Goal: Transaction & Acquisition: Purchase product/service

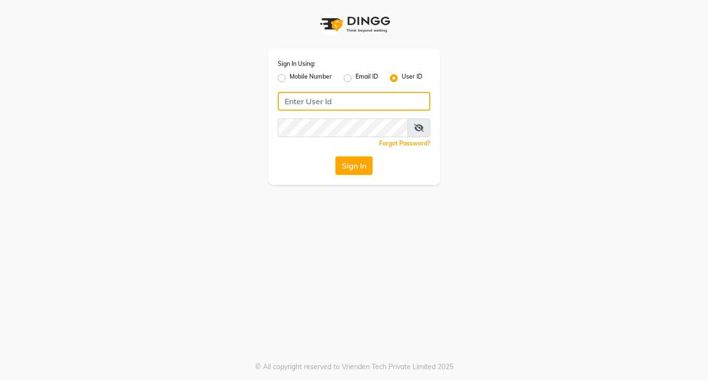
click at [365, 108] on input "Username" at bounding box center [354, 101] width 152 height 19
click at [316, 103] on input "Username" at bounding box center [354, 101] width 152 height 19
paste input "e3898-01"
type input "e3898-01"
drag, startPoint x: 332, startPoint y: 103, endPoint x: 281, endPoint y: 105, distance: 51.2
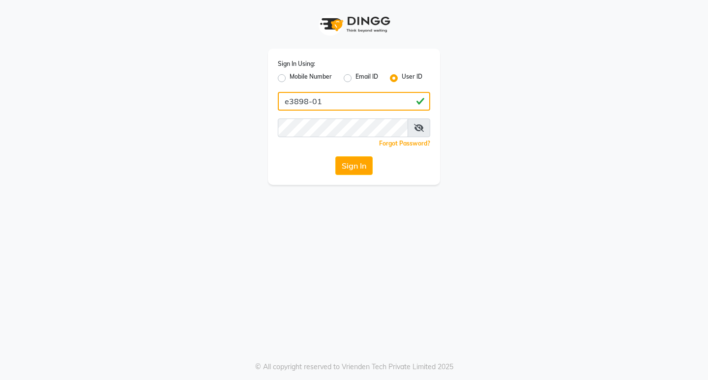
click at [281, 105] on input "e3898-01" at bounding box center [354, 101] width 152 height 19
paste input "Looks@121"
type input "Looks@121"
paste input "e3898-01"
type input "e3898-01"
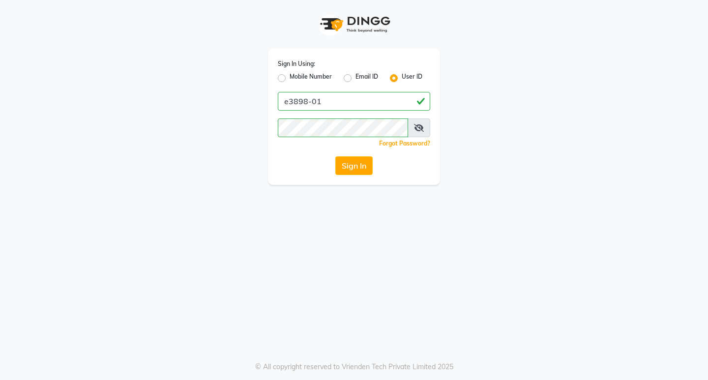
click at [365, 168] on button "Sign In" at bounding box center [353, 165] width 37 height 19
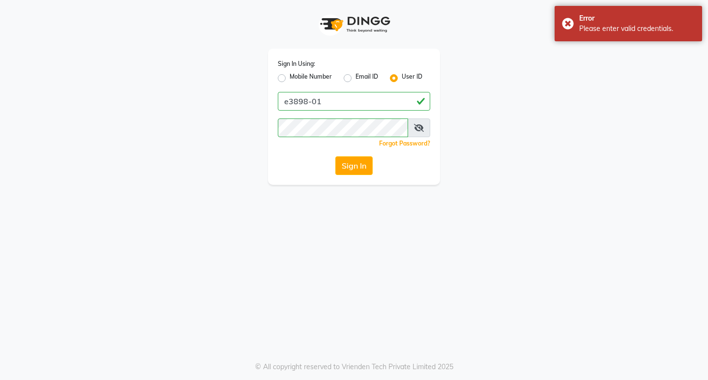
click at [420, 128] on icon at bounding box center [419, 128] width 10 height 8
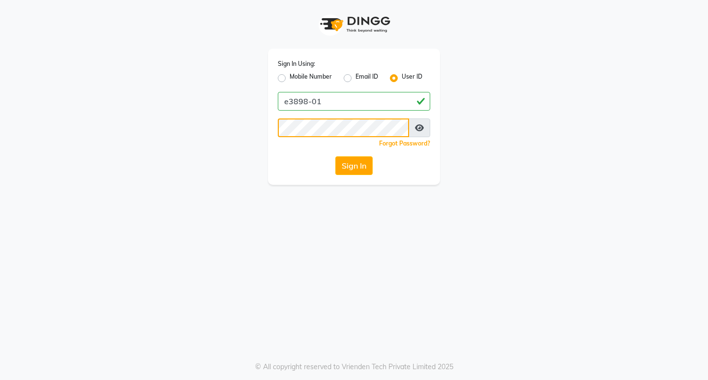
click at [162, 124] on div "Sign In Using: Mobile Number Email ID User ID e3898-01 Remember me Forgot Passw…" at bounding box center [354, 92] width 561 height 185
click at [357, 166] on button "Sign In" at bounding box center [353, 165] width 37 height 19
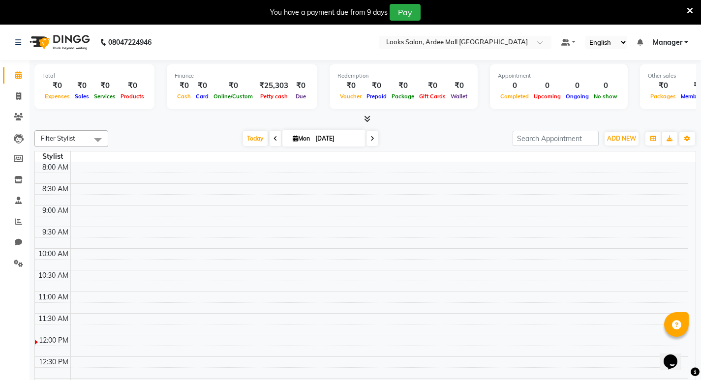
click at [692, 12] on icon at bounding box center [690, 10] width 6 height 9
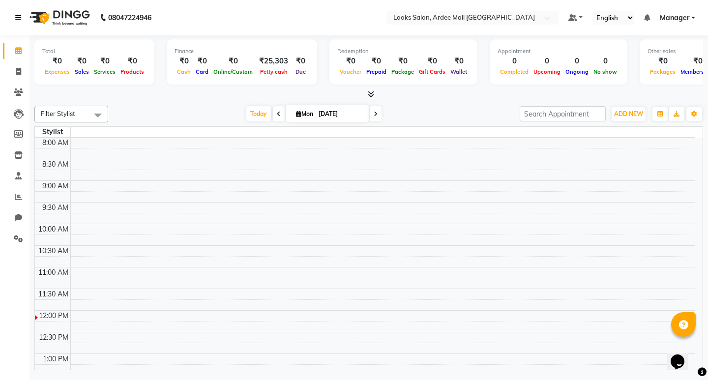
click at [21, 20] on icon at bounding box center [18, 17] width 6 height 7
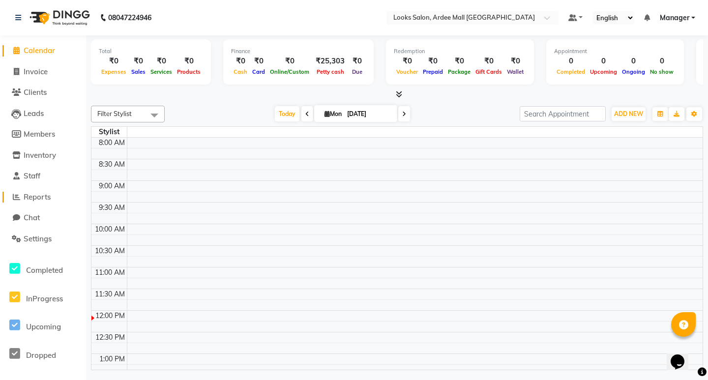
click at [47, 197] on span "Reports" at bounding box center [37, 196] width 27 height 9
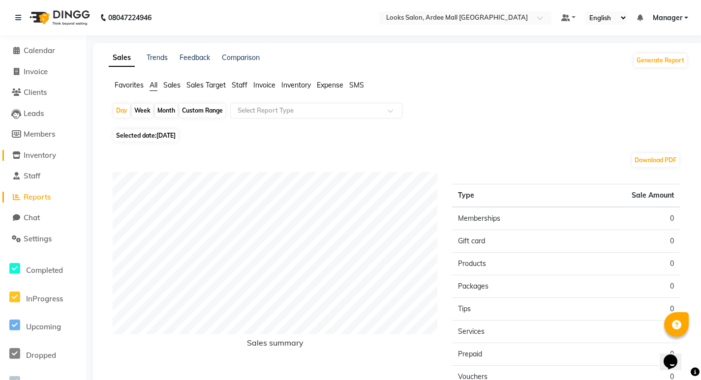
click at [40, 157] on span "Inventory" at bounding box center [40, 154] width 32 height 9
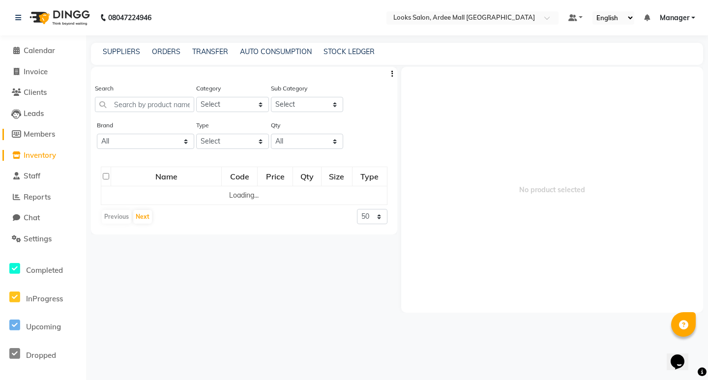
click at [40, 130] on span "Members" at bounding box center [39, 133] width 31 height 9
select select
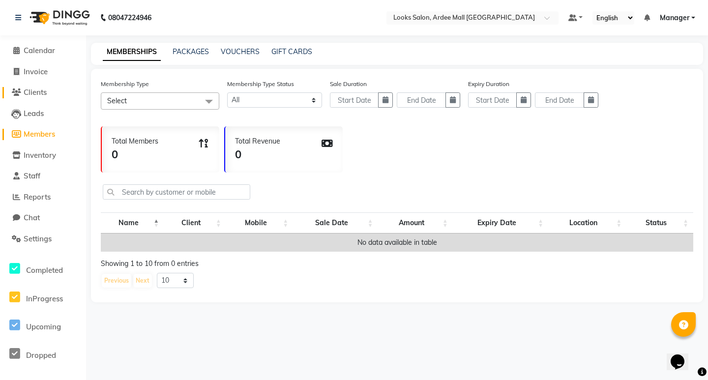
click at [36, 91] on span "Clients" at bounding box center [35, 92] width 23 height 9
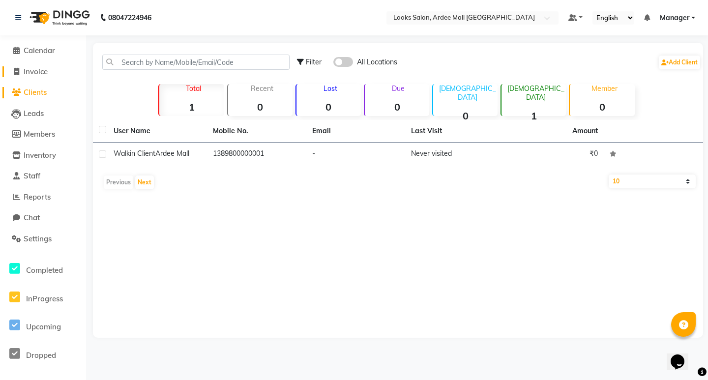
click at [40, 71] on span "Invoice" at bounding box center [36, 71] width 24 height 9
select select "service"
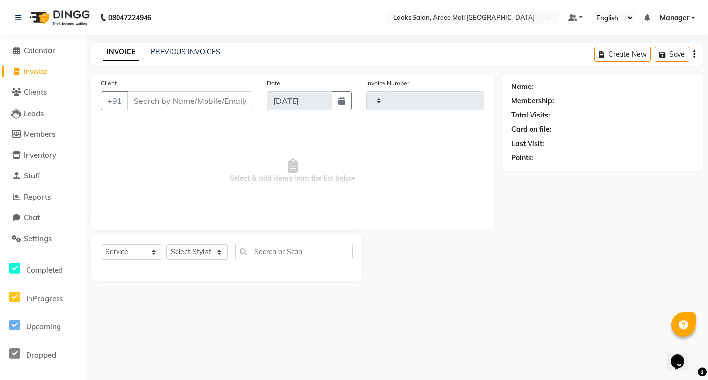
type input "5922"
select select "8941"
click at [49, 49] on span "Calendar" at bounding box center [39, 50] width 31 height 9
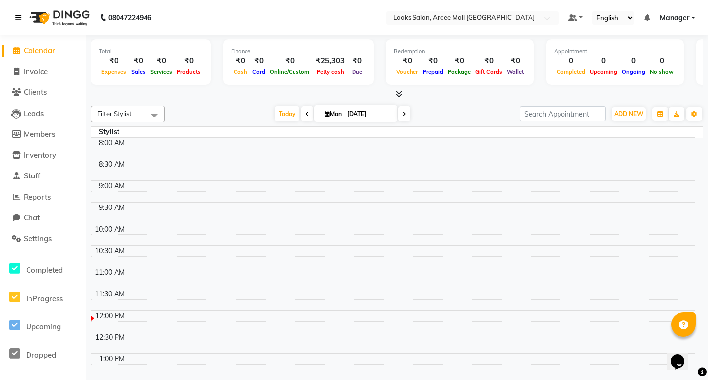
click at [15, 16] on div "08047224946" at bounding box center [83, 18] width 151 height 28
click at [18, 16] on icon at bounding box center [18, 17] width 6 height 7
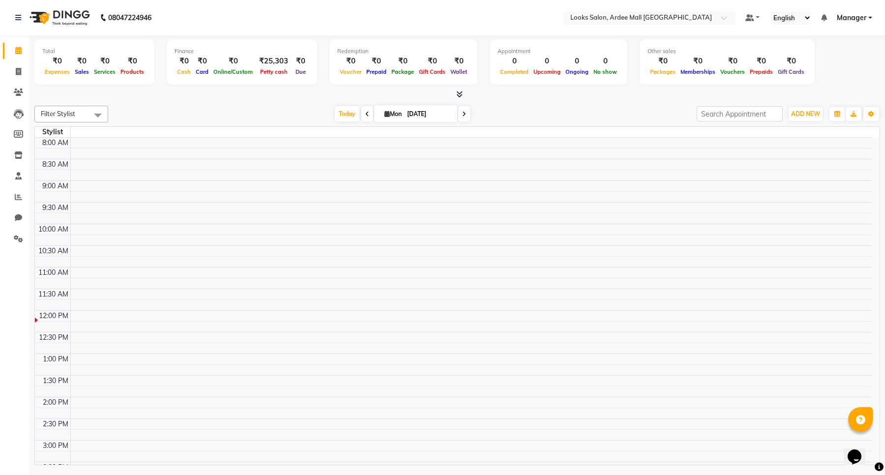
click at [52, 74] on span "Expenses" at bounding box center [57, 71] width 30 height 7
click at [81, 72] on span "Sales" at bounding box center [81, 71] width 19 height 7
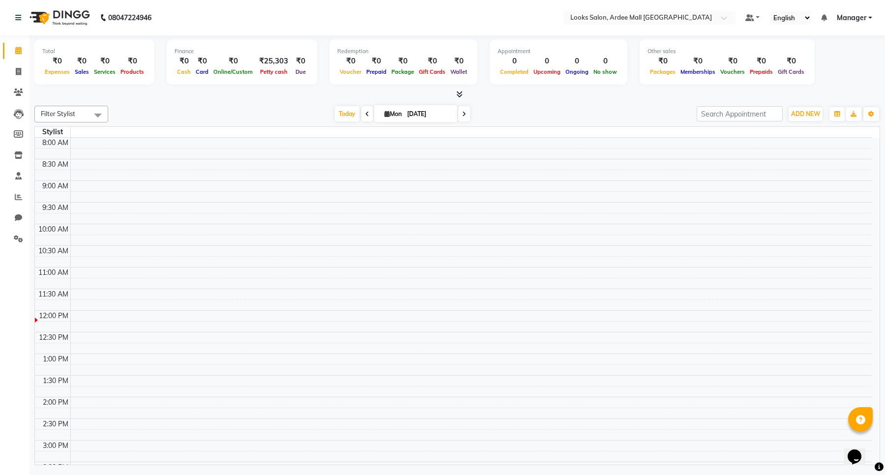
click at [101, 70] on span "Services" at bounding box center [104, 71] width 27 height 7
click at [126, 74] on span "Products" at bounding box center [132, 71] width 29 height 7
drag, startPoint x: 88, startPoint y: 72, endPoint x: 73, endPoint y: 73, distance: 14.8
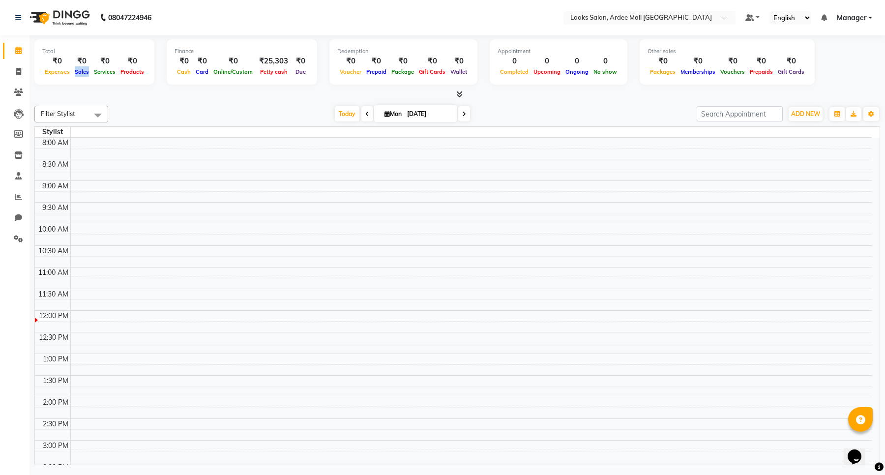
click at [73, 73] on span "Sales" at bounding box center [81, 71] width 19 height 7
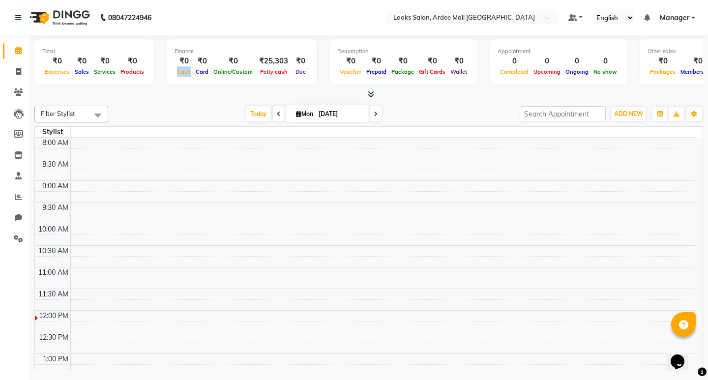
drag, startPoint x: 176, startPoint y: 73, endPoint x: 189, endPoint y: 74, distance: 13.3
click at [189, 74] on span "Cash" at bounding box center [184, 71] width 19 height 7
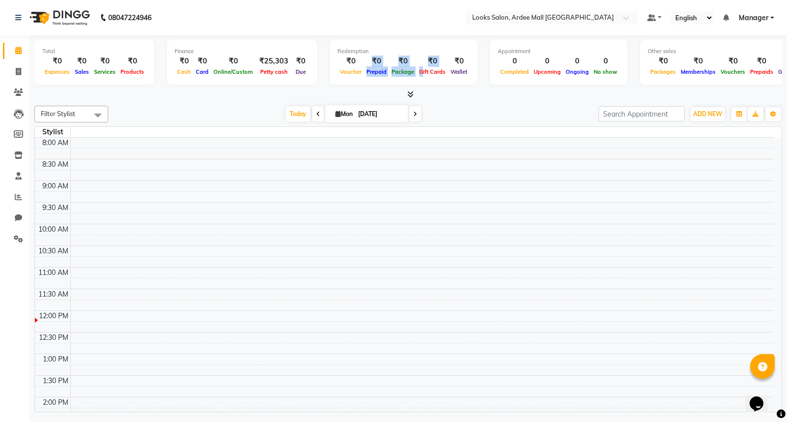
drag, startPoint x: 406, startPoint y: 73, endPoint x: 417, endPoint y: 72, distance: 10.8
click at [417, 72] on div "₹0 Voucher ₹0 Prepaid ₹0 Package ₹0 Gift Cards ₹0 Wallet" at bounding box center [403, 67] width 132 height 22
click at [419, 76] on div "Gift Cards" at bounding box center [432, 71] width 31 height 10
click at [83, 114] on span "Filter Stylist" at bounding box center [71, 114] width 74 height 17
click at [152, 102] on div "Filter Stylist No data available [DATE] [DATE] Toggle Dropdown Add Appointment …" at bounding box center [408, 257] width 748 height 310
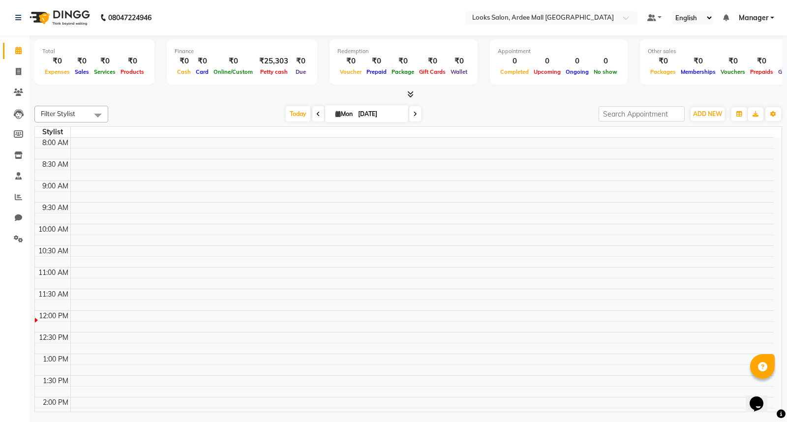
click at [171, 338] on td at bounding box center [421, 337] width 703 height 11
click at [161, 345] on td at bounding box center [421, 348] width 703 height 11
click at [160, 342] on td at bounding box center [421, 337] width 703 height 11
click at [89, 318] on td at bounding box center [421, 315] width 703 height 11
click at [86, 110] on span "Filter Stylist" at bounding box center [71, 114] width 74 height 17
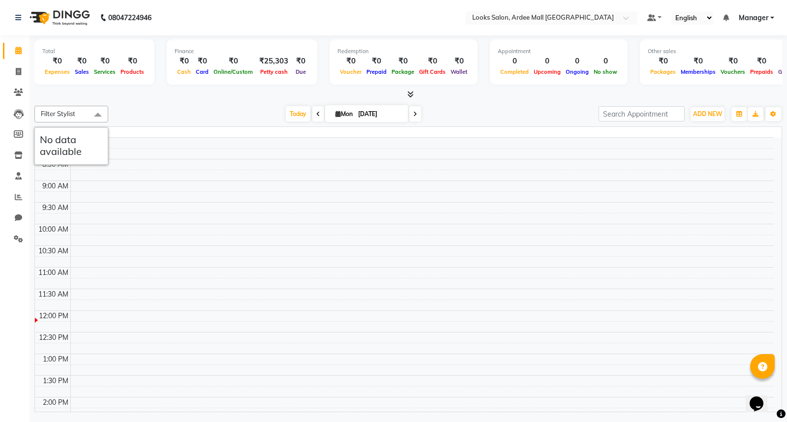
click at [170, 108] on div "Today Mon 01-09-2025" at bounding box center [353, 114] width 480 height 15
click at [409, 94] on icon at bounding box center [410, 93] width 6 height 7
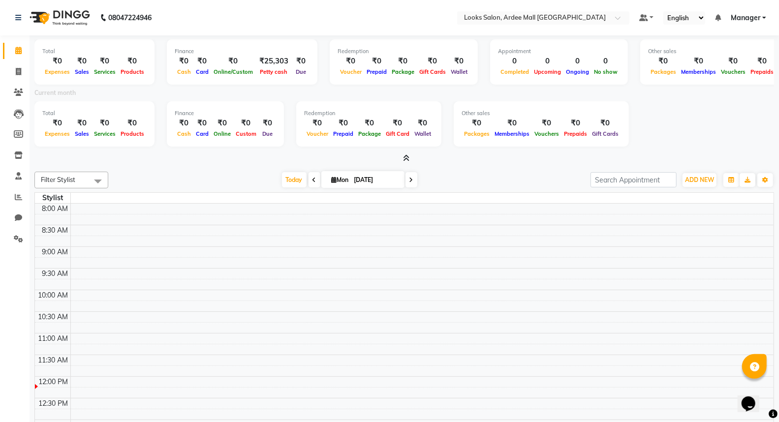
click at [58, 135] on span "Expenses" at bounding box center [57, 133] width 30 height 7
drag, startPoint x: 178, startPoint y: 109, endPoint x: 199, endPoint y: 125, distance: 27.3
click at [199, 125] on div "Finance ₹0 Cash ₹0 Card ₹0 Online ₹0 Custom ₹0 Due" at bounding box center [225, 123] width 117 height 45
click at [226, 145] on div "Finance ₹0 Cash ₹0 Card ₹0 Online ₹0 Custom ₹0 Due" at bounding box center [225, 123] width 117 height 45
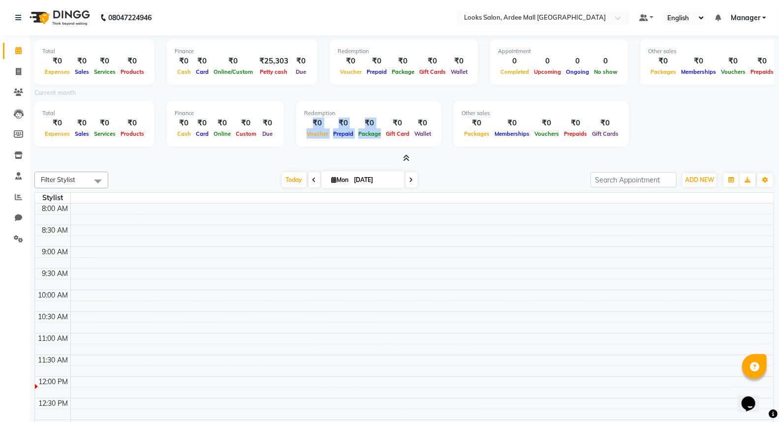
drag, startPoint x: 300, startPoint y: 118, endPoint x: 374, endPoint y: 136, distance: 75.9
click at [374, 136] on div "₹0 Voucher ₹0 Prepaid ₹0 Package ₹0 Gift Card ₹0 Wallet" at bounding box center [368, 129] width 129 height 22
click at [481, 146] on div "Other sales ₹0 Packages ₹0 Memberships ₹0 Vouchers ₹0 Prepaids ₹0 Gift Cards" at bounding box center [540, 123] width 175 height 45
click at [465, 111] on div "Other sales" at bounding box center [540, 113] width 159 height 8
drag, startPoint x: 456, startPoint y: 111, endPoint x: 482, endPoint y: 116, distance: 26.5
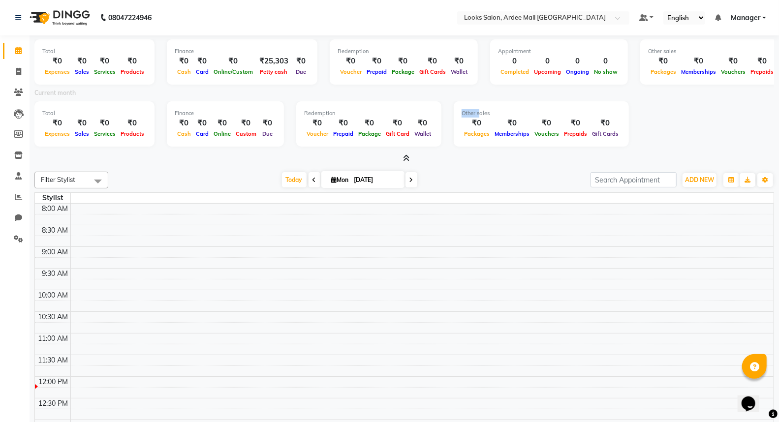
click at [479, 115] on div "Other sales" at bounding box center [540, 113] width 159 height 8
click at [527, 155] on div at bounding box center [403, 158] width 739 height 10
drag, startPoint x: 405, startPoint y: 157, endPoint x: 375, endPoint y: 161, distance: 30.7
click at [405, 158] on icon at bounding box center [406, 157] width 6 height 7
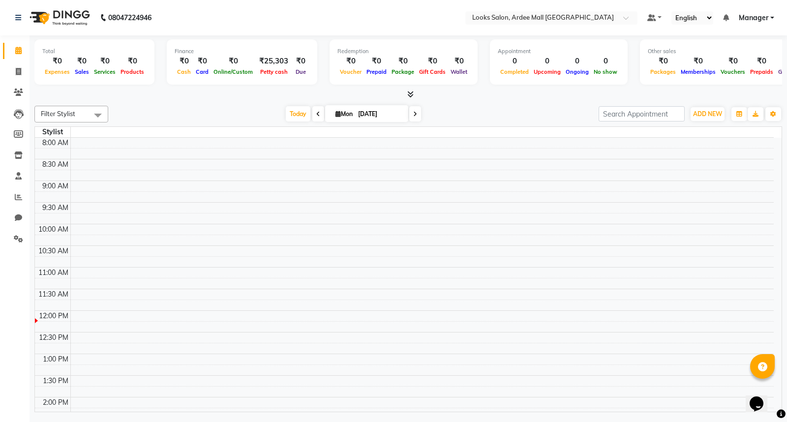
click at [708, 17] on link "Manager" at bounding box center [756, 18] width 35 height 10
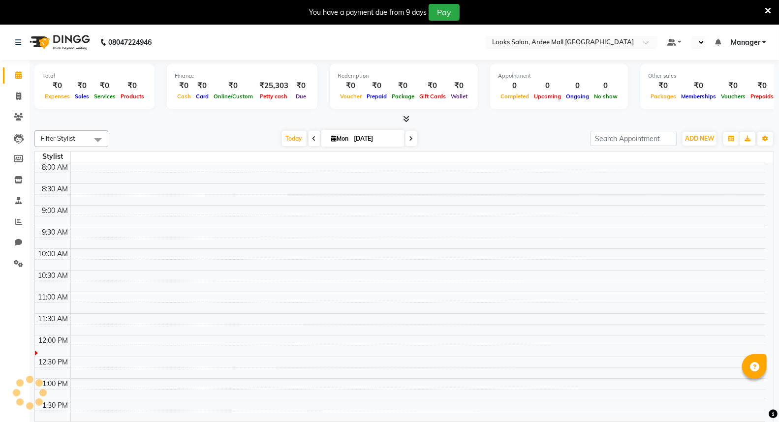
select select "en"
click at [79, 140] on span "Filter Stylist" at bounding box center [71, 138] width 74 height 17
click at [766, 10] on icon at bounding box center [767, 10] width 6 height 9
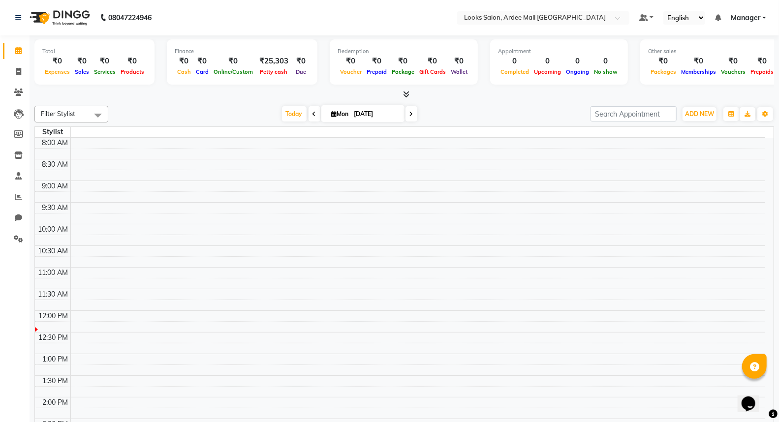
click at [86, 116] on span "Filter Stylist" at bounding box center [71, 114] width 74 height 17
click at [79, 114] on span "Filter Stylist" at bounding box center [71, 114] width 74 height 17
click at [189, 105] on div "Filter Stylist No data available [DATE] [DATE] Toggle Dropdown Add Appointment …" at bounding box center [403, 281] width 739 height 359
click at [690, 117] on span "ADD NEW" at bounding box center [699, 113] width 29 height 7
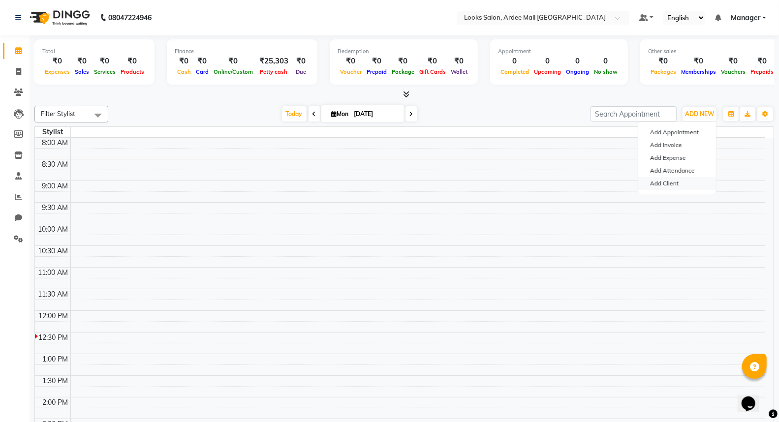
click at [674, 183] on link "Add Client" at bounding box center [677, 183] width 78 height 13
click at [689, 110] on span "ADD NEW" at bounding box center [699, 113] width 29 height 7
click at [675, 145] on link "Add Invoice" at bounding box center [677, 145] width 78 height 13
select select "service"
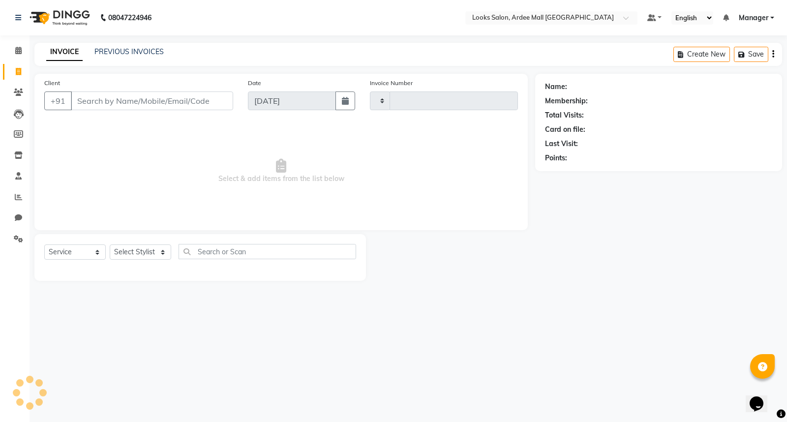
type input "5922"
select select "8941"
type input "13890000000001"
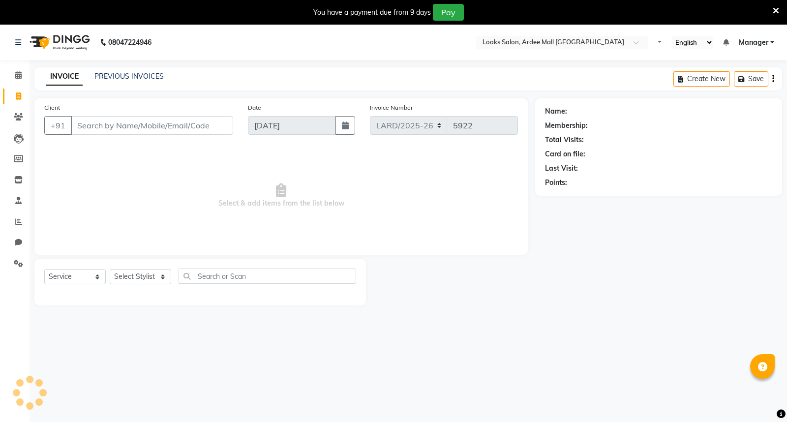
select select "service"
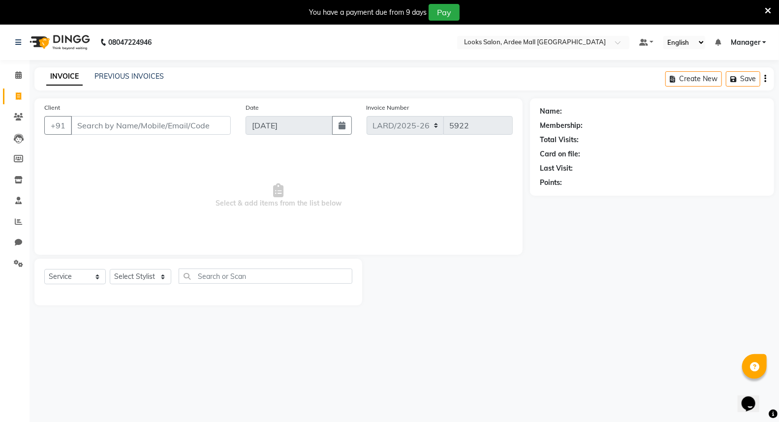
click at [769, 8] on icon at bounding box center [767, 10] width 6 height 9
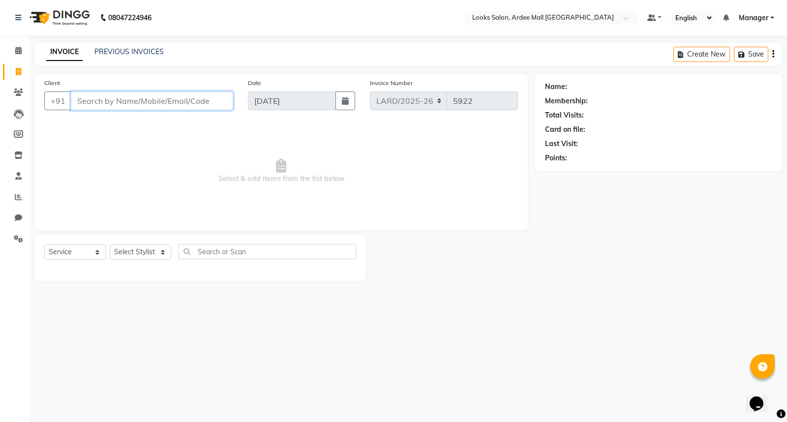
click at [150, 99] on input "Client" at bounding box center [152, 100] width 162 height 19
type input "1389000000000"
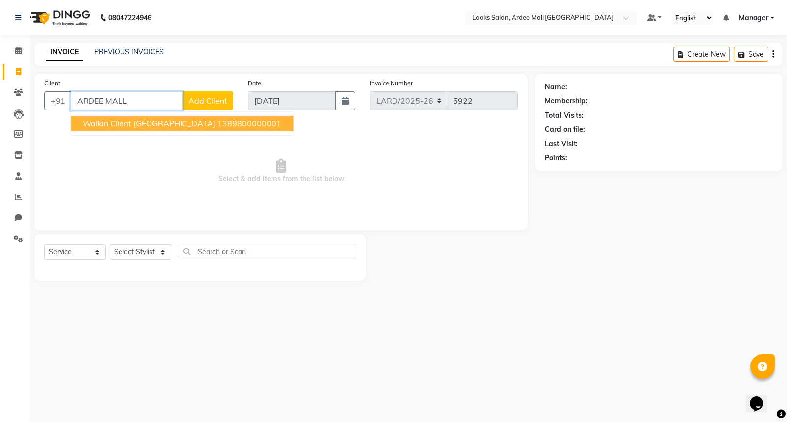
click at [217, 124] on ngb-highlight "1389800000001" at bounding box center [249, 124] width 64 height 10
type input "1389800000001"
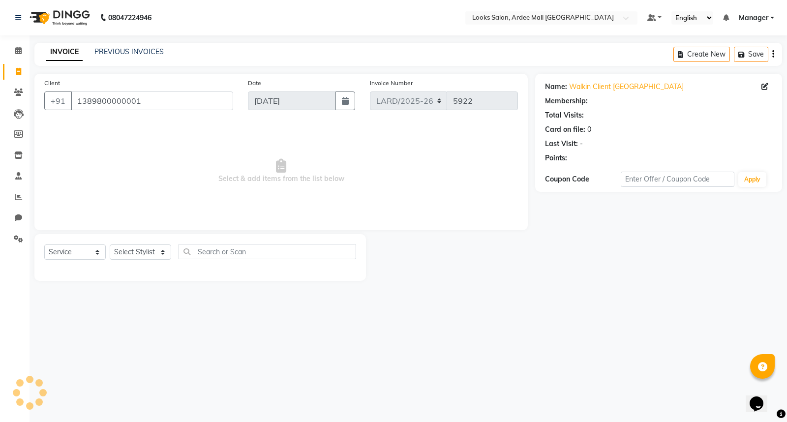
select select "1: Object"
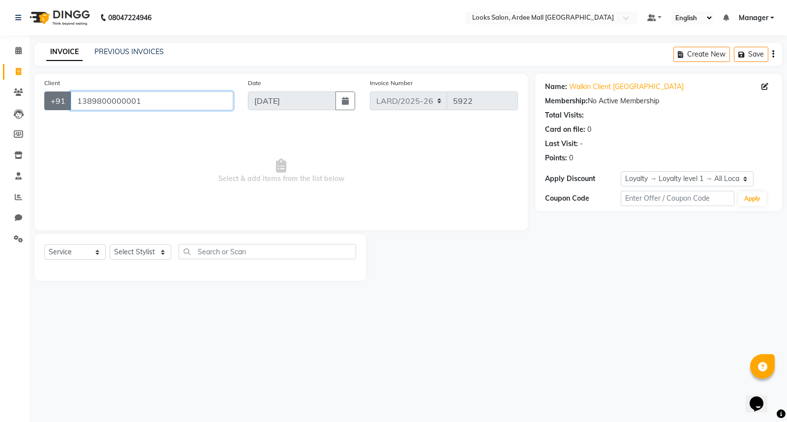
drag, startPoint x: 146, startPoint y: 104, endPoint x: 68, endPoint y: 97, distance: 78.0
click at [68, 97] on div "+91 1389800000001" at bounding box center [138, 100] width 189 height 19
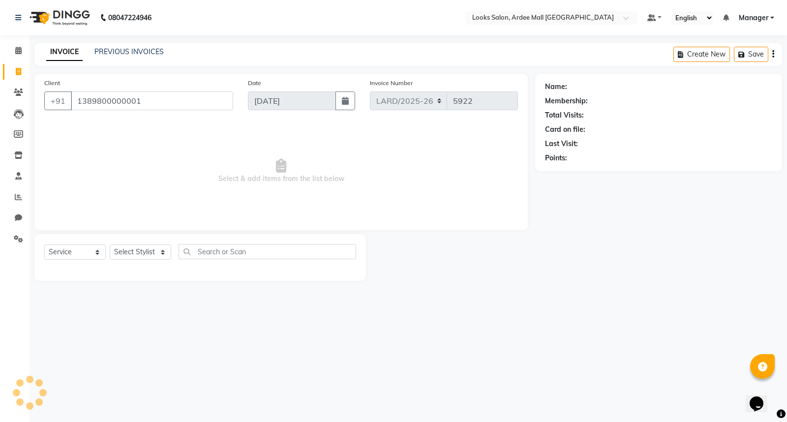
select select "1: Object"
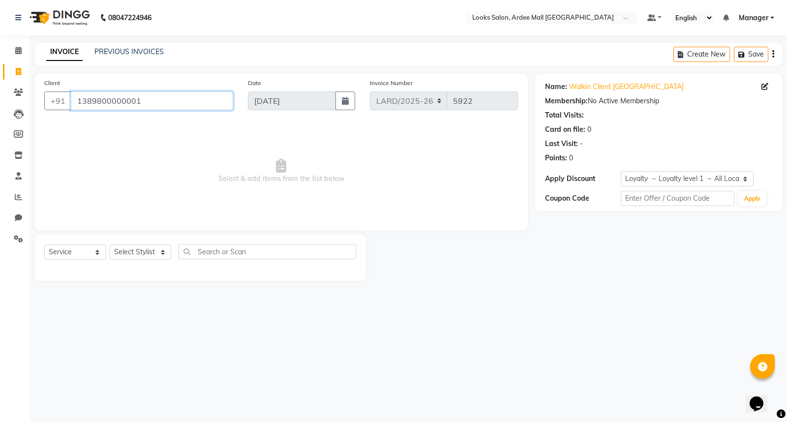
click at [159, 104] on input "1389800000001" at bounding box center [152, 100] width 162 height 19
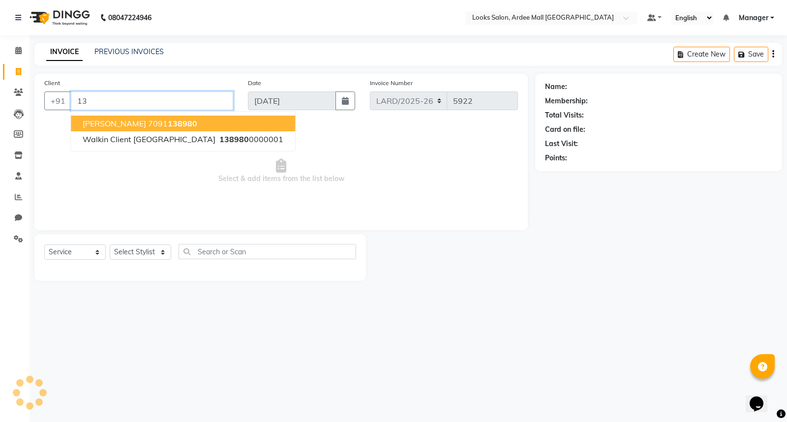
type input "1"
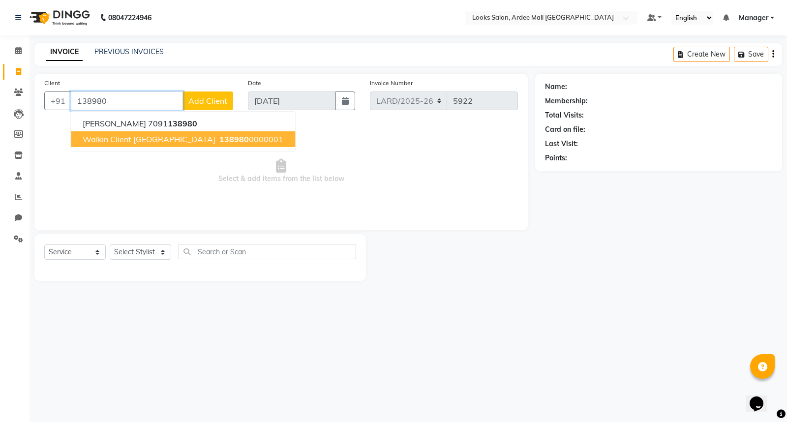
type input "1389800000001"
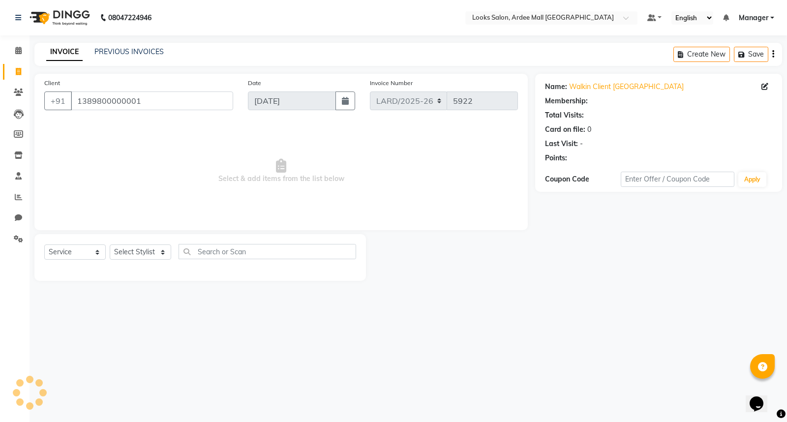
select select "1: Object"
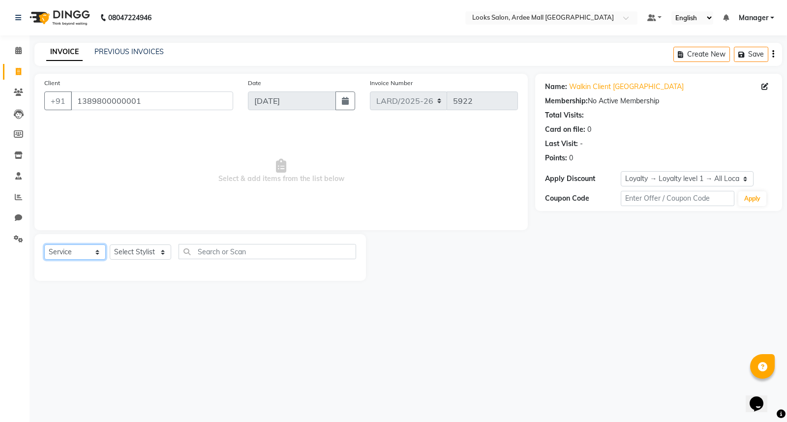
click at [81, 253] on select "Select Service Product Membership Package Voucher Prepaid Gift Card" at bounding box center [74, 251] width 61 height 15
click at [175, 276] on div "Select Service Product Membership Package Voucher Prepaid Gift Card Select Styl…" at bounding box center [199, 257] width 331 height 47
click at [148, 253] on select "Select Stylist Manager" at bounding box center [140, 251] width 61 height 15
click at [272, 324] on div "08047224946 Select Location × Looks Salon, Ardee Mall Gurgaon Default Panel My …" at bounding box center [393, 211] width 787 height 422
click at [155, 256] on select "Select Stylist Manager" at bounding box center [140, 251] width 61 height 15
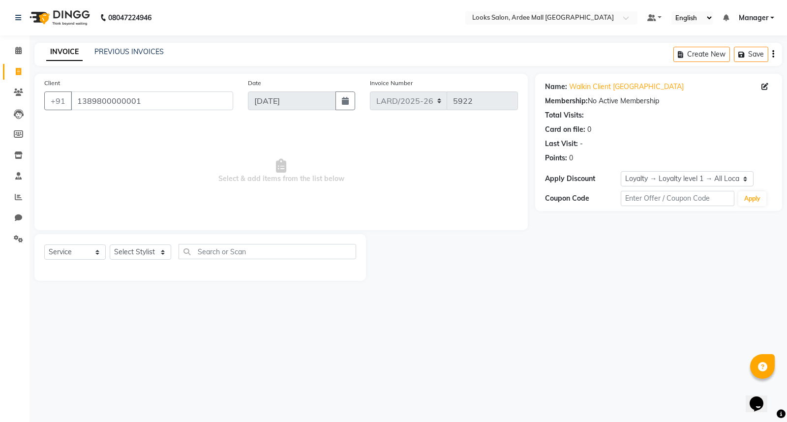
click at [247, 272] on div "Select Service Product Membership Package Voucher Prepaid Gift Card Select Styl…" at bounding box center [199, 257] width 331 height 47
click at [145, 253] on select "Select Stylist Manager" at bounding box center [140, 251] width 61 height 15
click at [193, 212] on span "Select & add items from the list below" at bounding box center [281, 171] width 474 height 98
drag, startPoint x: 151, startPoint y: 102, endPoint x: 0, endPoint y: 100, distance: 151.5
click at [0, 100] on app-home "08047224946 Select Location × Looks Salon, Ardee Mall Gurgaon Default Panel My …" at bounding box center [393, 148] width 787 height 296
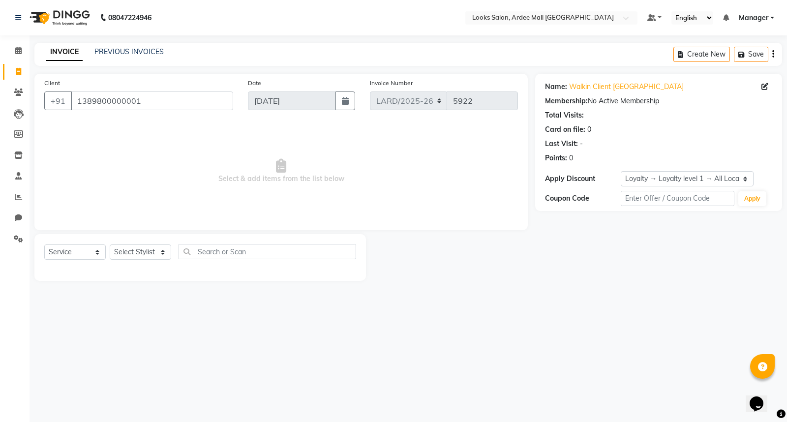
click at [717, 134] on div "Name: Walkin Client Ardee Mall Membership: No Active Membership Total Visits: C…" at bounding box center [658, 121] width 227 height 86
drag, startPoint x: 662, startPoint y: 88, endPoint x: 566, endPoint y: 91, distance: 96.5
click at [566, 91] on div "Name: Walkin Client Ardee Mall" at bounding box center [658, 87] width 227 height 10
copy div "Walkin Client Ardee Mall"
click at [520, 282] on main "INVOICE PREVIOUS INVOICES Create New Save Client +91 1389800000001 Date 01-09-2…" at bounding box center [408, 169] width 757 height 253
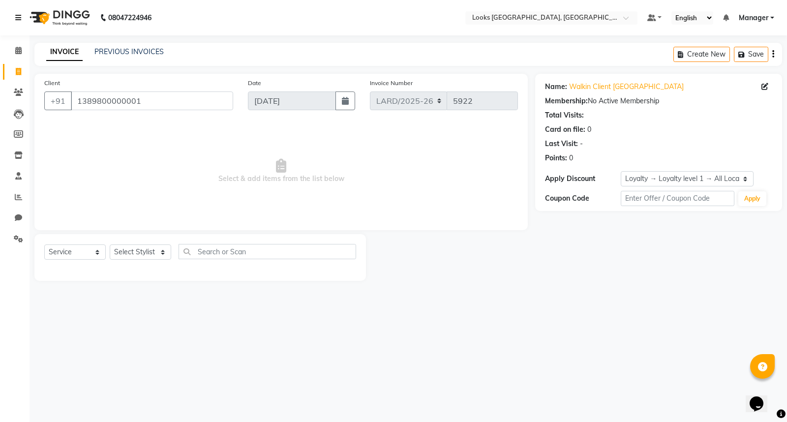
click at [18, 18] on icon at bounding box center [18, 17] width 6 height 7
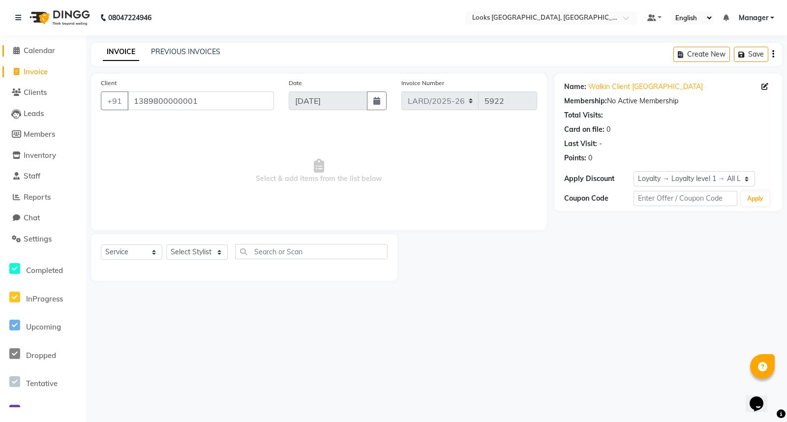
click at [43, 48] on span "Calendar" at bounding box center [39, 50] width 31 height 9
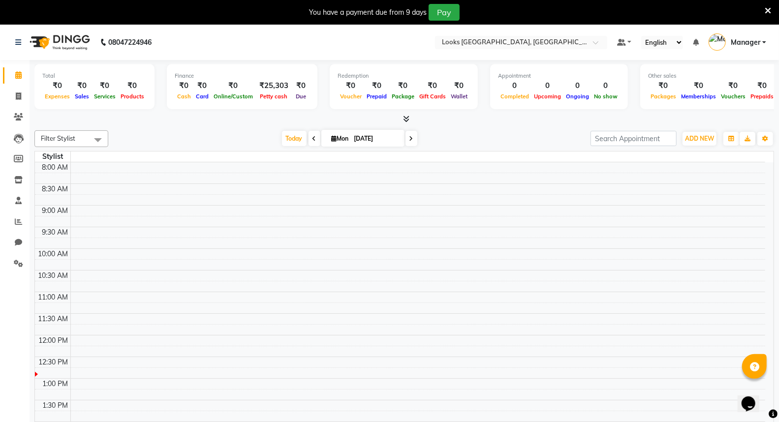
click at [81, 130] on span "Filter Stylist" at bounding box center [71, 138] width 74 height 17
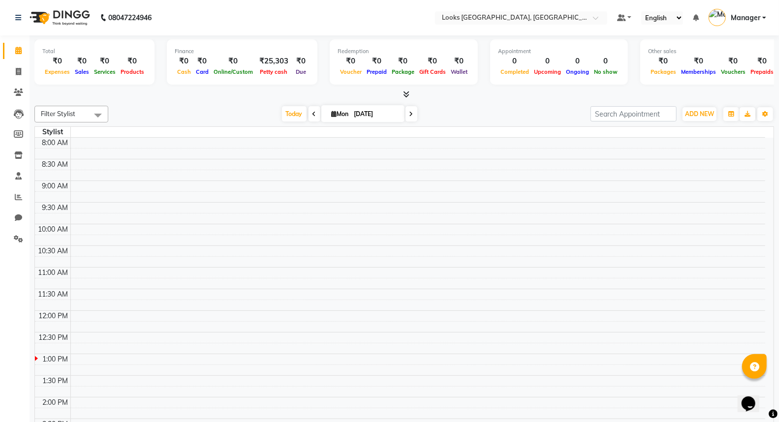
click at [69, 110] on span "Filter Stylist" at bounding box center [58, 114] width 34 height 8
click at [152, 102] on div "Filter Stylist No data available [DATE] [DATE] Toggle Dropdown Add Appointment …" at bounding box center [403, 281] width 739 height 359
click at [102, 114] on span at bounding box center [98, 115] width 20 height 19
click at [75, 137] on h5 "No data available" at bounding box center [71, 146] width 63 height 24
click at [94, 115] on span at bounding box center [98, 115] width 20 height 19
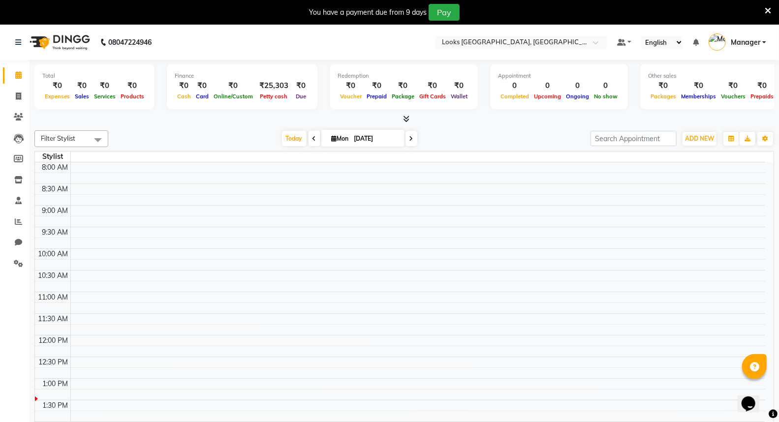
click at [96, 136] on span at bounding box center [98, 139] width 20 height 19
click at [95, 136] on span at bounding box center [98, 139] width 20 height 19
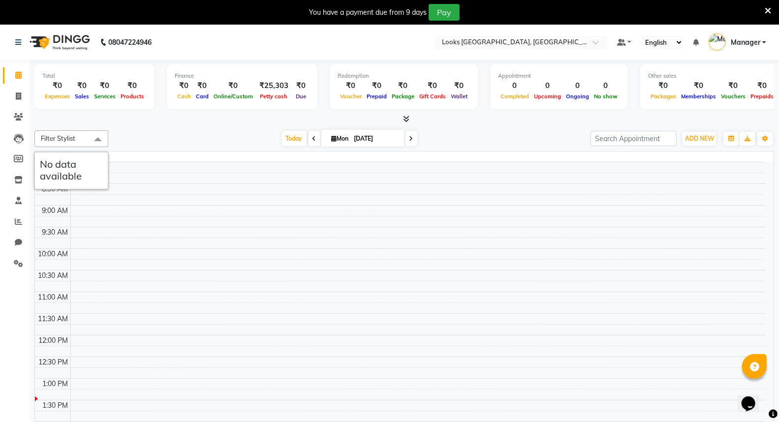
click at [95, 136] on span at bounding box center [98, 139] width 20 height 19
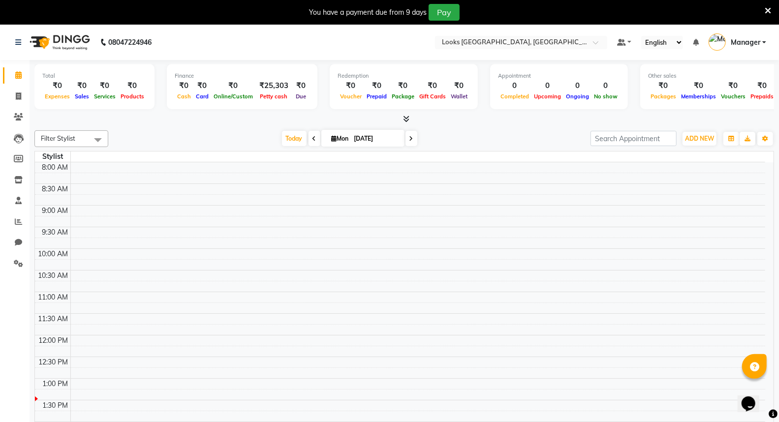
click at [95, 136] on span at bounding box center [98, 139] width 20 height 19
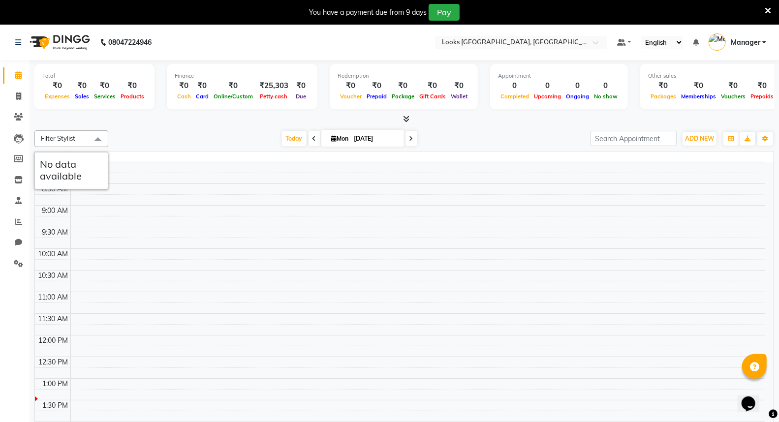
click at [94, 136] on span at bounding box center [98, 139] width 20 height 19
click at [767, 9] on icon at bounding box center [767, 10] width 6 height 9
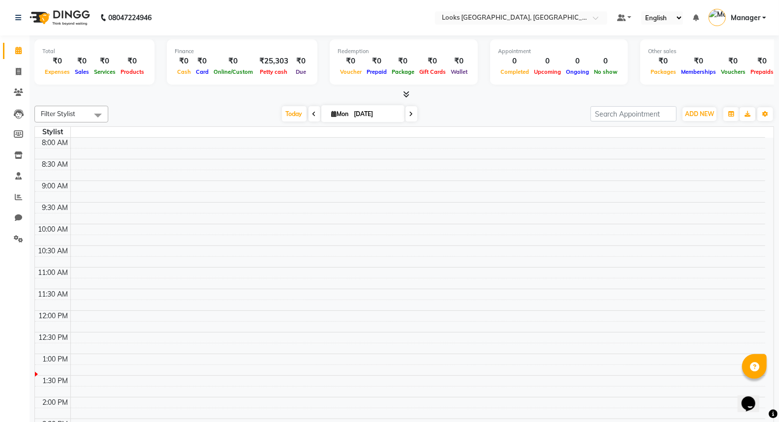
click at [765, 15] on link "Manager" at bounding box center [737, 18] width 58 height 16
click at [692, 113] on span "ADD NEW" at bounding box center [699, 113] width 29 height 7
click at [670, 144] on link "Add Invoice" at bounding box center [677, 145] width 78 height 13
select select "service"
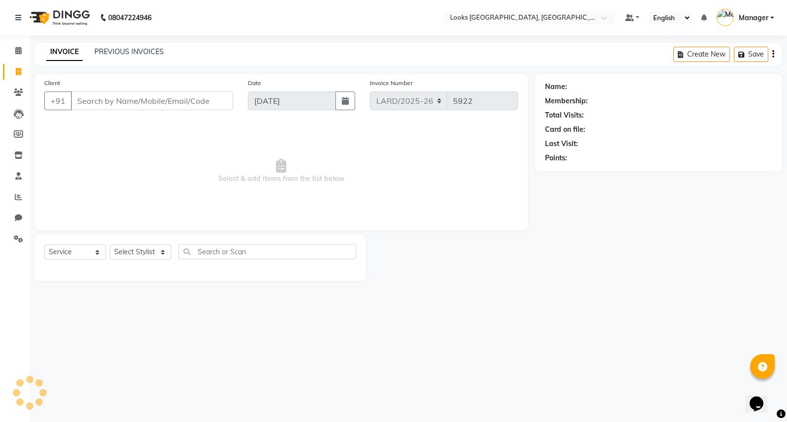
click at [105, 96] on input "Client" at bounding box center [152, 100] width 162 height 19
type input "8"
click at [776, 53] on div "Create New Save" at bounding box center [727, 54] width 109 height 23
click at [18, 54] on icon at bounding box center [18, 50] width 6 height 7
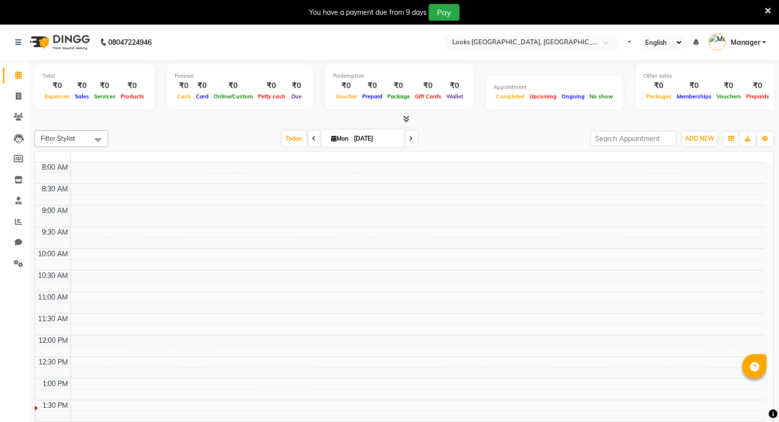
click at [765, 8] on icon at bounding box center [767, 10] width 6 height 9
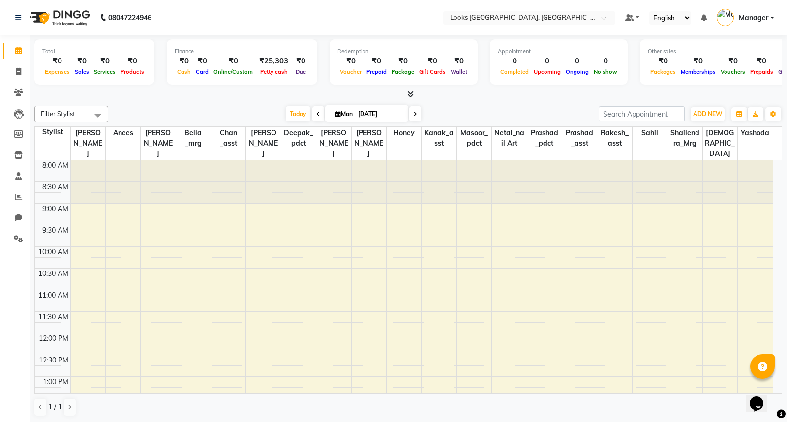
click at [66, 116] on span "Filter Stylist" at bounding box center [58, 114] width 34 height 8
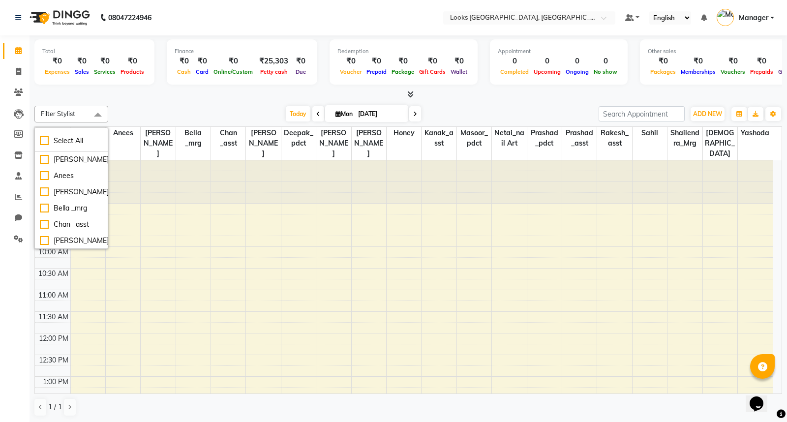
click at [138, 107] on div "[DATE] [DATE]" at bounding box center [353, 114] width 480 height 15
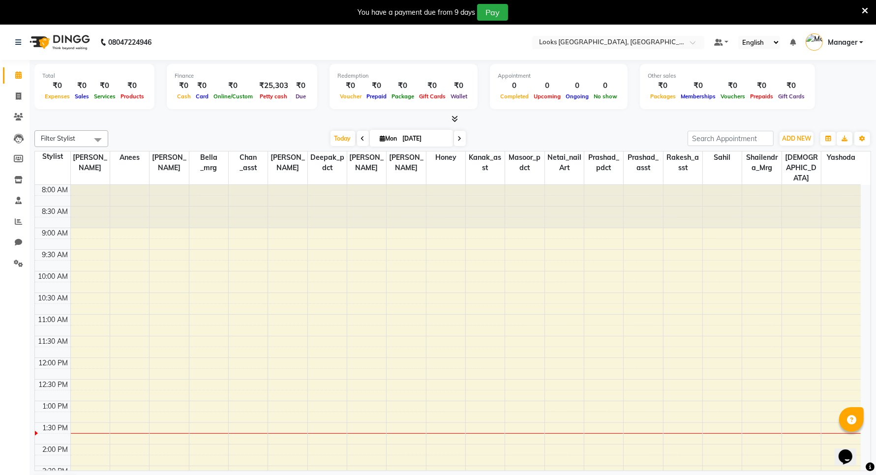
click at [786, 8] on icon at bounding box center [865, 10] width 6 height 9
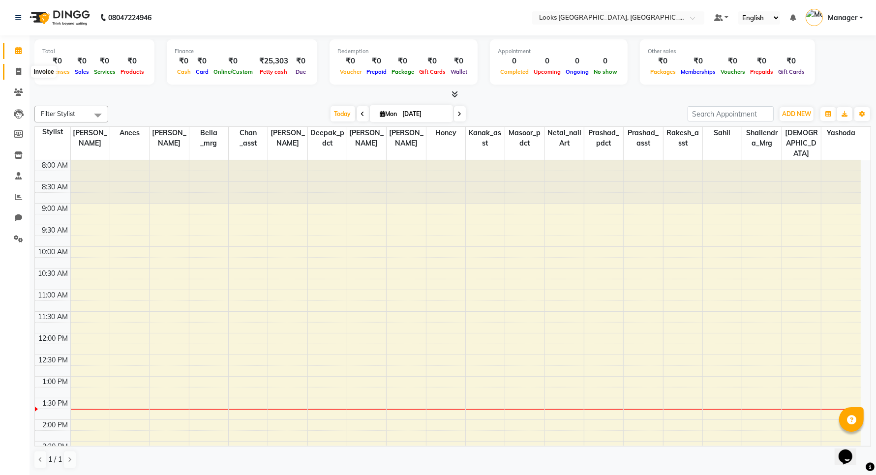
click at [16, 72] on icon at bounding box center [18, 71] width 5 height 7
select select "service"
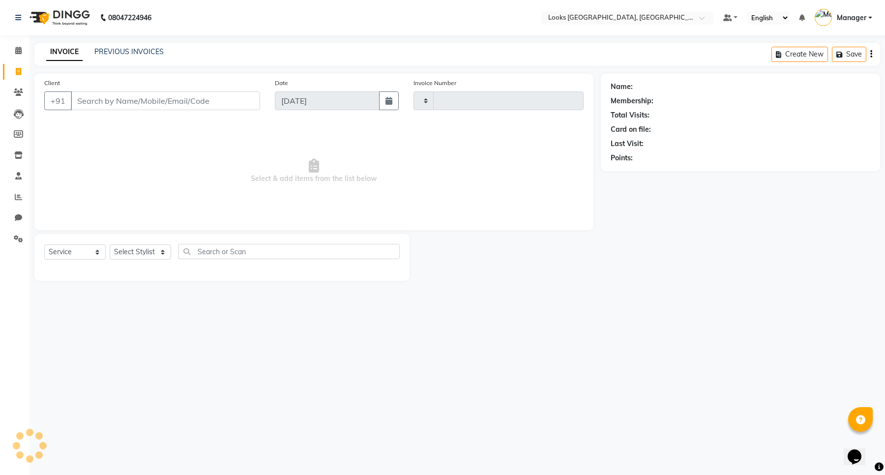
type input "5922"
select select "8941"
click at [108, 102] on input "Client" at bounding box center [165, 100] width 189 height 19
click at [126, 102] on input "Client" at bounding box center [165, 100] width 189 height 19
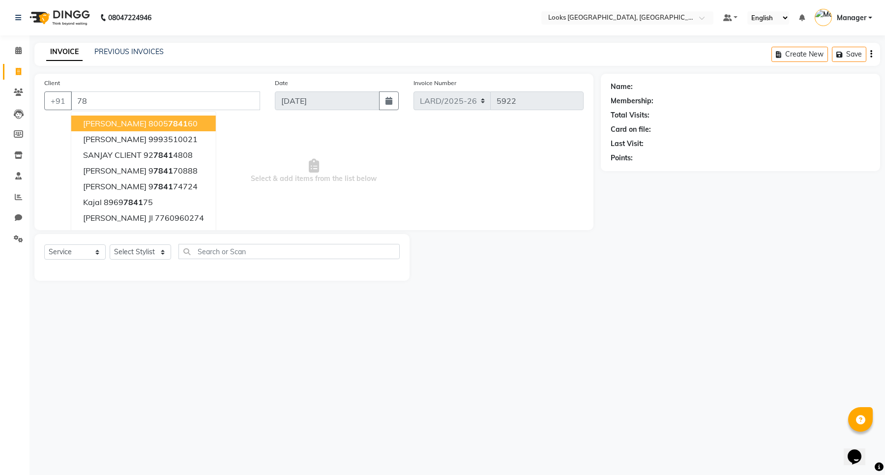
type input "7"
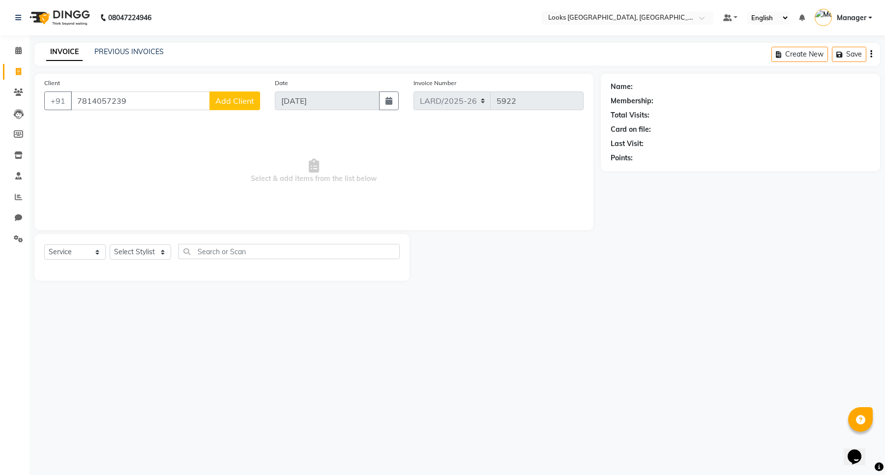
type input "7814057239"
click at [241, 107] on button "Add Client" at bounding box center [235, 100] width 51 height 19
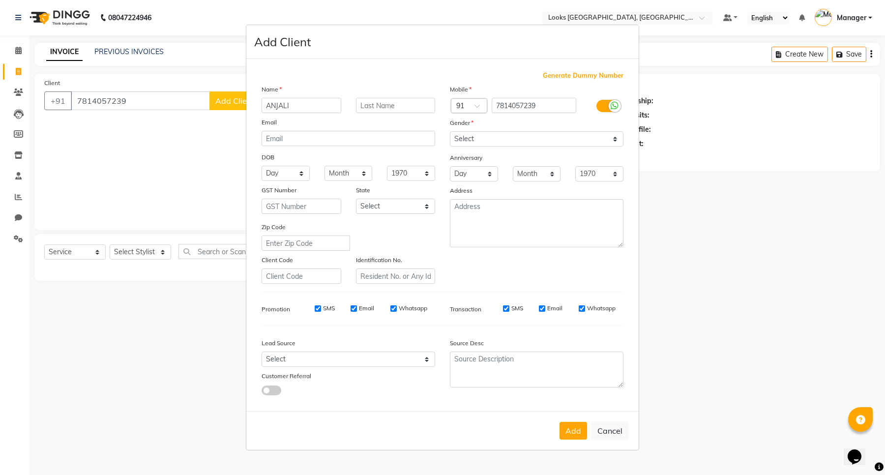
type input "ANJALI"
click at [368, 105] on input "text" at bounding box center [396, 105] width 80 height 15
type input "."
click at [609, 141] on select "Select [DEMOGRAPHIC_DATA] [DEMOGRAPHIC_DATA] Other Prefer Not To Say" at bounding box center [537, 138] width 174 height 15
select select "[DEMOGRAPHIC_DATA]"
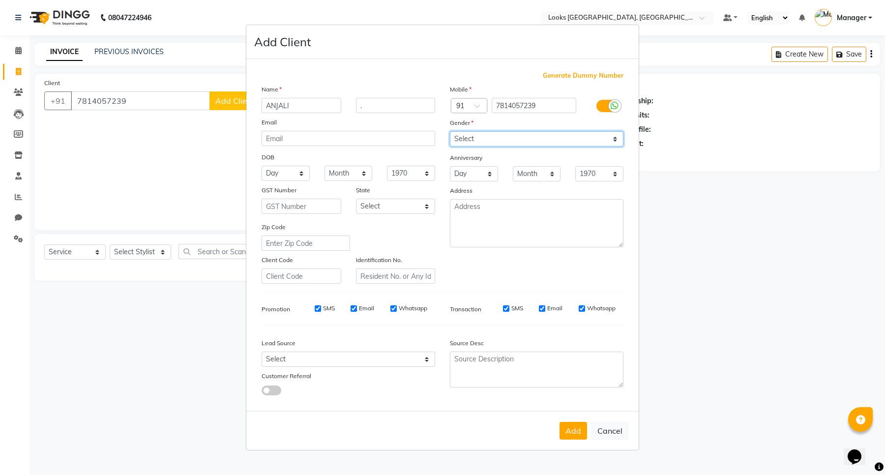
click at [450, 132] on select "Select [DEMOGRAPHIC_DATA] [DEMOGRAPHIC_DATA] Other Prefer Not To Say" at bounding box center [537, 138] width 174 height 15
click at [422, 208] on select "Select [GEOGRAPHIC_DATA] [GEOGRAPHIC_DATA] [GEOGRAPHIC_DATA] [GEOGRAPHIC_DATA] …" at bounding box center [396, 206] width 80 height 15
select select "13"
click at [356, 199] on select "Select [GEOGRAPHIC_DATA] [GEOGRAPHIC_DATA] [GEOGRAPHIC_DATA] [GEOGRAPHIC_DATA] …" at bounding box center [396, 206] width 80 height 15
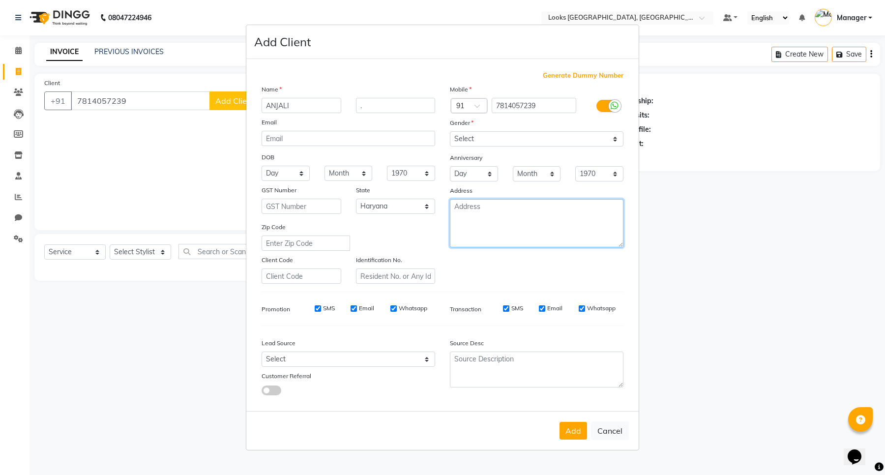
click at [498, 226] on textarea at bounding box center [537, 223] width 174 height 48
type textarea "ARDEE"
click at [571, 421] on button "Add" at bounding box center [574, 431] width 28 height 18
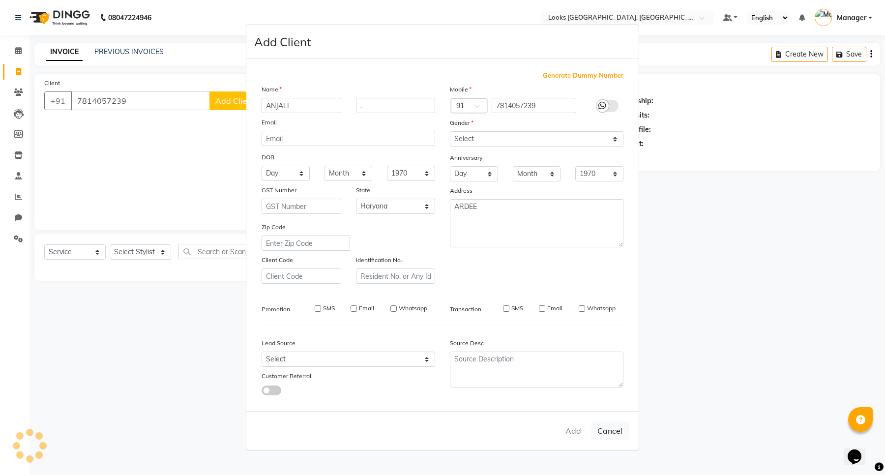
select select
select select "null"
select select
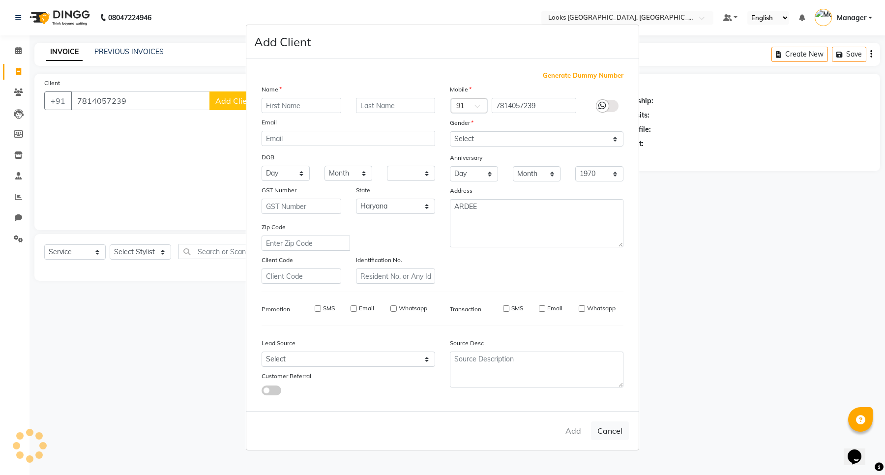
select select
checkbox input "false"
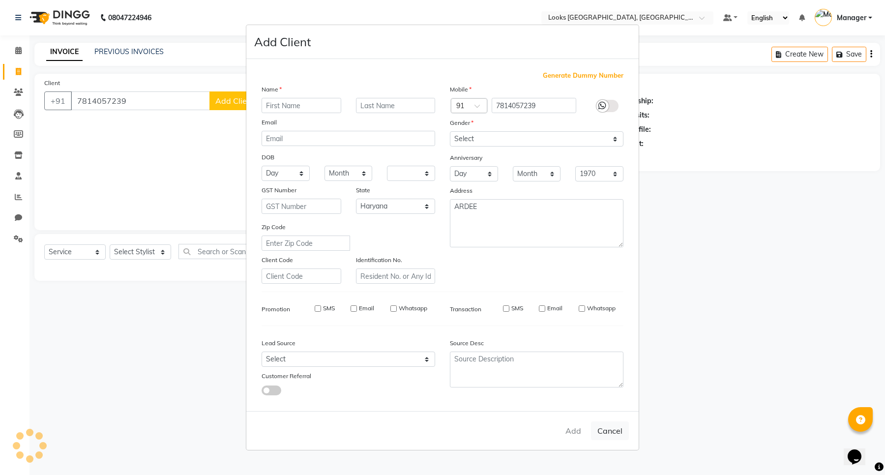
checkbox input "false"
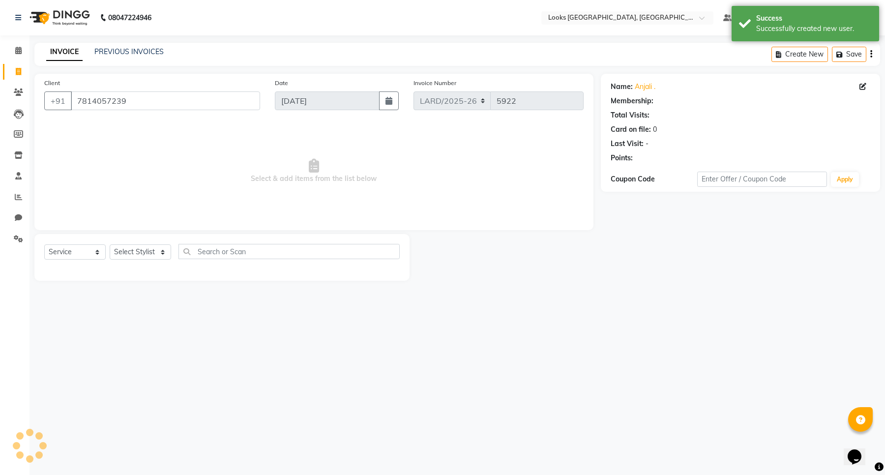
select select "1: Object"
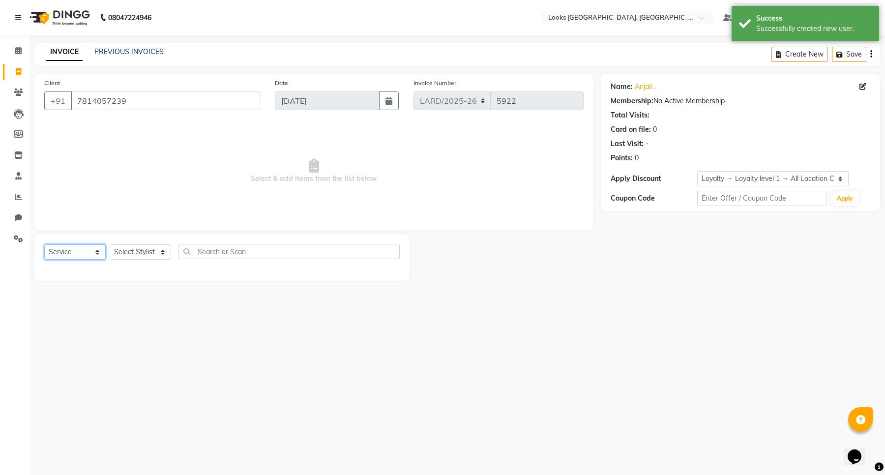
click at [97, 252] on select "Select Service Product Membership Package Voucher Prepaid Gift Card" at bounding box center [74, 251] width 61 height 15
click at [44, 244] on select "Select Service Product Membership Package Voucher Prepaid Gift Card" at bounding box center [74, 251] width 61 height 15
click at [162, 251] on select "Select Stylist [PERSON_NAME] _mrg [PERSON_NAME] _asst [PERSON_NAME] [PERSON_NAM…" at bounding box center [140, 251] width 61 height 15
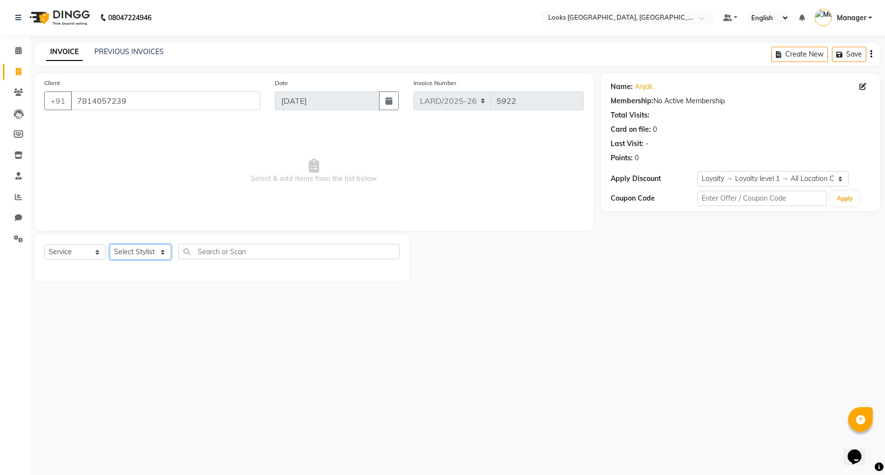
select select "90496"
click at [110, 244] on select "Select Stylist [PERSON_NAME] _mrg [PERSON_NAME] _asst [PERSON_NAME] [PERSON_NAM…" at bounding box center [140, 251] width 61 height 15
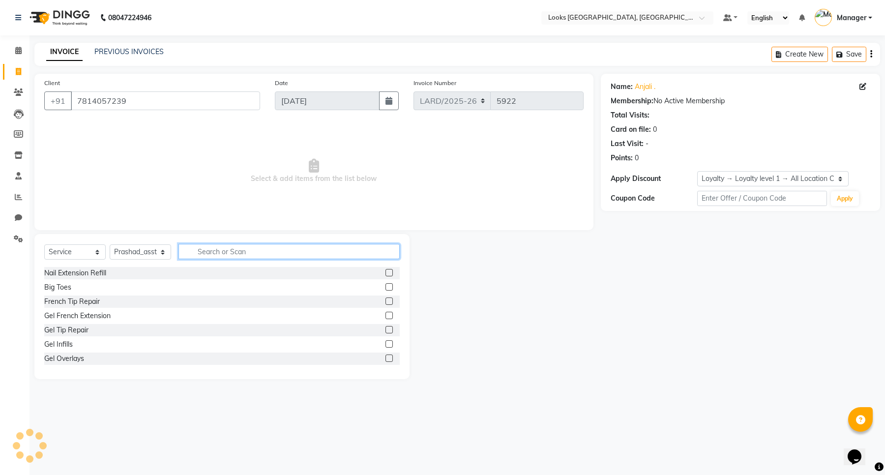
click at [236, 254] on input "text" at bounding box center [289, 251] width 221 height 15
type input "HEA"
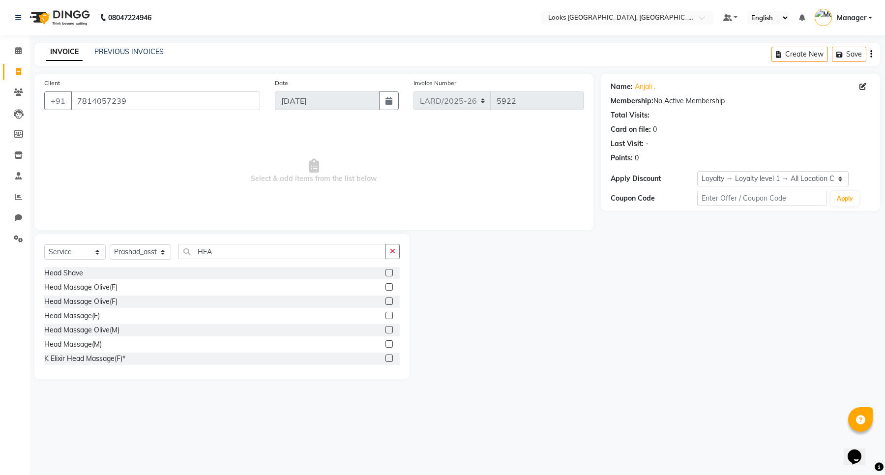
click at [786, 54] on icon "button" at bounding box center [871, 54] width 2 height 0
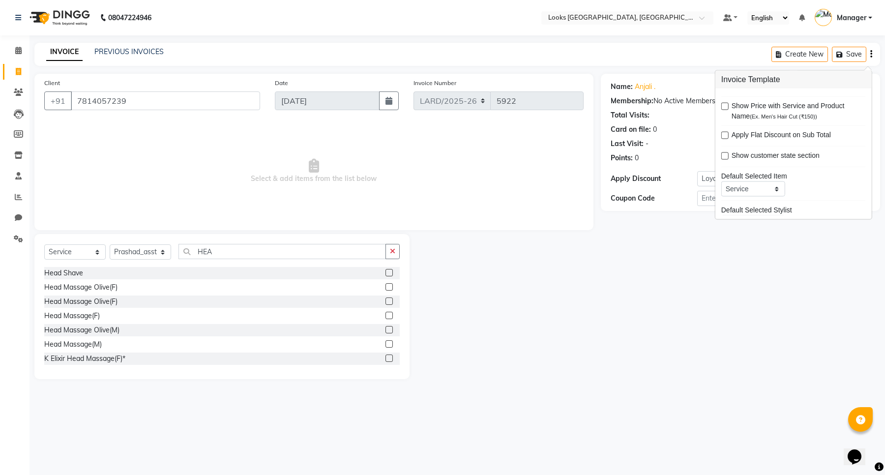
click at [729, 104] on div "Show Price with Service and Product Name (Ex. Men's Hair Cut (₹150))" at bounding box center [793, 111] width 145 height 21
click at [724, 106] on label at bounding box center [724, 106] width 7 height 7
click at [724, 106] on input "checkbox" at bounding box center [724, 107] width 6 height 6
checkbox input "true"
click at [111, 101] on input "7814057239" at bounding box center [165, 100] width 189 height 19
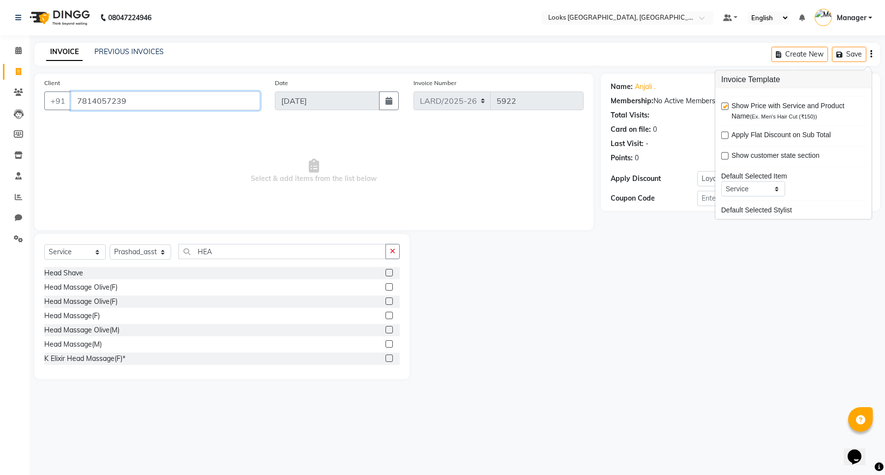
click at [110, 101] on input "7814057239" at bounding box center [165, 100] width 189 height 19
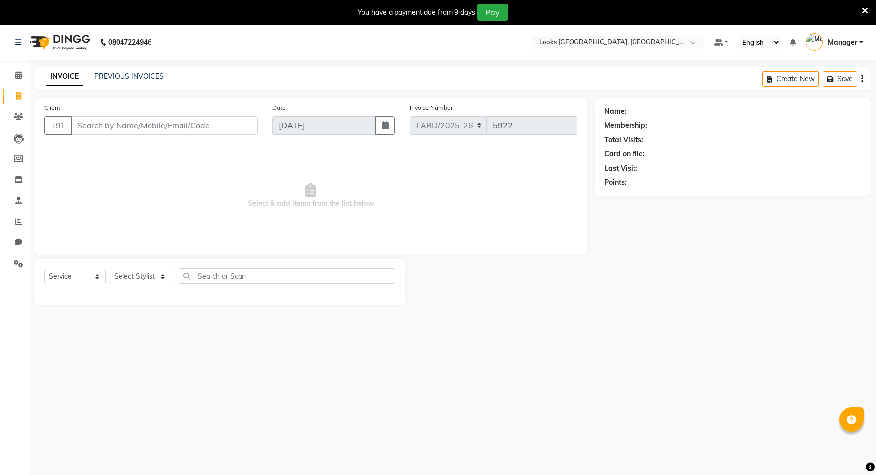
select select "service"
type input "7814057239"
select select "1: Object"
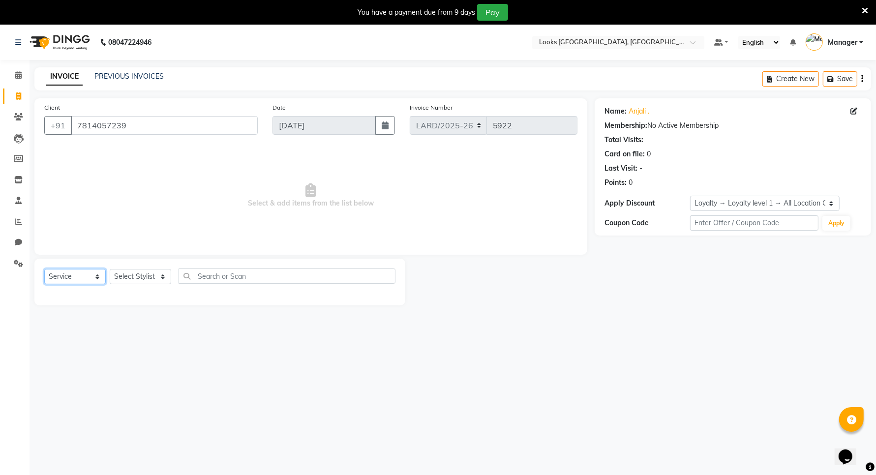
click at [97, 272] on select "Select Service Product Membership Package Voucher Prepaid Gift Card" at bounding box center [74, 276] width 61 height 15
click at [44, 269] on select "Select Service Product Membership Package Voucher Prepaid Gift Card" at bounding box center [74, 276] width 61 height 15
click at [163, 278] on select "Select Stylist [PERSON_NAME] _mrg [PERSON_NAME] _asst [PERSON_NAME] [PERSON_NAM…" at bounding box center [140, 276] width 61 height 15
select select "90496"
click at [110, 269] on select "Select Stylist [PERSON_NAME] _mrg [PERSON_NAME] _asst [PERSON_NAME] [PERSON_NAM…" at bounding box center [140, 276] width 61 height 15
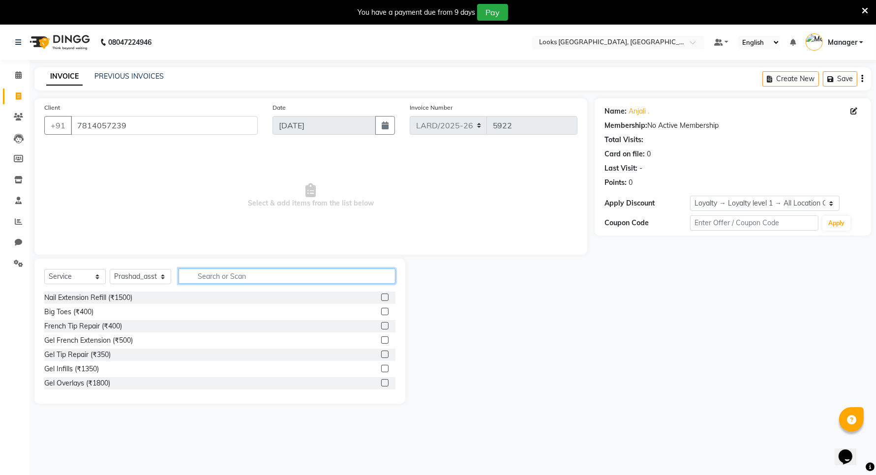
click at [235, 276] on input "text" at bounding box center [287, 276] width 217 height 15
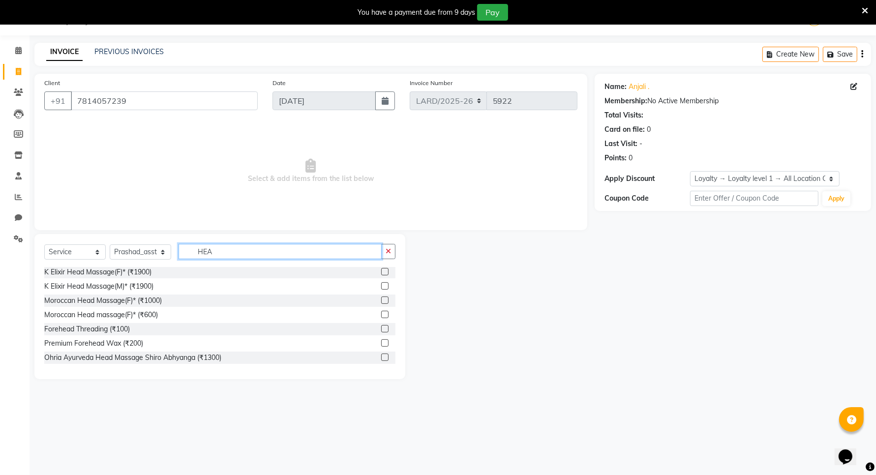
type input "HEA"
click at [381, 314] on label at bounding box center [384, 314] width 7 height 7
click at [381, 314] on input "checkbox" at bounding box center [384, 315] width 6 height 6
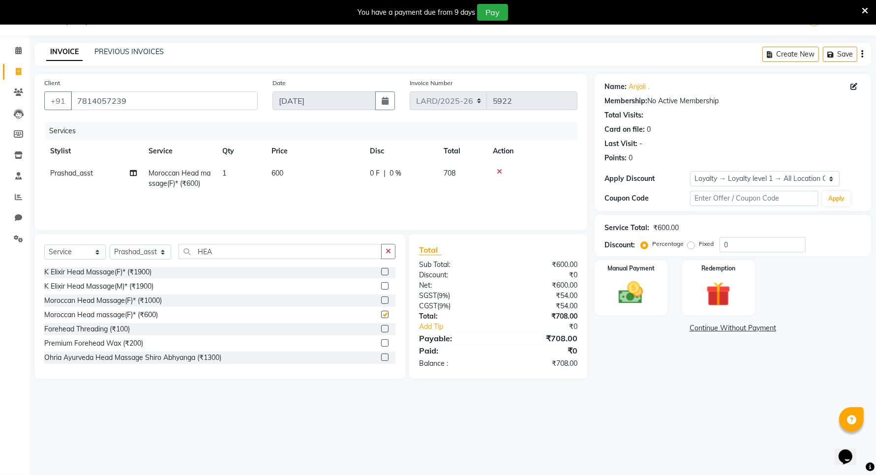
checkbox input "false"
click at [220, 252] on input "HEA" at bounding box center [280, 251] width 203 height 15
type input "H"
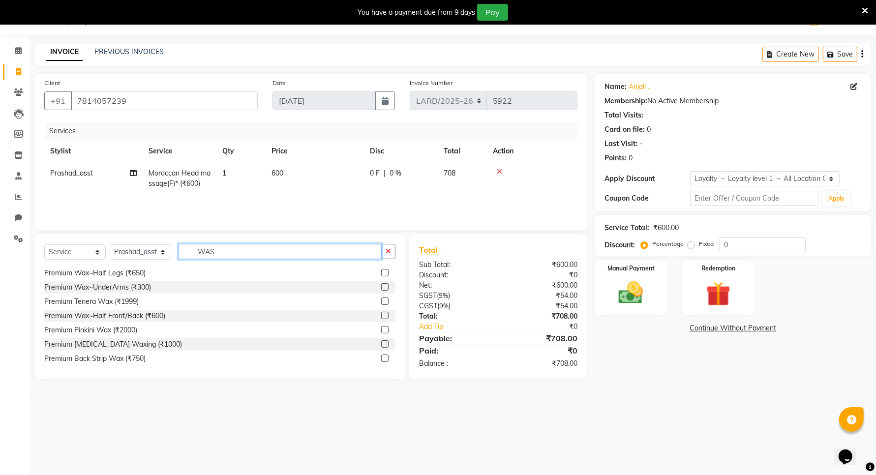
scroll to position [0, 0]
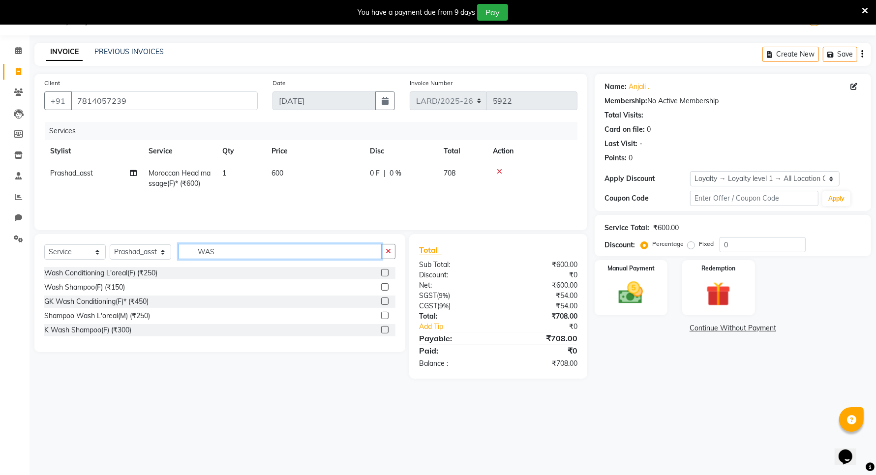
type input "WAS"
click at [387, 274] on label at bounding box center [384, 272] width 7 height 7
click at [387, 274] on input "checkbox" at bounding box center [384, 273] width 6 height 6
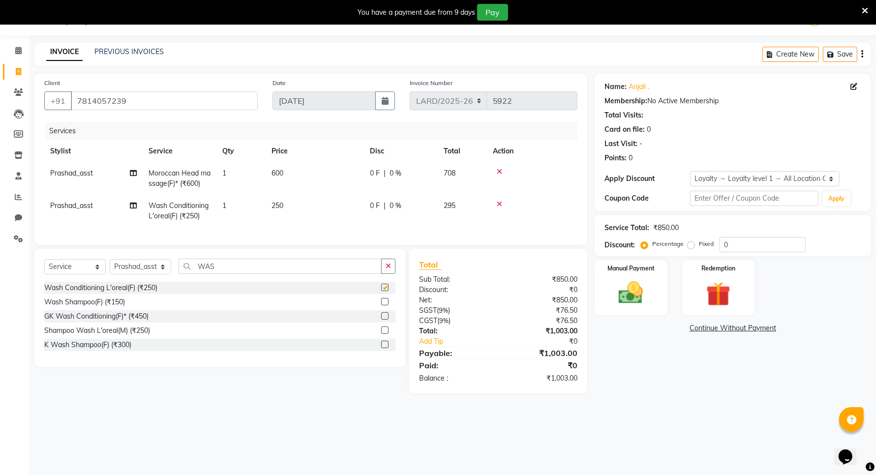
checkbox input "false"
click at [281, 202] on span "250" at bounding box center [277, 205] width 12 height 9
select select "90496"
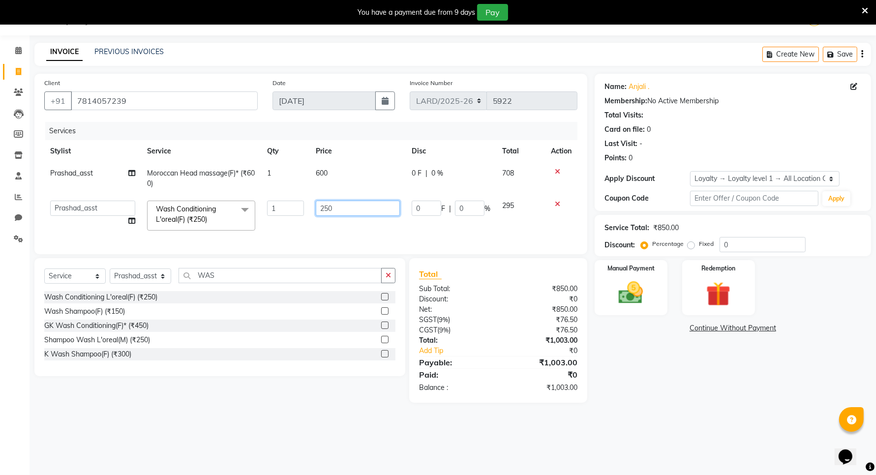
click at [348, 207] on input "250" at bounding box center [358, 208] width 85 height 15
type input "2"
type input "400"
click at [642, 292] on img at bounding box center [630, 293] width 41 height 30
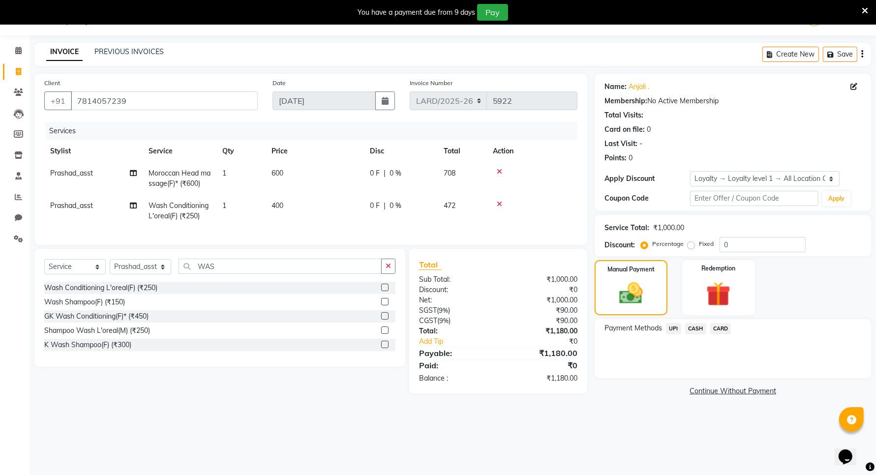
click at [672, 332] on span "UPI" at bounding box center [673, 328] width 15 height 11
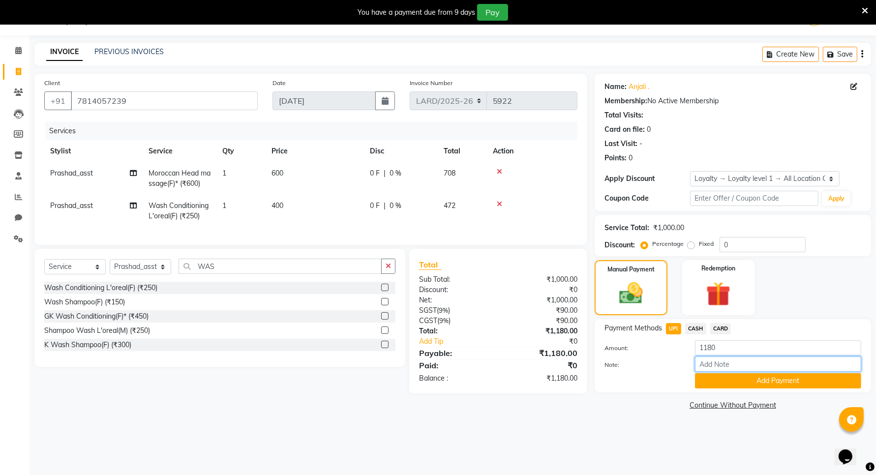
click at [740, 367] on input "Note:" at bounding box center [778, 364] width 166 height 15
click at [760, 385] on button "Add Payment" at bounding box center [778, 380] width 166 height 15
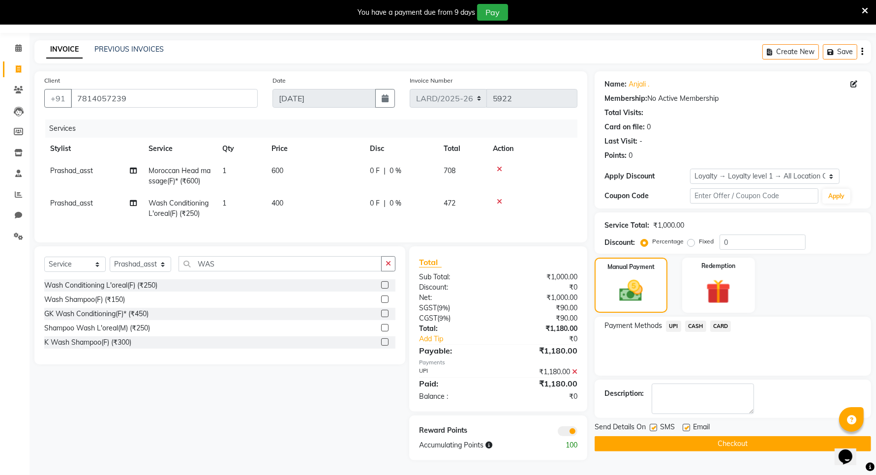
scroll to position [35, 0]
click at [696, 438] on button "Checkout" at bounding box center [733, 443] width 276 height 15
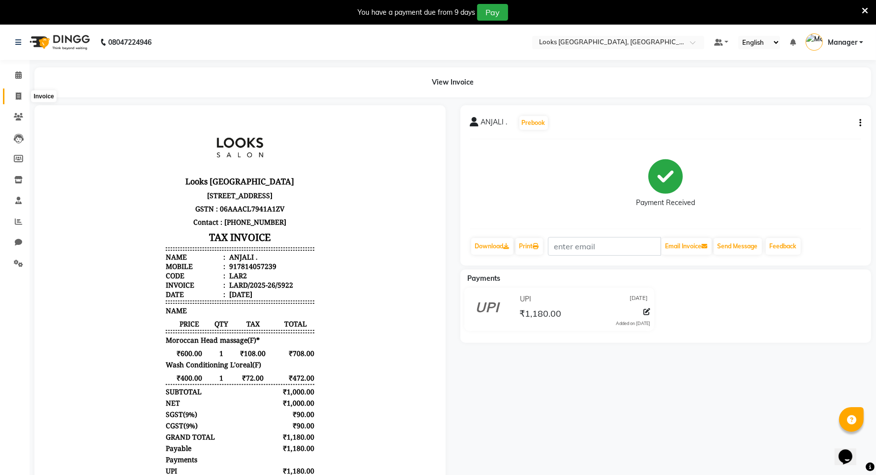
click at [20, 99] on icon at bounding box center [18, 95] width 5 height 7
select select "service"
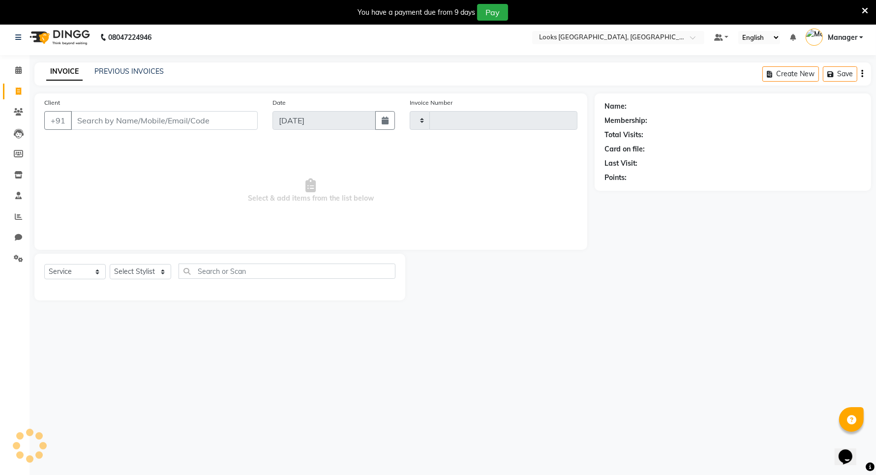
type input "5923"
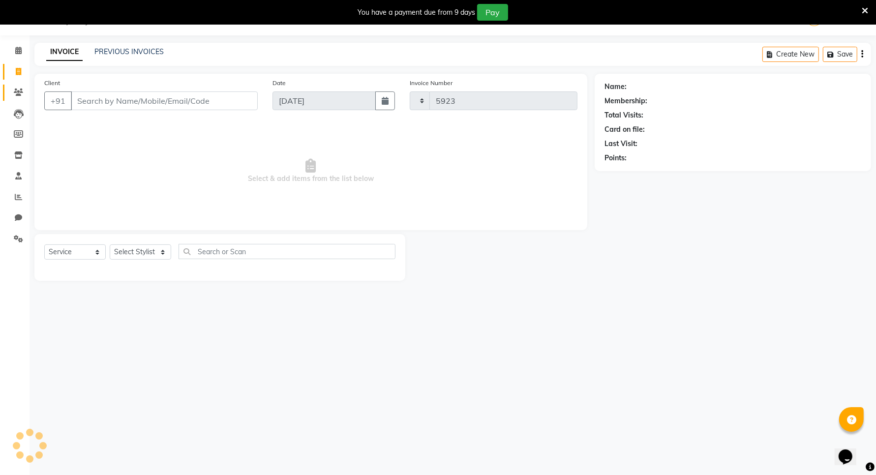
select select "8941"
click at [135, 102] on input "Client" at bounding box center [164, 100] width 187 height 19
type input "9876638799"
click at [242, 99] on span "Add Client" at bounding box center [232, 101] width 39 height 10
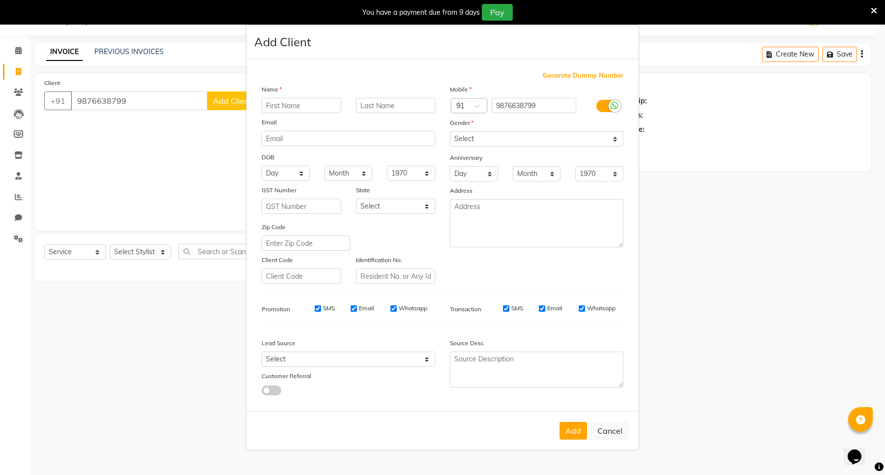
click at [300, 107] on input "text" at bounding box center [302, 105] width 80 height 15
type input "[PERSON_NAME]"
click at [381, 106] on input "text" at bounding box center [396, 105] width 80 height 15
type input "SOOD"
click at [606, 141] on select "Select [DEMOGRAPHIC_DATA] [DEMOGRAPHIC_DATA] Other Prefer Not To Say" at bounding box center [537, 138] width 174 height 15
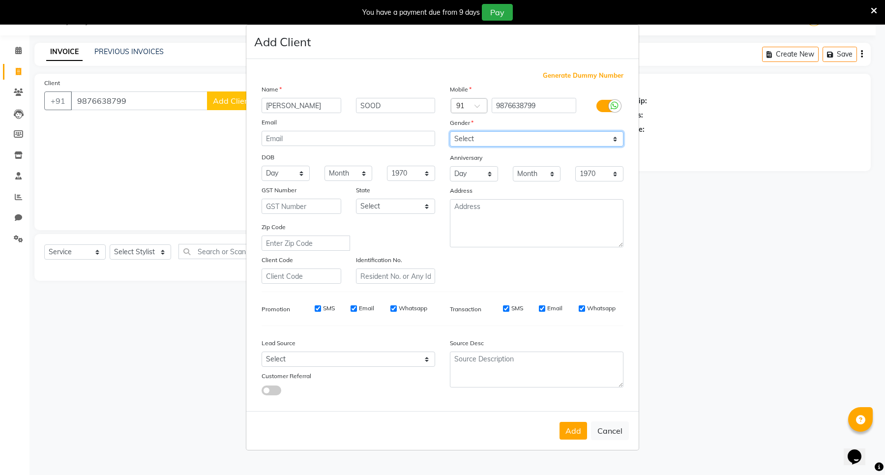
select select "[DEMOGRAPHIC_DATA]"
click at [450, 132] on select "Select [DEMOGRAPHIC_DATA] [DEMOGRAPHIC_DATA] Other Prefer Not To Say" at bounding box center [537, 138] width 174 height 15
click at [428, 208] on select "Select [GEOGRAPHIC_DATA] [GEOGRAPHIC_DATA] [GEOGRAPHIC_DATA] [GEOGRAPHIC_DATA] …" at bounding box center [396, 206] width 80 height 15
select select "13"
click at [356, 199] on select "Select [GEOGRAPHIC_DATA] [GEOGRAPHIC_DATA] [GEOGRAPHIC_DATA] [GEOGRAPHIC_DATA] …" at bounding box center [396, 206] width 80 height 15
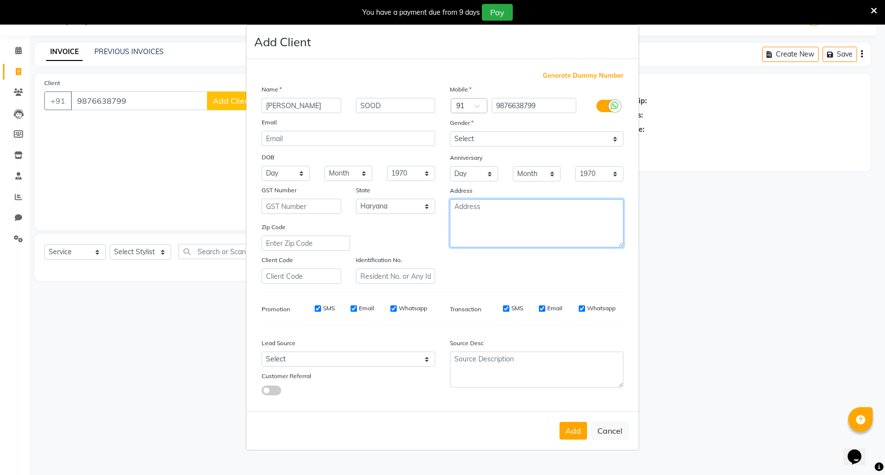
click at [488, 224] on textarea at bounding box center [537, 223] width 174 height 48
type textarea "ARDEE"
click at [570, 431] on button "Add" at bounding box center [574, 431] width 28 height 18
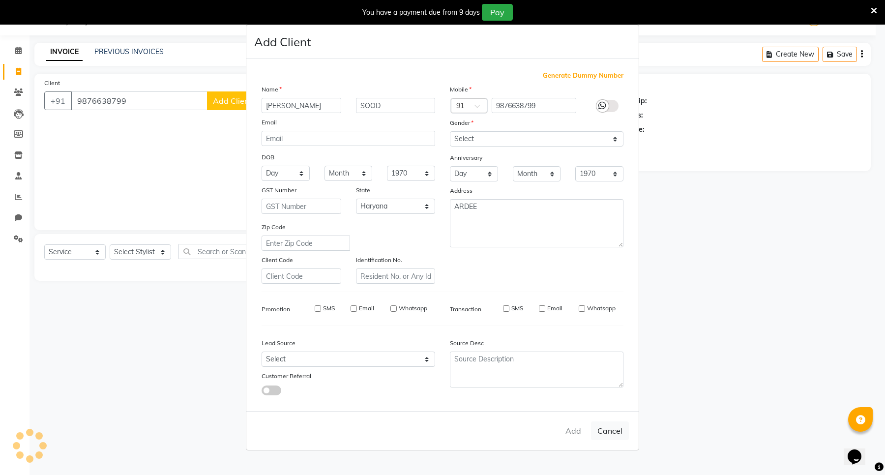
select select
select select "null"
select select
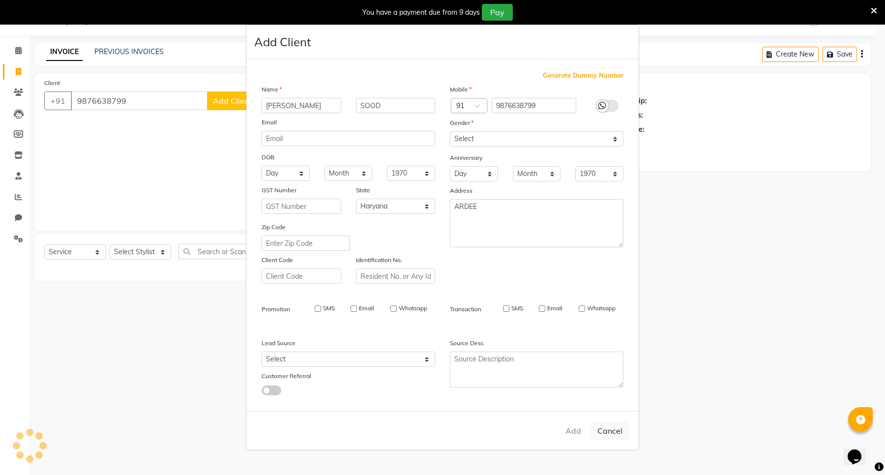
select select
checkbox input "false"
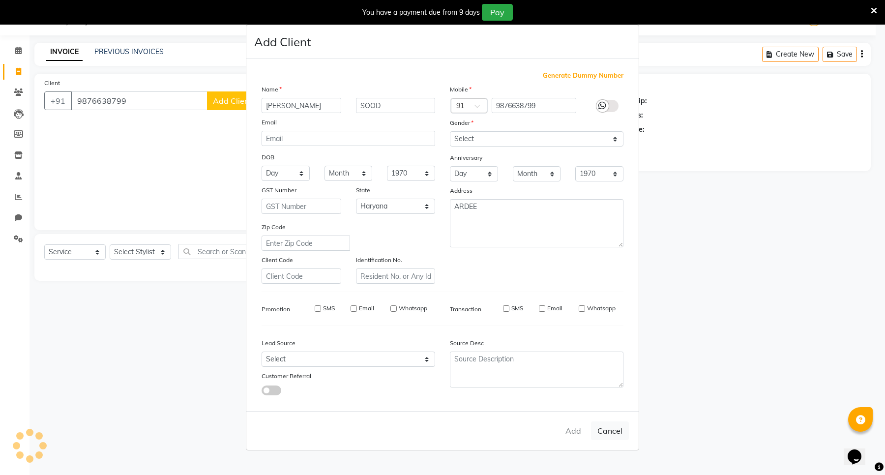
checkbox input "false"
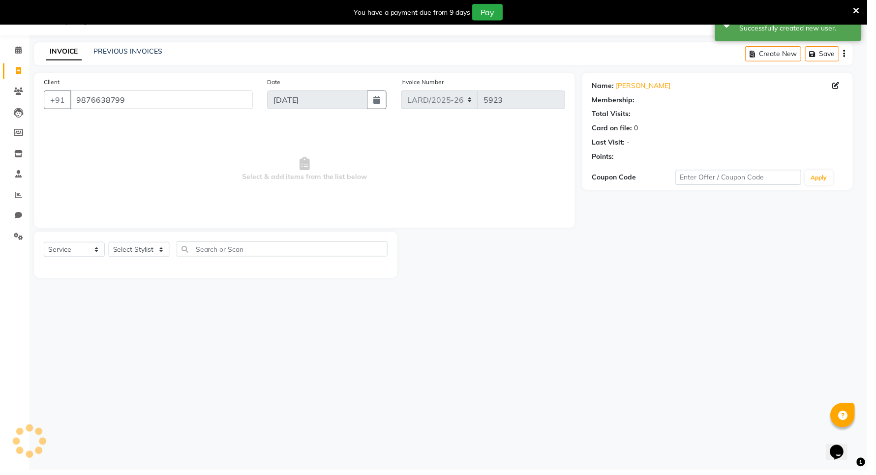
select select "1: Object"
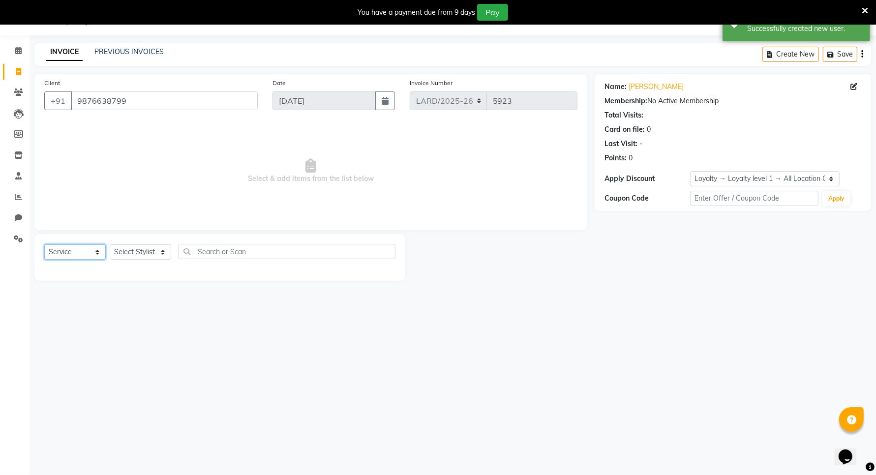
click at [97, 250] on select "Select Service Product Membership Package Voucher Prepaid Gift Card" at bounding box center [74, 251] width 61 height 15
select select "P"
click at [44, 244] on select "Select Service Product Membership Package Voucher Prepaid Gift Card" at bounding box center [74, 251] width 61 height 15
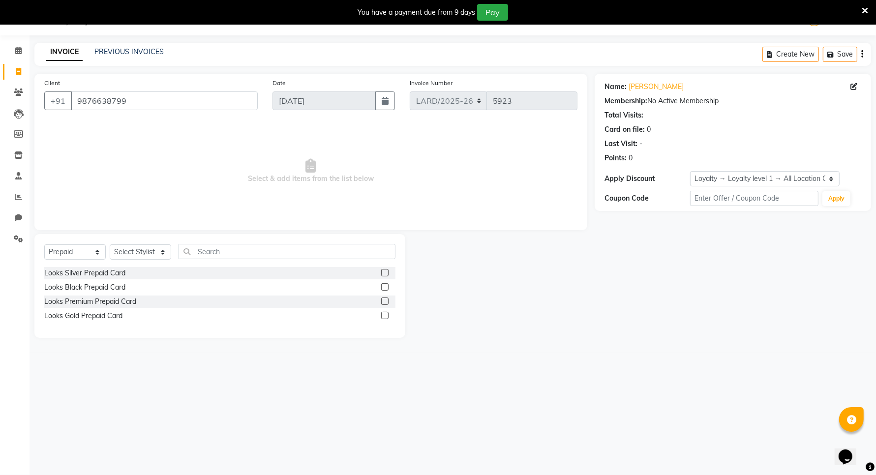
click at [387, 273] on label at bounding box center [384, 272] width 7 height 7
click at [387, 273] on input "checkbox" at bounding box center [384, 273] width 6 height 6
checkbox input "false"
click at [163, 253] on select "Select Stylist [PERSON_NAME] _mrg [PERSON_NAME] _asst [PERSON_NAME] [PERSON_NAM…" at bounding box center [140, 251] width 61 height 15
select select "90500"
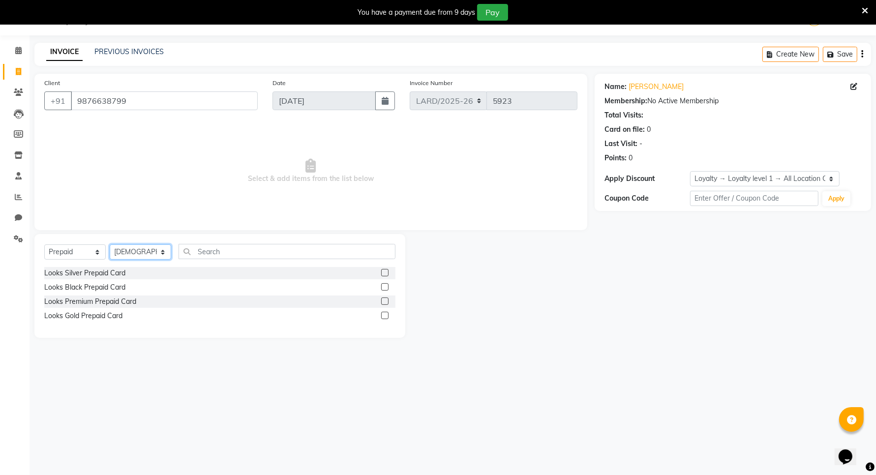
click at [110, 244] on select "Select Stylist [PERSON_NAME] _mrg [PERSON_NAME] _asst [PERSON_NAME] [PERSON_NAM…" at bounding box center [140, 251] width 61 height 15
click at [383, 273] on label at bounding box center [384, 272] width 7 height 7
click at [383, 273] on input "checkbox" at bounding box center [384, 273] width 6 height 6
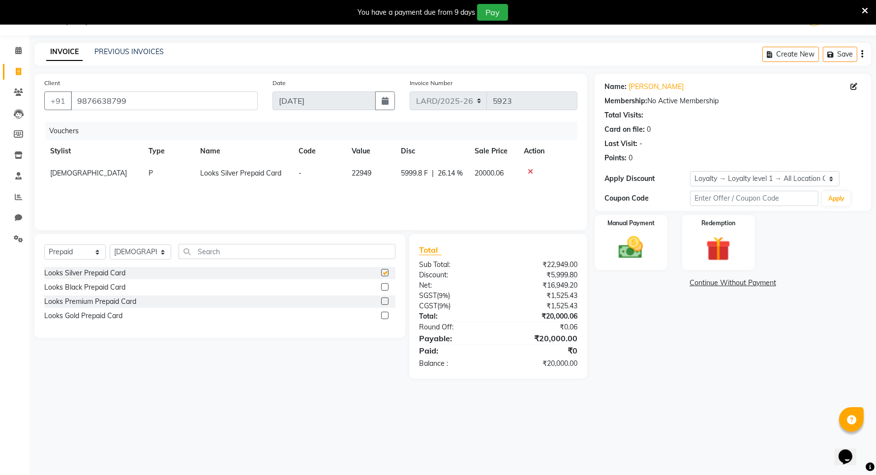
checkbox input "false"
click at [615, 253] on img at bounding box center [630, 248] width 41 height 30
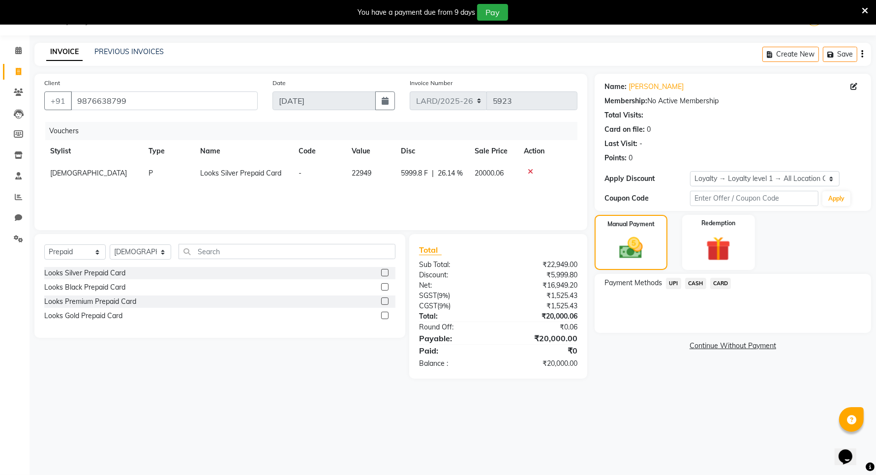
click at [694, 282] on span "CASH" at bounding box center [695, 283] width 21 height 11
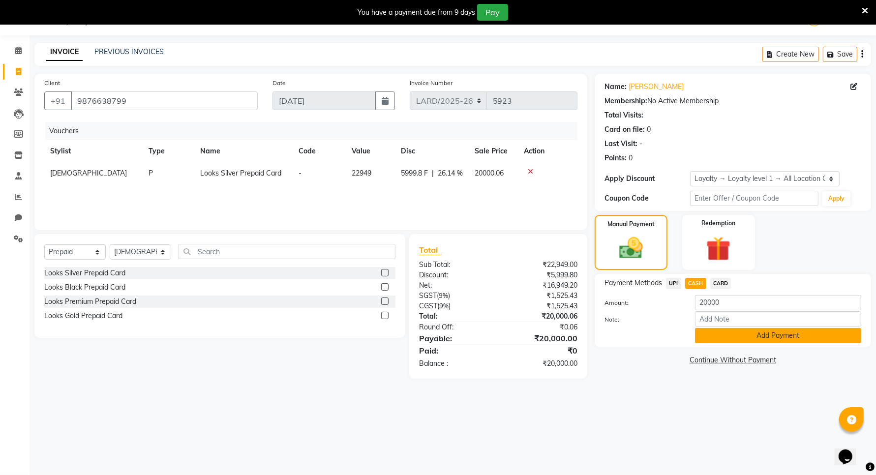
click at [734, 337] on button "Add Payment" at bounding box center [778, 335] width 166 height 15
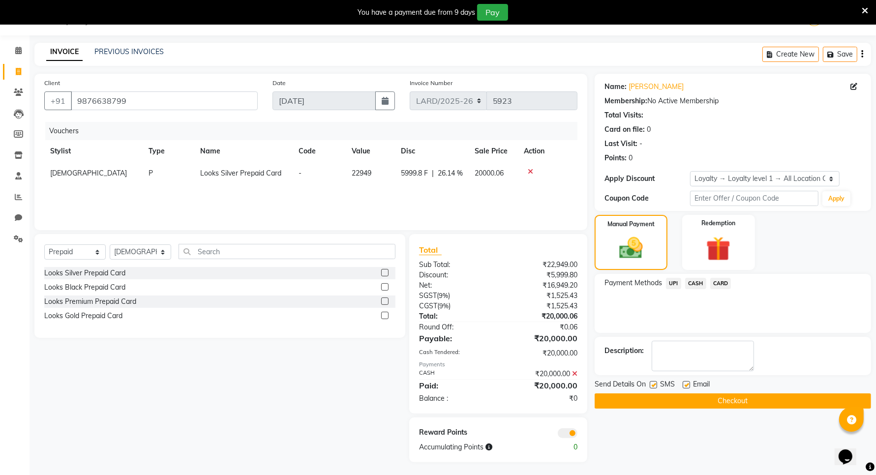
click at [723, 399] on button "Checkout" at bounding box center [733, 400] width 276 height 15
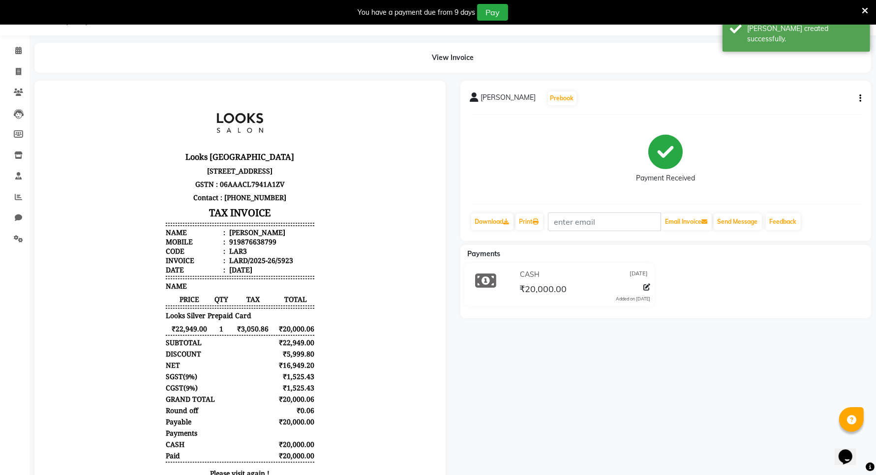
scroll to position [7, 0]
click at [14, 71] on span at bounding box center [18, 71] width 17 height 11
select select "service"
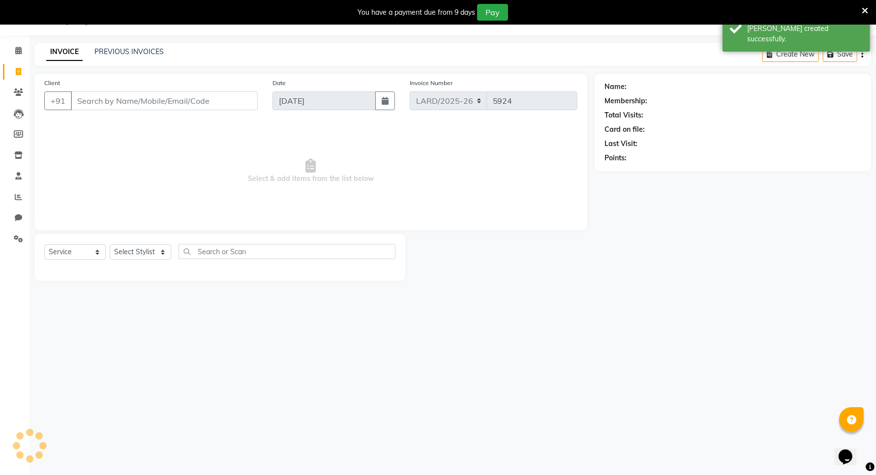
click at [85, 97] on input "Client" at bounding box center [164, 100] width 187 height 19
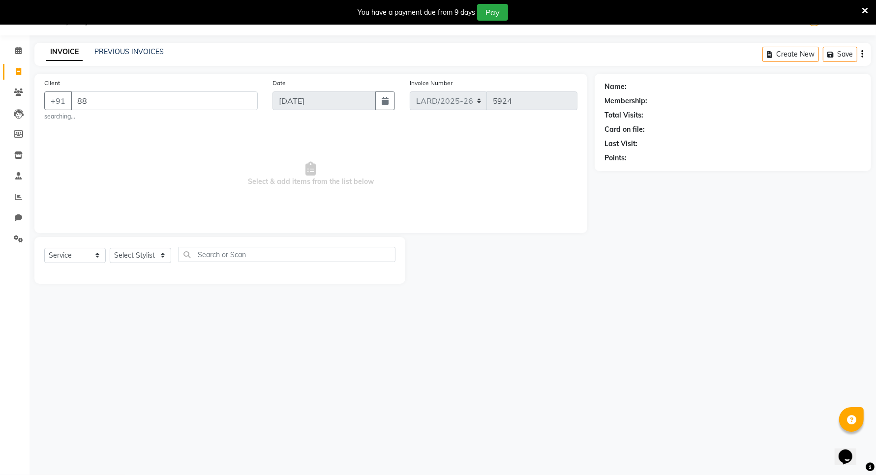
type input "8"
click at [115, 98] on input "Client" at bounding box center [164, 100] width 187 height 19
click at [100, 101] on input "Client" at bounding box center [164, 100] width 187 height 19
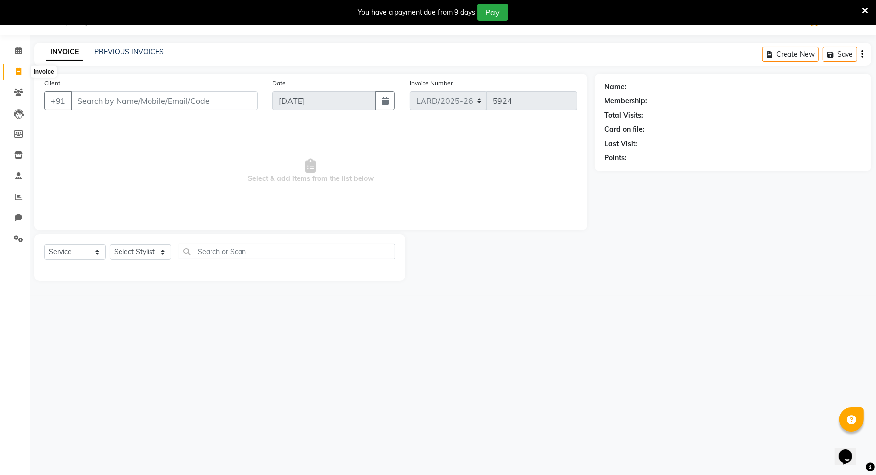
click at [11, 71] on span at bounding box center [18, 71] width 17 height 11
select select "service"
type input "5924"
select select "8941"
click at [118, 55] on link "PREVIOUS INVOICES" at bounding box center [128, 51] width 69 height 9
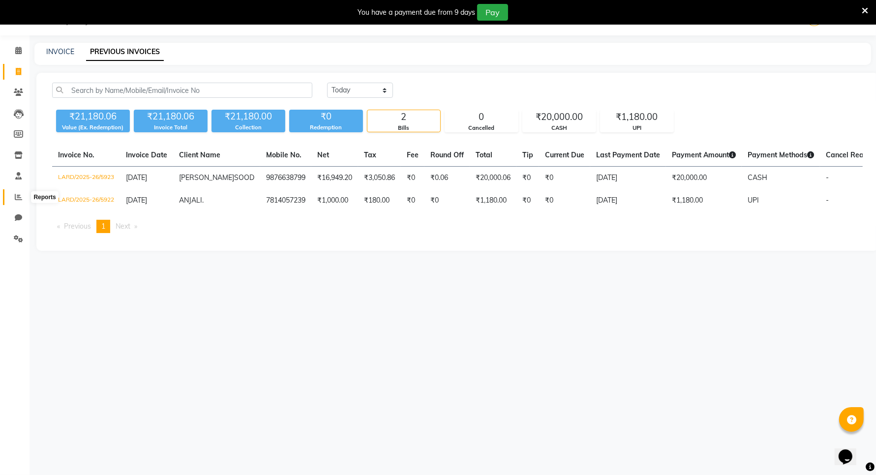
click at [13, 193] on span at bounding box center [18, 197] width 17 height 11
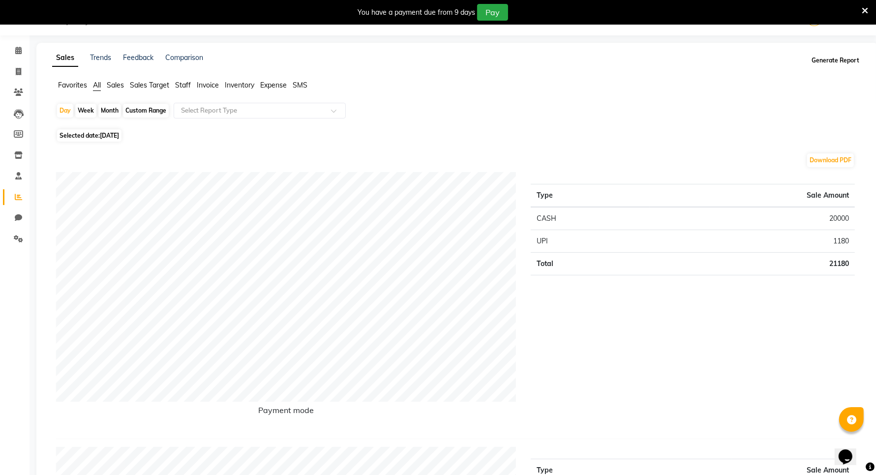
click at [833, 58] on button "Generate Report" at bounding box center [835, 61] width 53 height 14
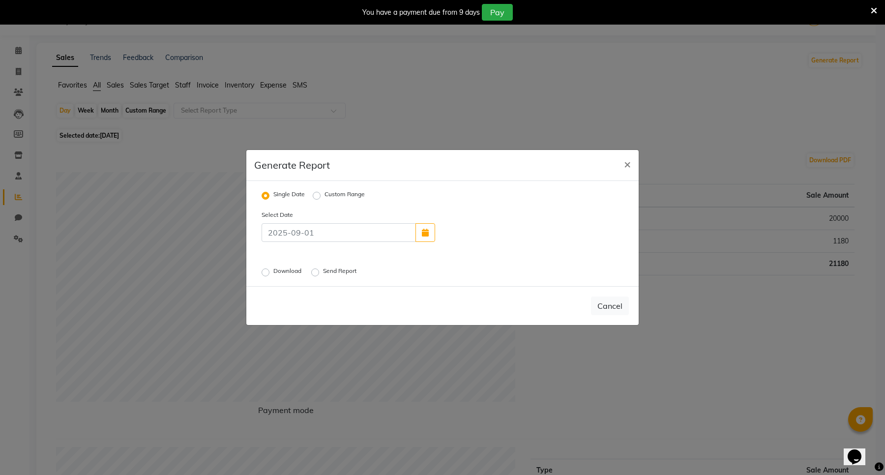
click at [329, 271] on label "Send Report" at bounding box center [340, 273] width 35 height 12
click at [320, 271] on input "Send Report" at bounding box center [316, 272] width 7 height 7
click at [627, 161] on span "×" at bounding box center [627, 163] width 7 height 15
radio input "false"
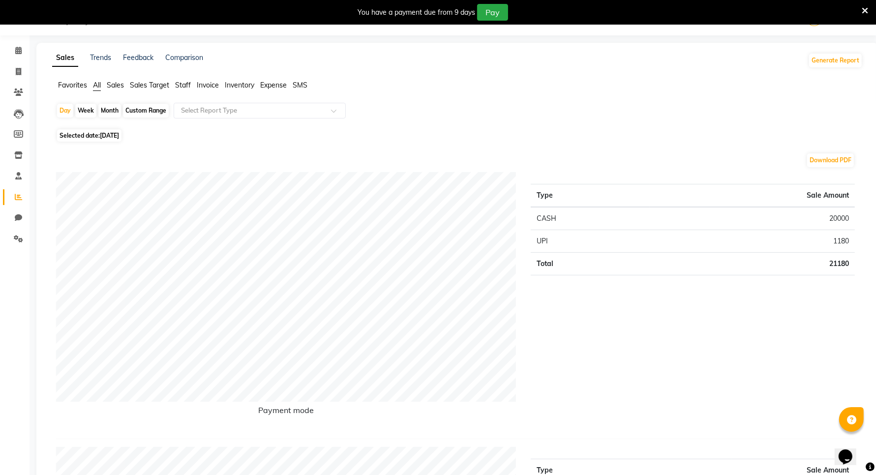
click at [869, 10] on div "You have a payment due from 9 days Pay" at bounding box center [438, 12] width 876 height 25
click at [864, 11] on icon at bounding box center [865, 10] width 6 height 9
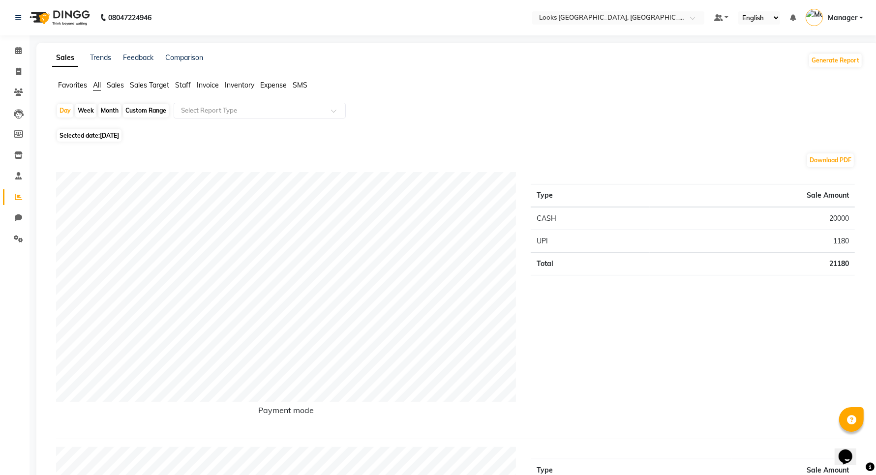
click at [14, 20] on div "08047224946" at bounding box center [83, 18] width 151 height 28
click at [18, 16] on icon at bounding box center [18, 17] width 6 height 7
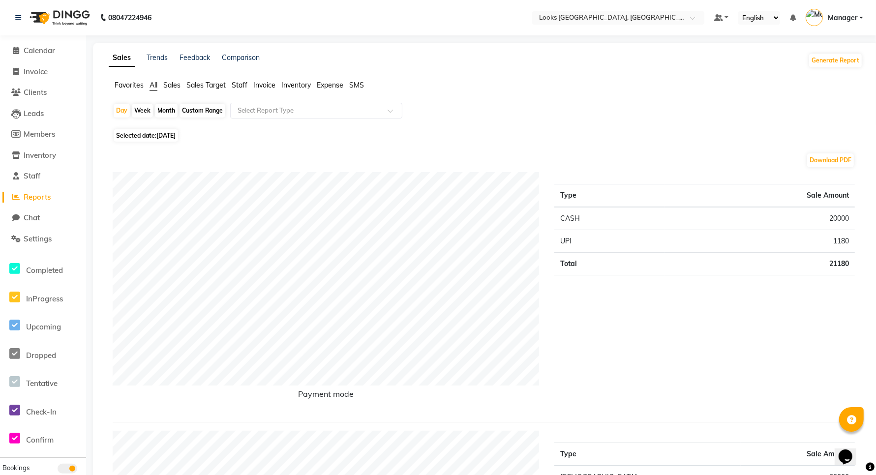
click at [36, 199] on span "Reports" at bounding box center [37, 196] width 27 height 9
click at [830, 60] on button "Generate Report" at bounding box center [835, 61] width 53 height 14
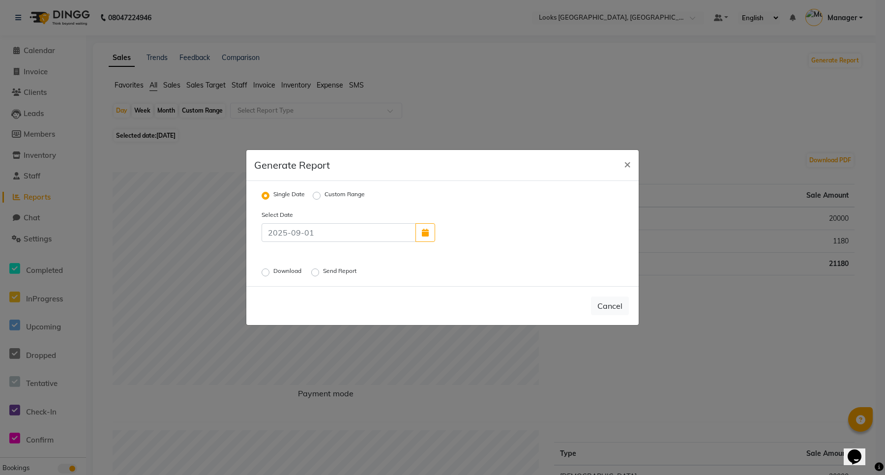
click at [323, 273] on label "Send Report" at bounding box center [340, 273] width 35 height 12
click at [320, 273] on input "Send Report" at bounding box center [316, 272] width 7 height 7
click at [627, 163] on span "×" at bounding box center [627, 163] width 7 height 15
radio input "false"
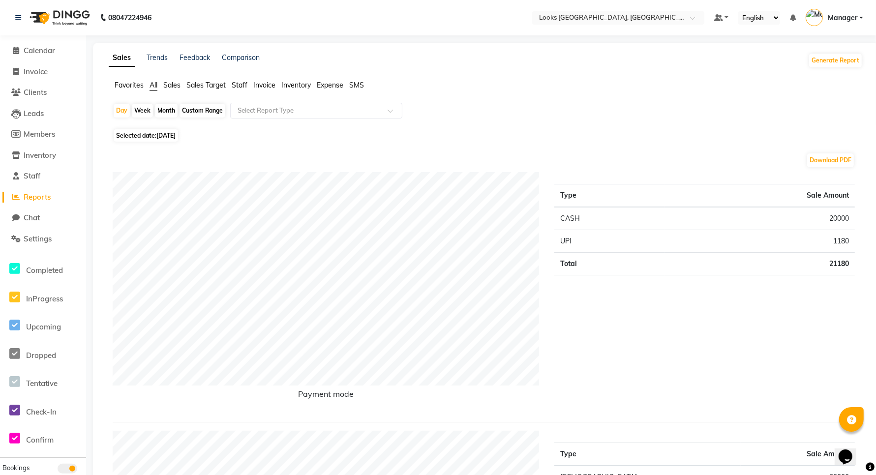
click at [35, 200] on span "Reports" at bounding box center [37, 196] width 27 height 9
click at [840, 60] on button "Generate Report" at bounding box center [835, 61] width 53 height 14
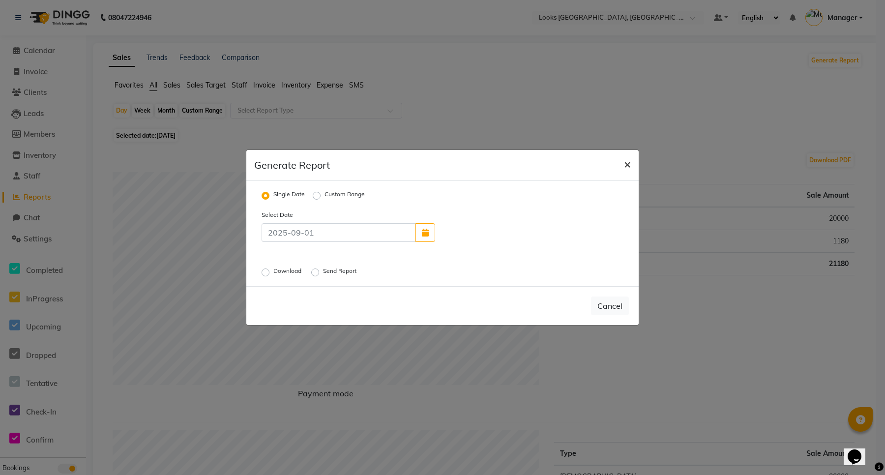
click at [627, 162] on span "×" at bounding box center [627, 163] width 7 height 15
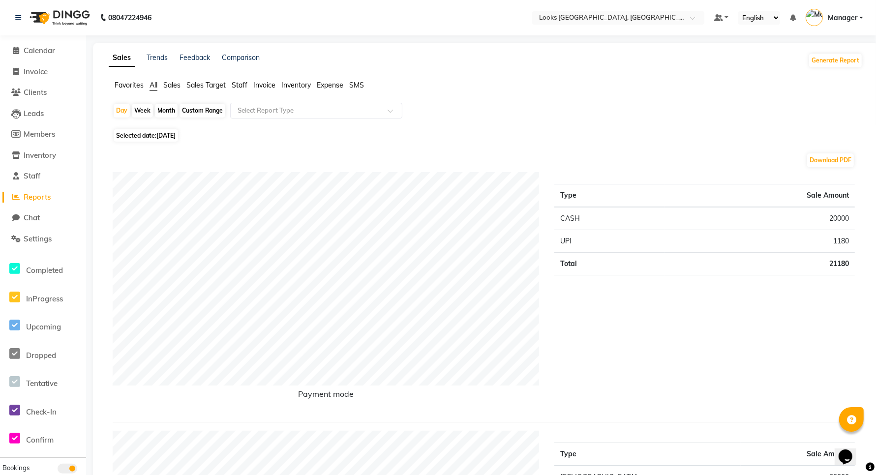
click at [168, 85] on span "Sales" at bounding box center [171, 85] width 17 height 9
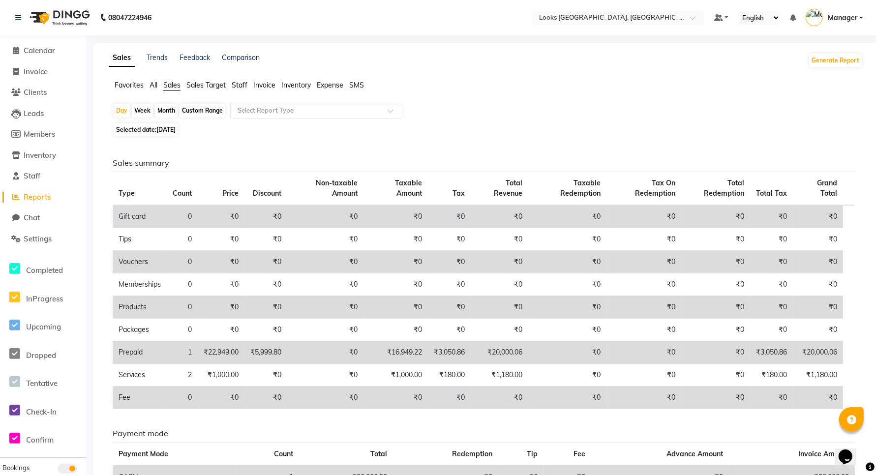
click at [538, 79] on div "Sales Trends Feedback Comparison Generate Report Favorites All Sales Sales Targ…" at bounding box center [485, 296] width 785 height 506
click at [37, 51] on span "Calendar" at bounding box center [39, 50] width 31 height 9
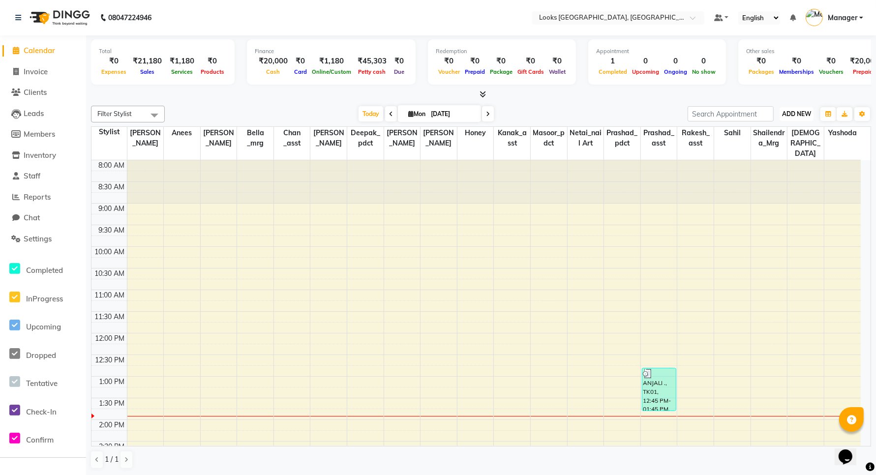
click at [800, 114] on span "ADD NEW" at bounding box center [796, 113] width 29 height 7
click at [760, 159] on link "Add Expense" at bounding box center [774, 158] width 78 height 13
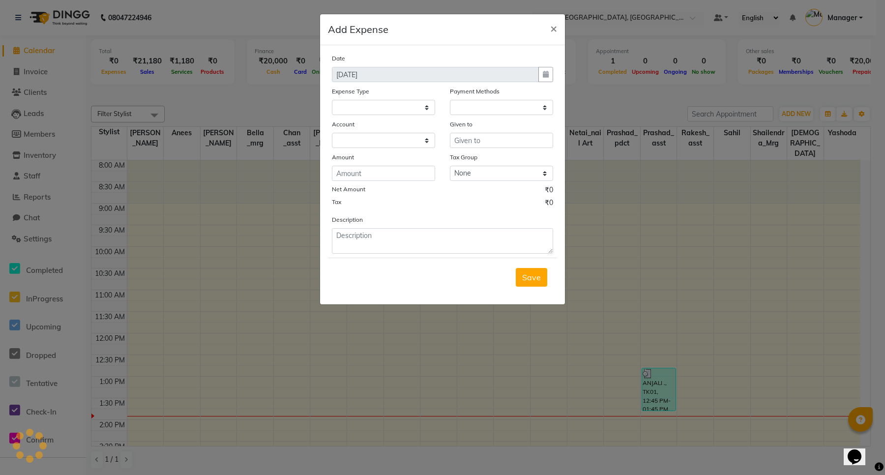
select select "1"
select select "8111"
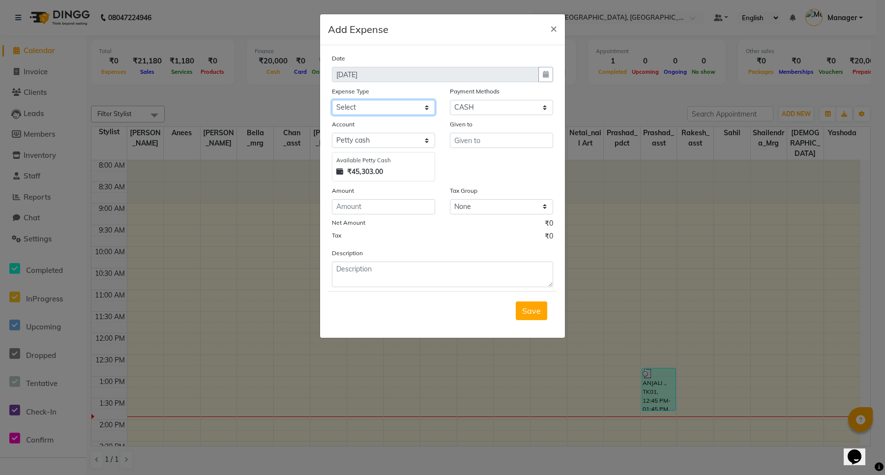
click at [359, 107] on select "Select Bank Deposit Blinkit Cash Handover CLIENT Client ordered food Client Ref…" at bounding box center [383, 107] width 103 height 15
select select "23704"
click at [332, 100] on select "Select Bank Deposit Blinkit Cash Handover CLIENT Client ordered food Client Ref…" at bounding box center [383, 107] width 103 height 15
click at [474, 138] on input "text" at bounding box center [501, 140] width 103 height 15
type input "c"
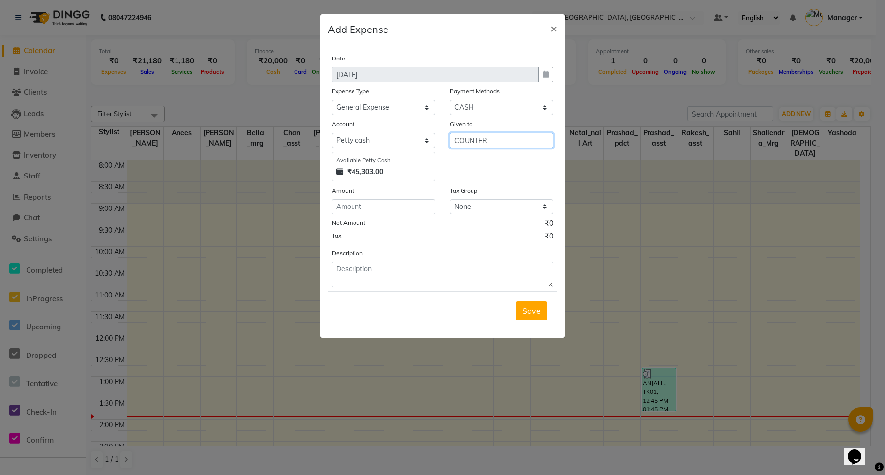
type input "COUNTER"
drag, startPoint x: 350, startPoint y: 171, endPoint x: 367, endPoint y: 174, distance: 16.9
click at [367, 174] on strong "₹45,303.00" at bounding box center [365, 172] width 36 height 10
click at [397, 178] on div "Available [PERSON_NAME] Cash ₹45,303.00" at bounding box center [383, 167] width 103 height 30
click at [386, 209] on input "number" at bounding box center [383, 206] width 103 height 15
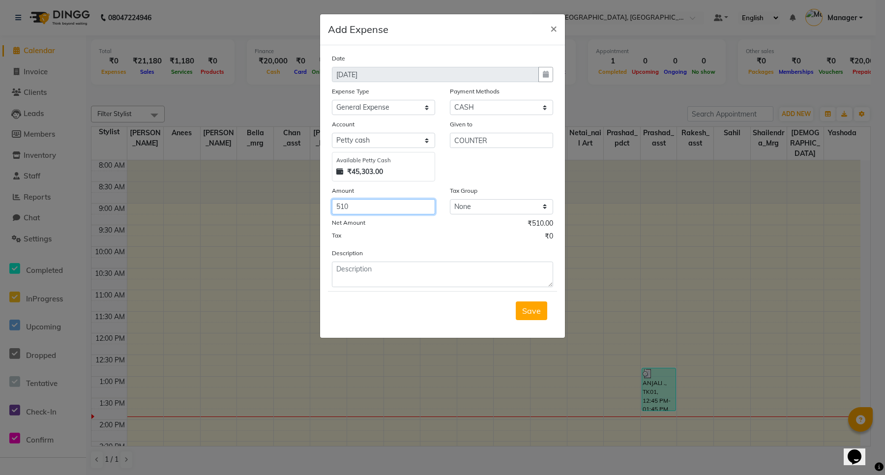
type input "510"
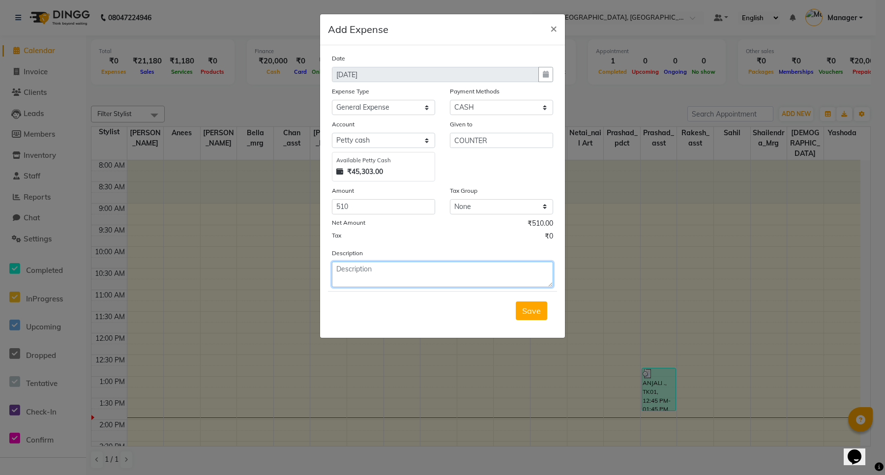
click at [369, 278] on textarea at bounding box center [442, 275] width 221 height 26
type textarea "m"
type textarea "MILK, COOKIES, GINGER, AND WATER BOTTLE 250ML"
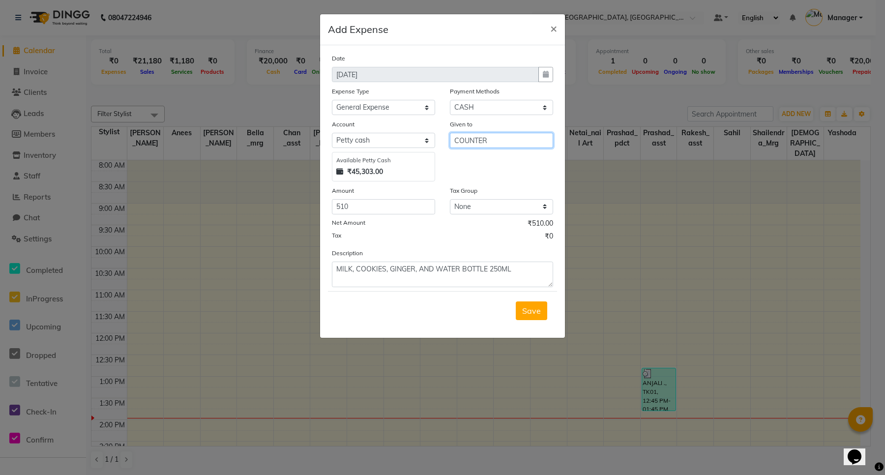
click at [500, 139] on input "COUNTER" at bounding box center [501, 140] width 103 height 15
click at [528, 306] on span "Save" at bounding box center [531, 311] width 19 height 10
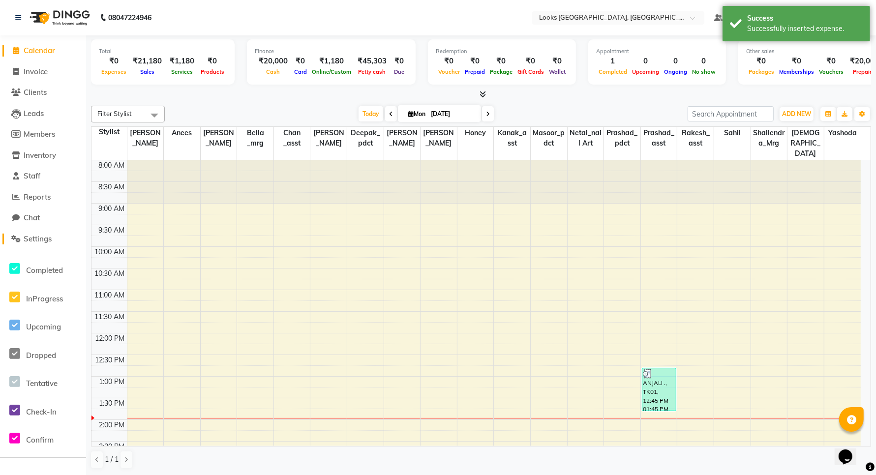
click at [39, 237] on span "Settings" at bounding box center [38, 238] width 28 height 9
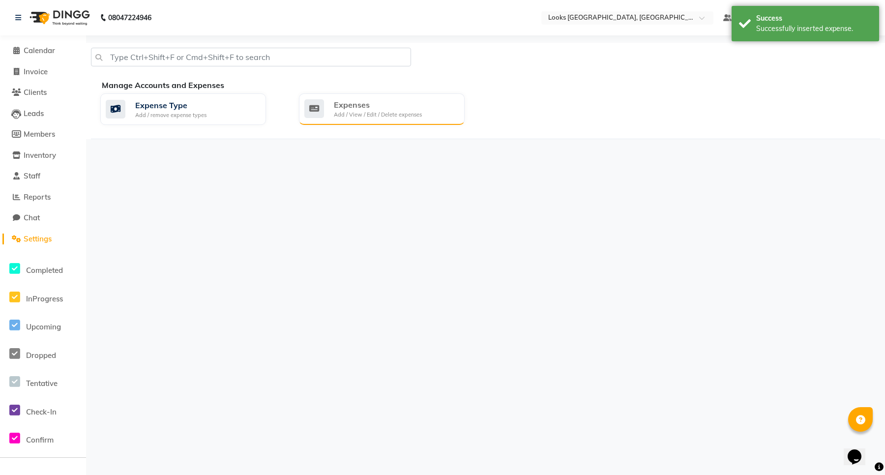
click at [369, 104] on div "Expenses" at bounding box center [378, 105] width 88 height 12
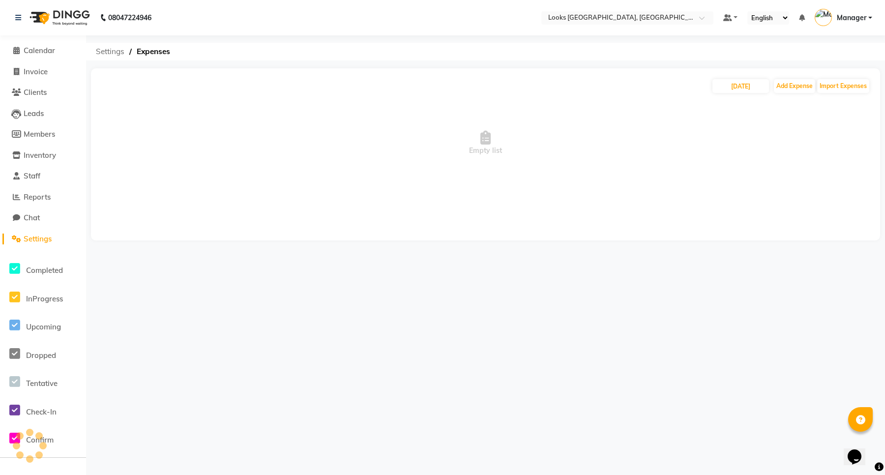
click at [117, 50] on span "Settings" at bounding box center [110, 52] width 38 height 18
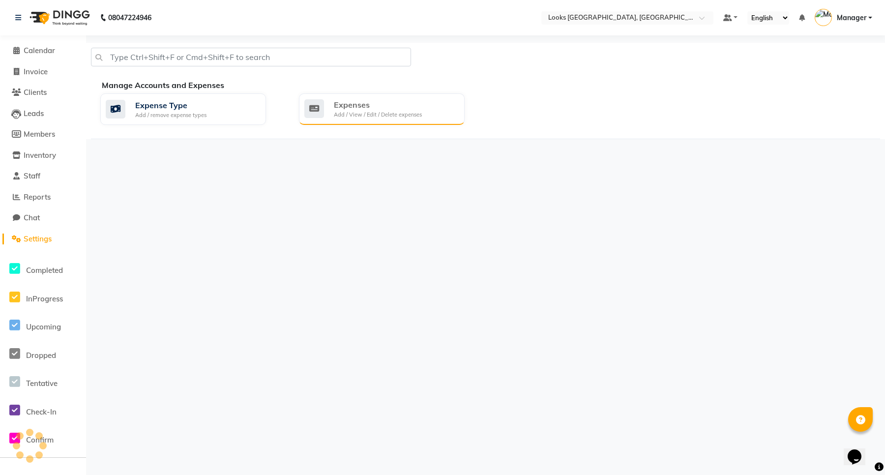
click at [347, 113] on div "Add / View / Edit / Delete expenses" at bounding box center [378, 115] width 88 height 8
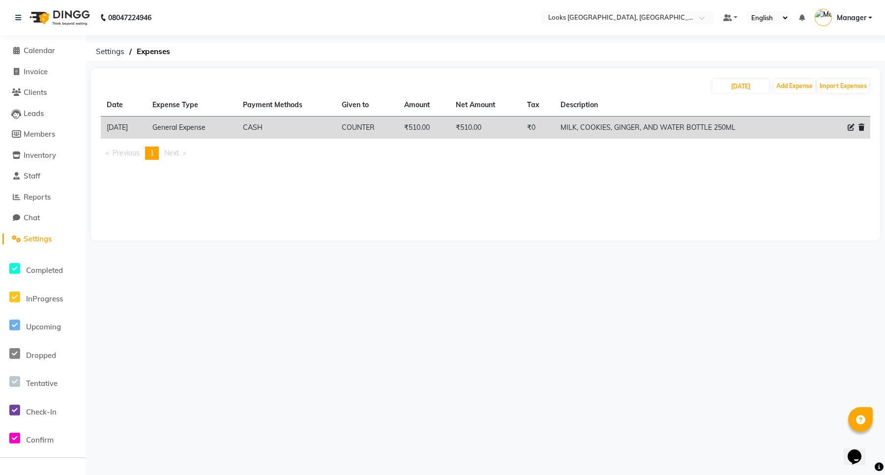
click at [37, 234] on span "Settings" at bounding box center [38, 238] width 28 height 9
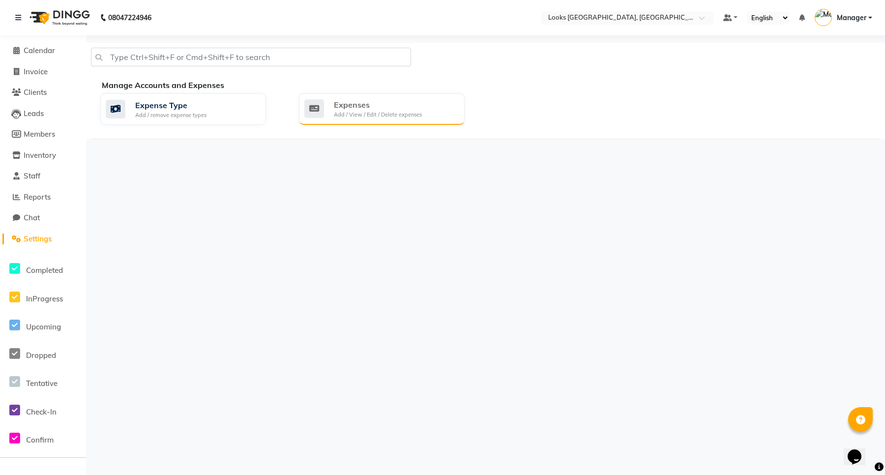
click at [365, 107] on div "Expenses" at bounding box center [378, 105] width 88 height 12
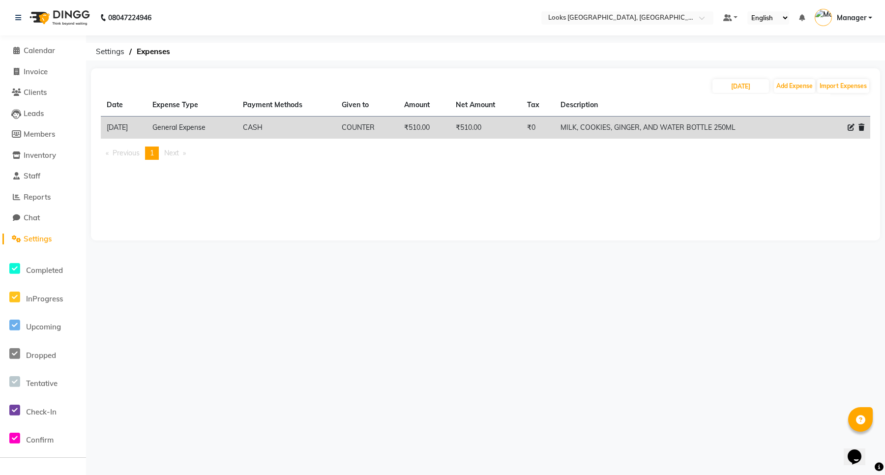
click at [851, 128] on icon at bounding box center [851, 127] width 7 height 7
select select "23704"
select select "1"
select select "8111"
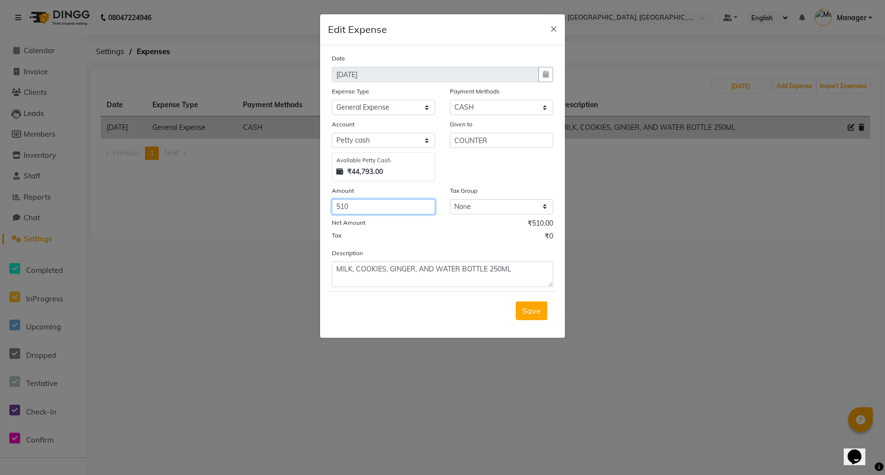
drag, startPoint x: 374, startPoint y: 204, endPoint x: 297, endPoint y: 214, distance: 78.3
click at [297, 214] on ngb-modal-window "Edit Expense × Date [DATE] Expense Type Select Bank Deposit Blinkit Cash Handov…" at bounding box center [442, 237] width 885 height 475
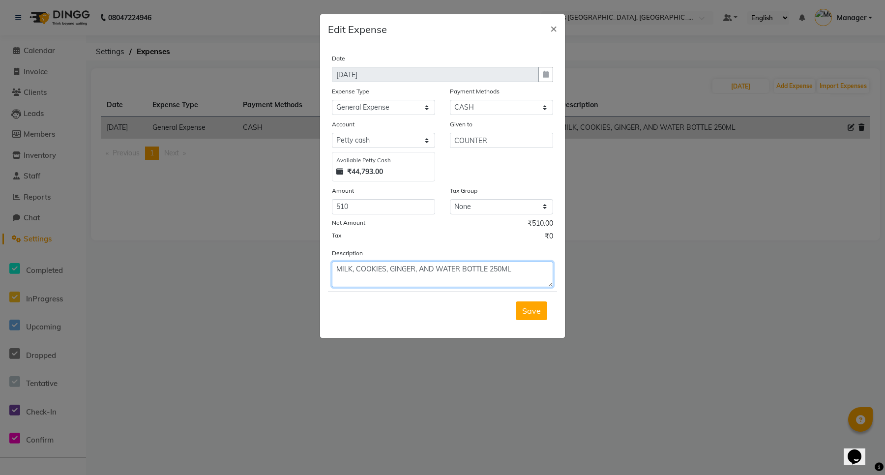
click at [489, 279] on textarea "MILK, COOKIES, GINGER, AND WATER BOTTLE 250ML" at bounding box center [442, 275] width 221 height 26
click at [554, 28] on span "×" at bounding box center [553, 28] width 7 height 15
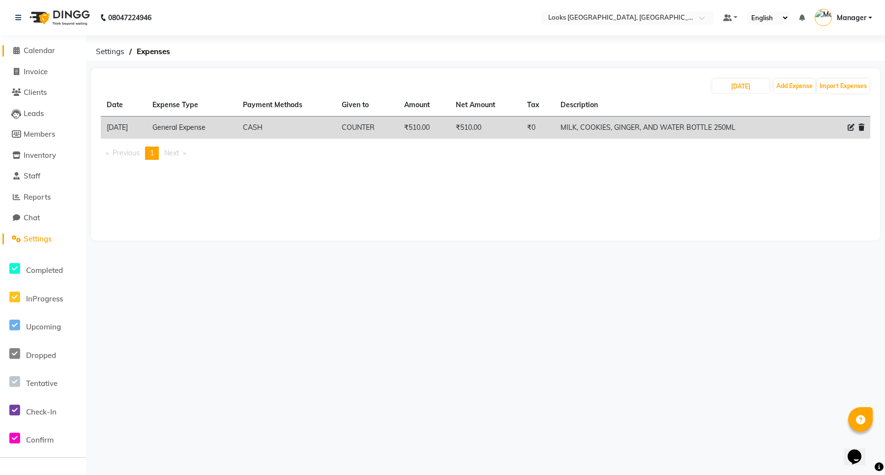
click at [27, 52] on span "Calendar" at bounding box center [39, 50] width 31 height 9
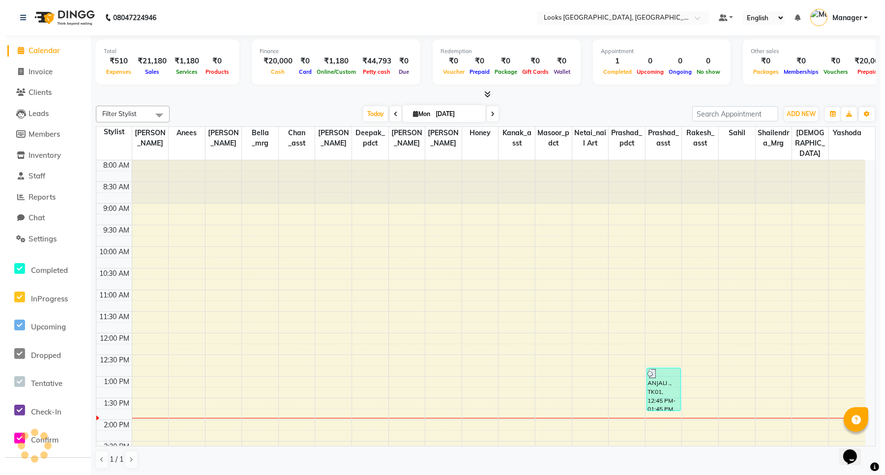
scroll to position [219, 0]
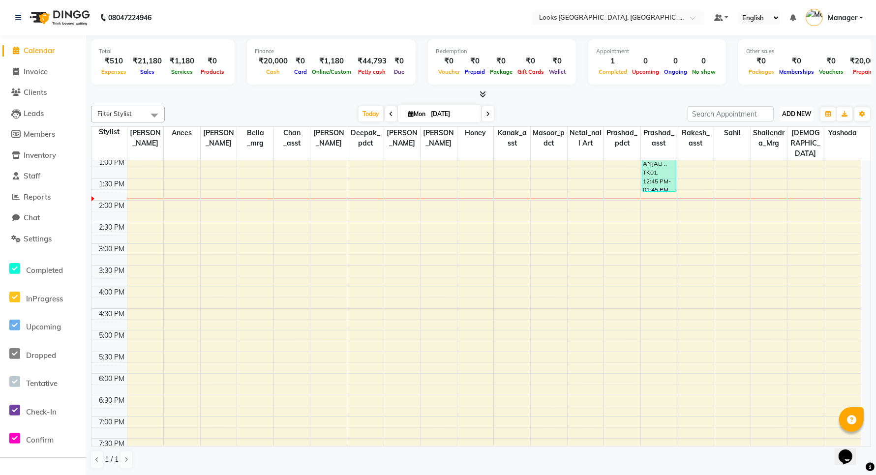
click at [793, 111] on span "ADD NEW" at bounding box center [796, 113] width 29 height 7
click at [774, 155] on link "Add Expense" at bounding box center [774, 158] width 78 height 13
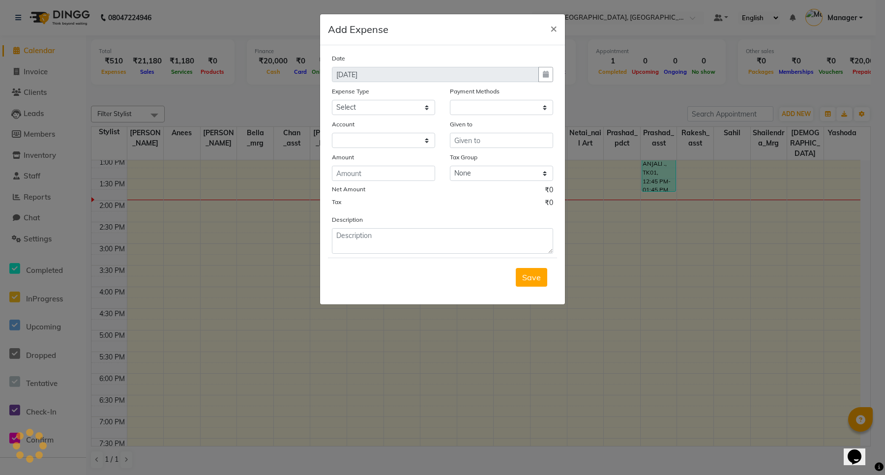
select select "1"
select select "8111"
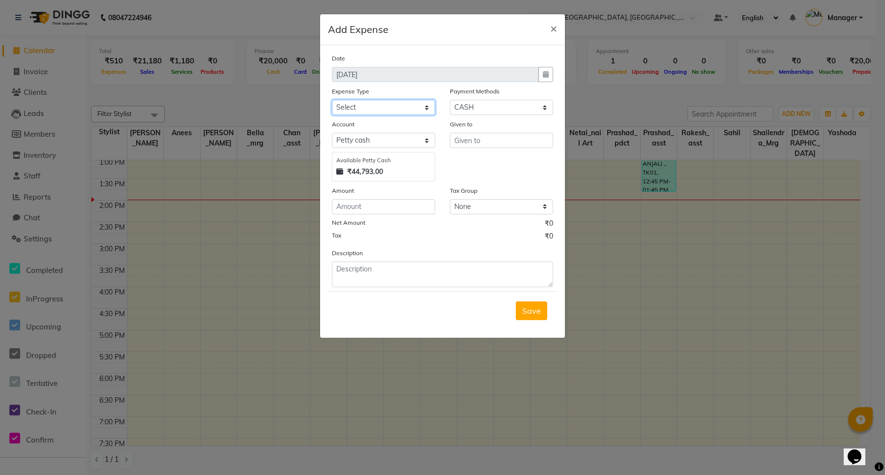
click at [391, 109] on select "Select Bank Deposit Blinkit Cash Handover CLIENT Client ordered food Client Ref…" at bounding box center [383, 107] width 103 height 15
select select "24281"
click at [332, 100] on select "Select Bank Deposit Blinkit Cash Handover CLIENT Client ordered food Client Ref…" at bounding box center [383, 107] width 103 height 15
click at [475, 136] on input "text" at bounding box center [501, 140] width 103 height 15
click at [364, 205] on input "number" at bounding box center [383, 206] width 103 height 15
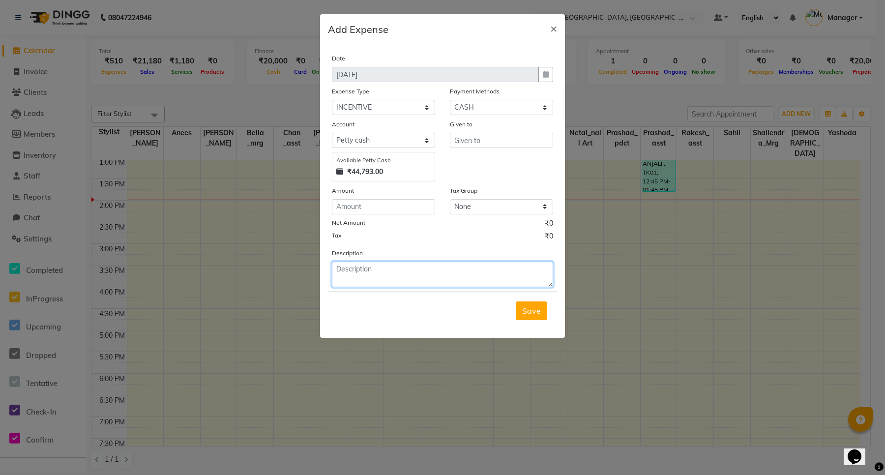
click at [370, 271] on textarea at bounding box center [442, 275] width 221 height 26
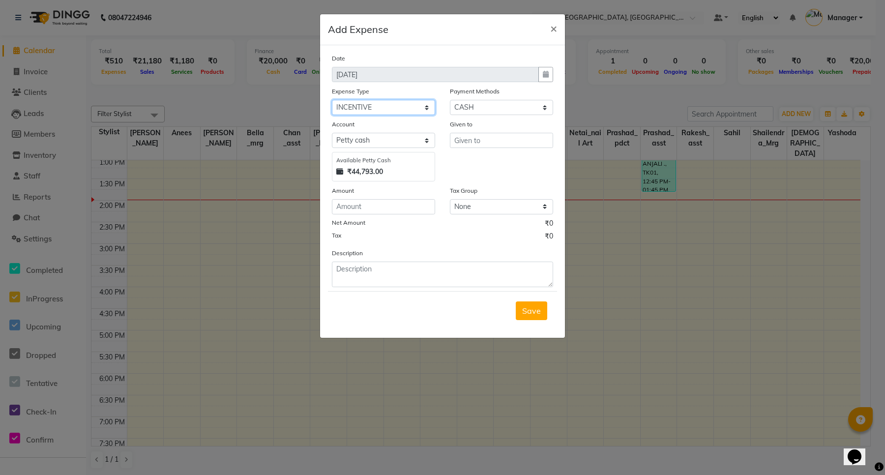
click at [378, 107] on select "Select Bank Deposit Blinkit Cash Handover CLIENT Client ordered food Client Ref…" at bounding box center [383, 107] width 103 height 15
drag, startPoint x: 552, startPoint y: 27, endPoint x: 531, endPoint y: 30, distance: 21.4
click at [552, 27] on span "×" at bounding box center [553, 28] width 7 height 15
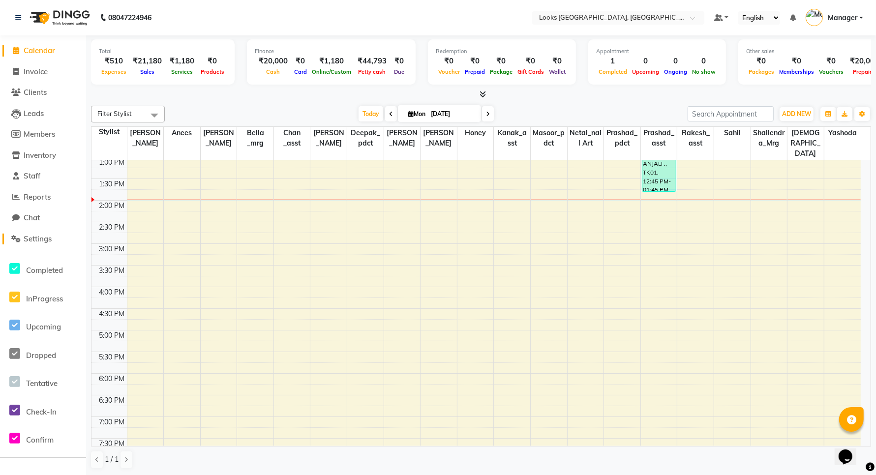
click at [40, 239] on span "Settings" at bounding box center [38, 238] width 28 height 9
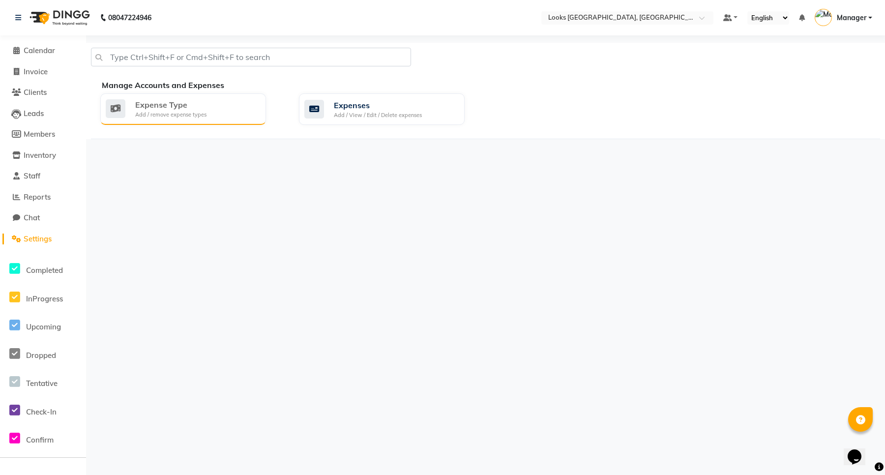
click at [177, 107] on div "Expense Type" at bounding box center [170, 105] width 71 height 12
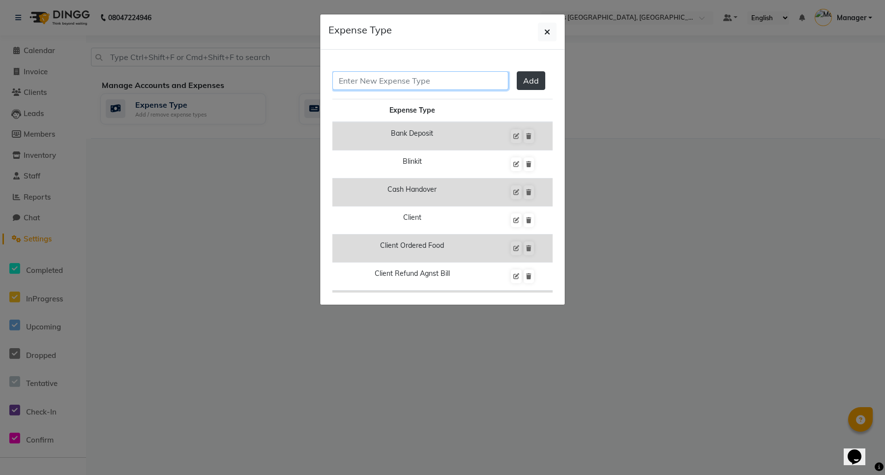
click at [409, 81] on input "text" at bounding box center [420, 80] width 176 height 19
click at [401, 83] on input "text" at bounding box center [420, 80] width 176 height 19
click at [551, 35] on button "button" at bounding box center [547, 32] width 19 height 19
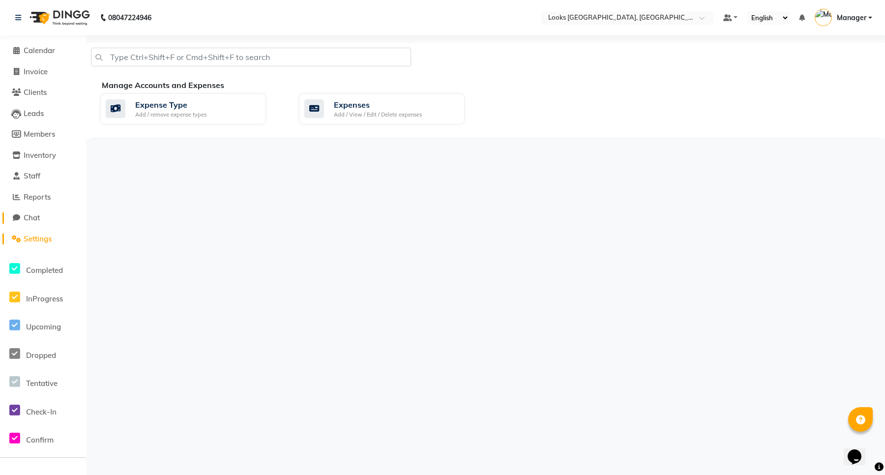
click at [33, 218] on span "Chat" at bounding box center [32, 217] width 16 height 9
select select "100"
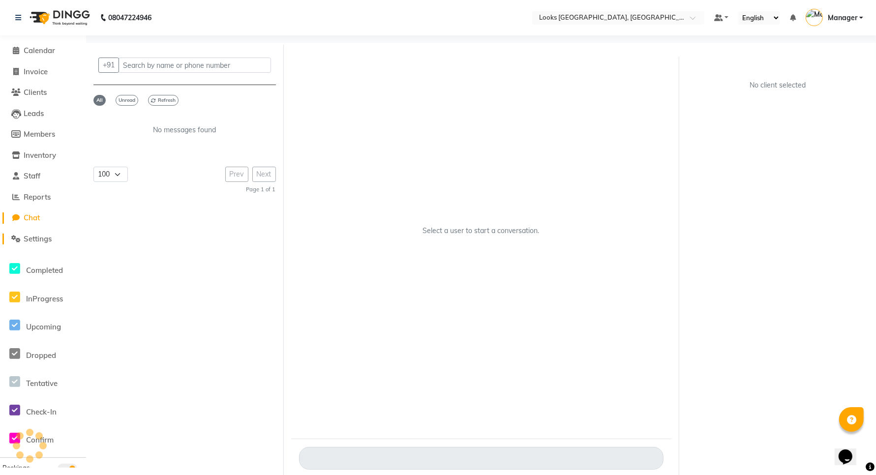
click at [35, 243] on link "Settings" at bounding box center [42, 239] width 81 height 11
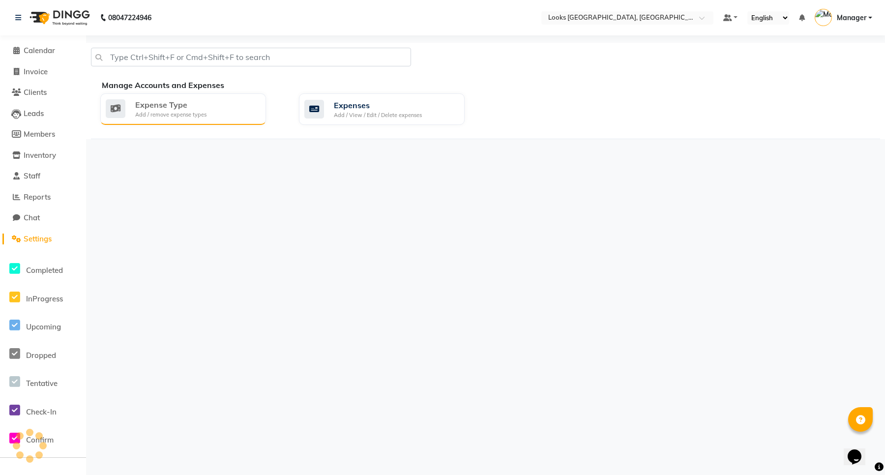
click at [170, 106] on div "Expense Type" at bounding box center [170, 105] width 71 height 12
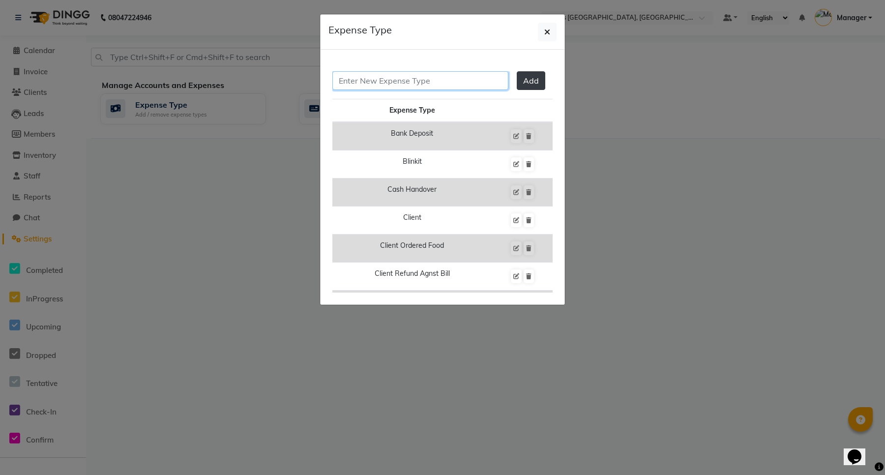
click at [365, 82] on input "text" at bounding box center [420, 80] width 176 height 19
type input "p"
type input "PREPAID CARD"
drag, startPoint x: 420, startPoint y: 82, endPoint x: 280, endPoint y: 92, distance: 140.5
click at [281, 92] on ngb-modal-window "Expense Type PREPAID CARD Add Expense Type Bank Deposit Blinkit Cash Handover C…" at bounding box center [442, 237] width 885 height 475
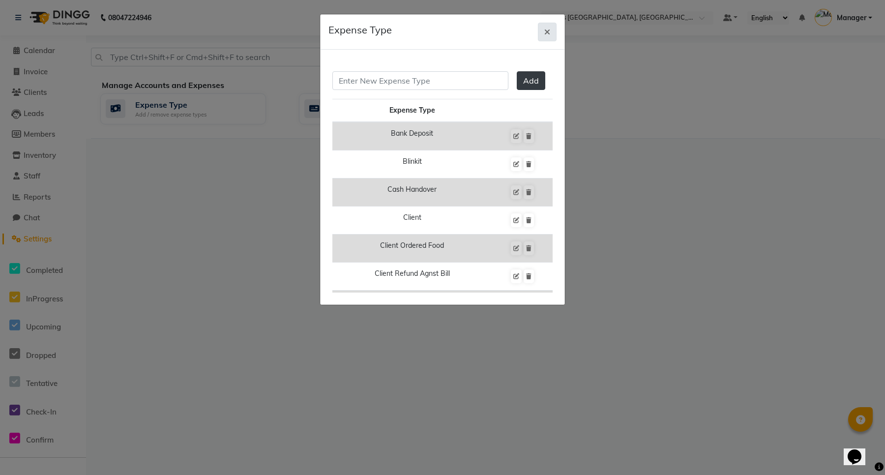
click at [549, 32] on icon "button" at bounding box center [547, 32] width 6 height 8
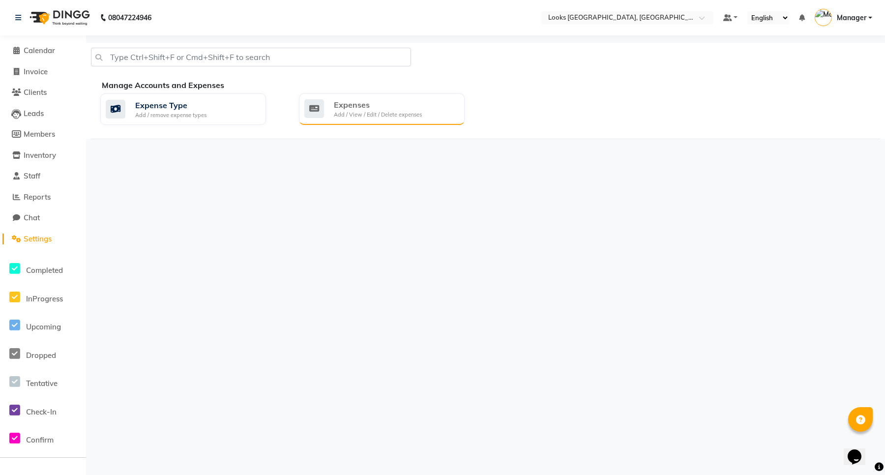
click at [352, 108] on div "Expenses" at bounding box center [378, 105] width 88 height 12
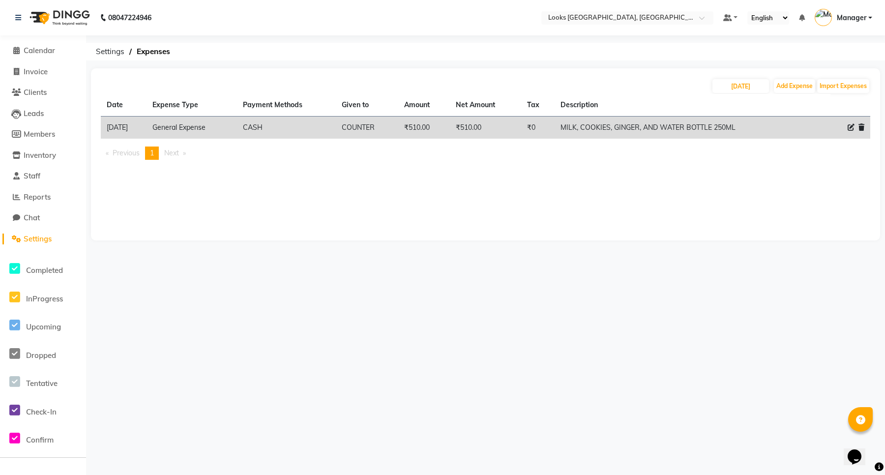
click at [849, 124] on icon at bounding box center [851, 127] width 7 height 7
select select "23704"
select select "1"
select select "8111"
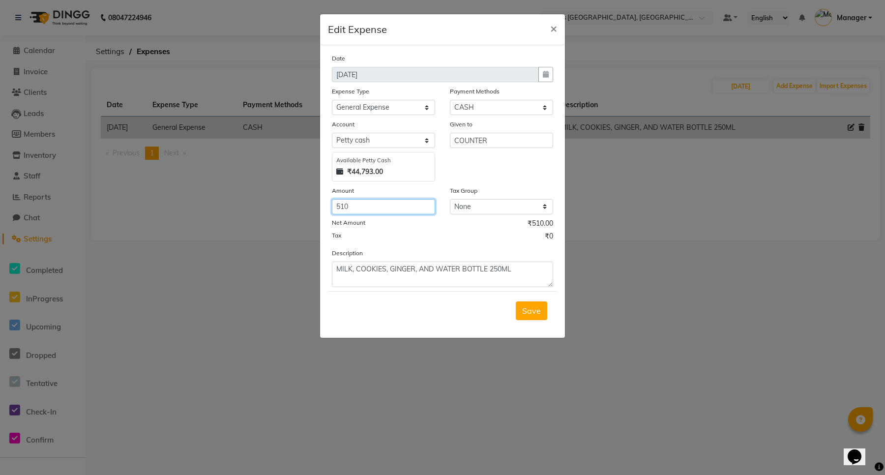
click at [374, 205] on input "510" at bounding box center [383, 206] width 103 height 15
type input "55656"
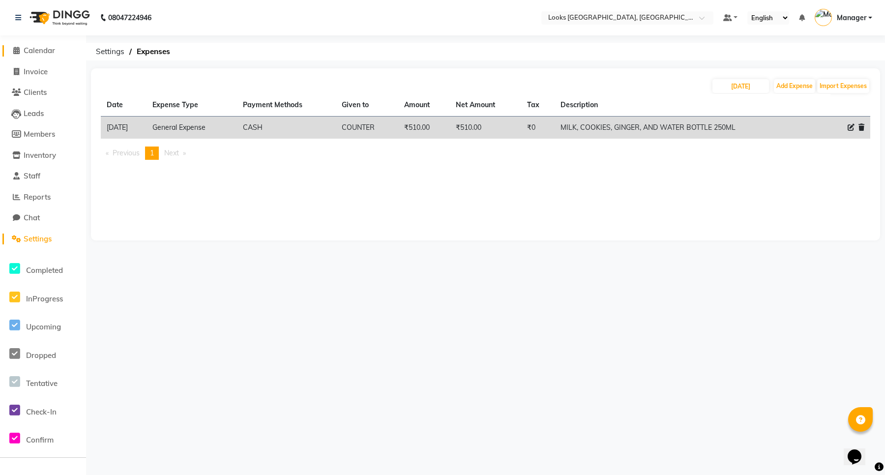
click at [47, 50] on span "Calendar" at bounding box center [39, 50] width 31 height 9
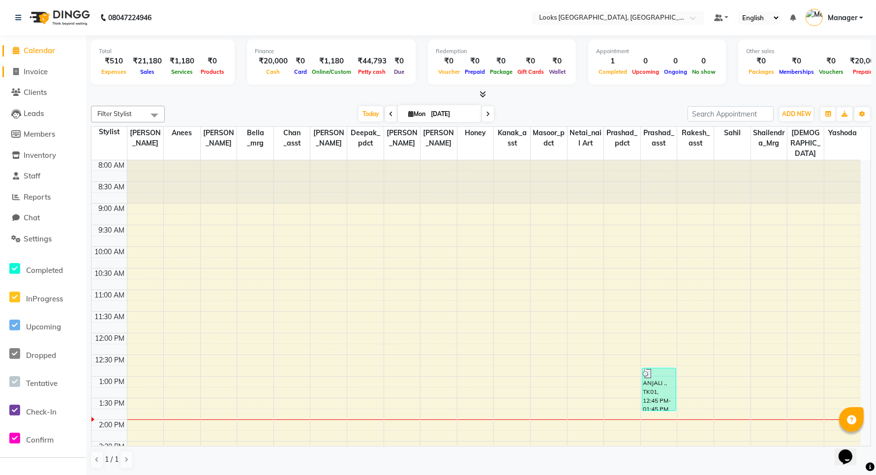
click at [31, 72] on span "Invoice" at bounding box center [36, 71] width 24 height 9
select select "service"
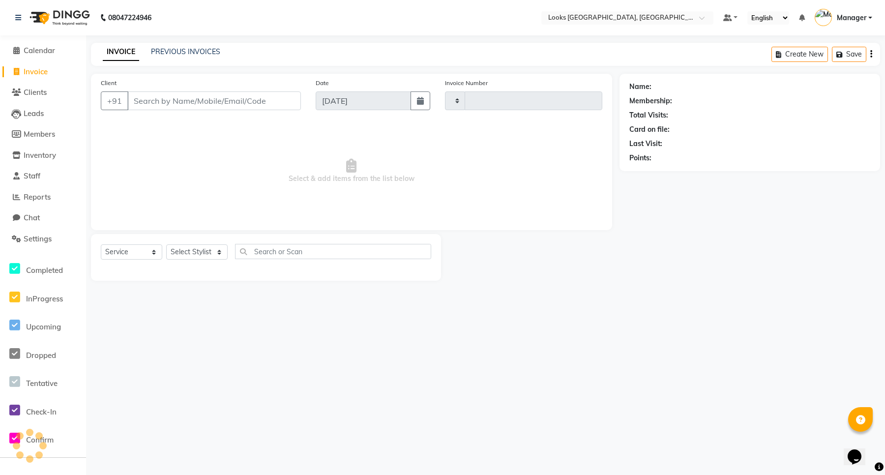
type input "5924"
select select "8941"
click at [171, 98] on input "Client" at bounding box center [214, 100] width 174 height 19
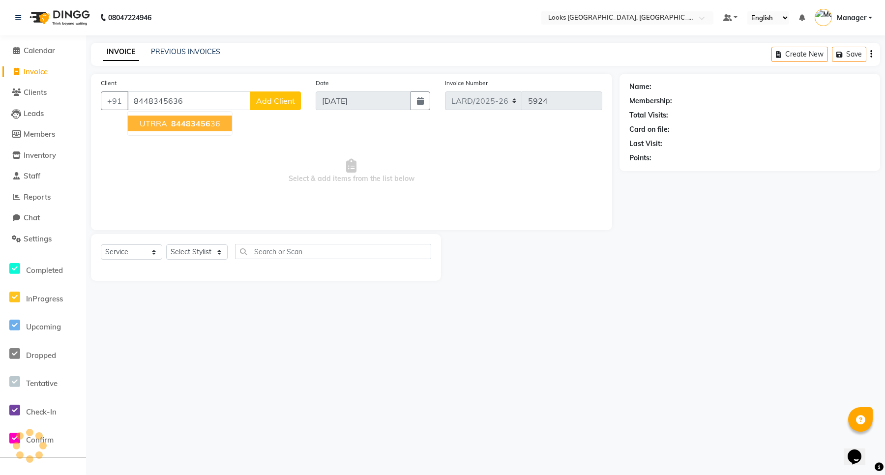
type input "8448345636"
select select "1: Object"
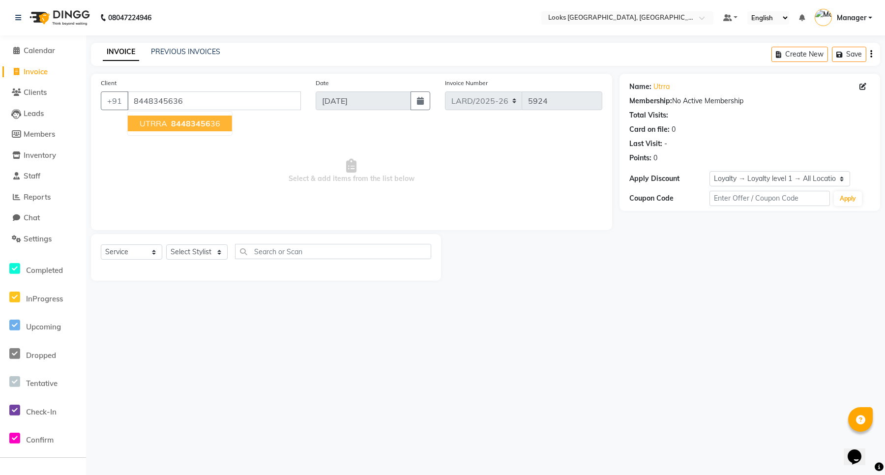
click at [158, 124] on span "UTRRA" at bounding box center [154, 124] width 28 height 10
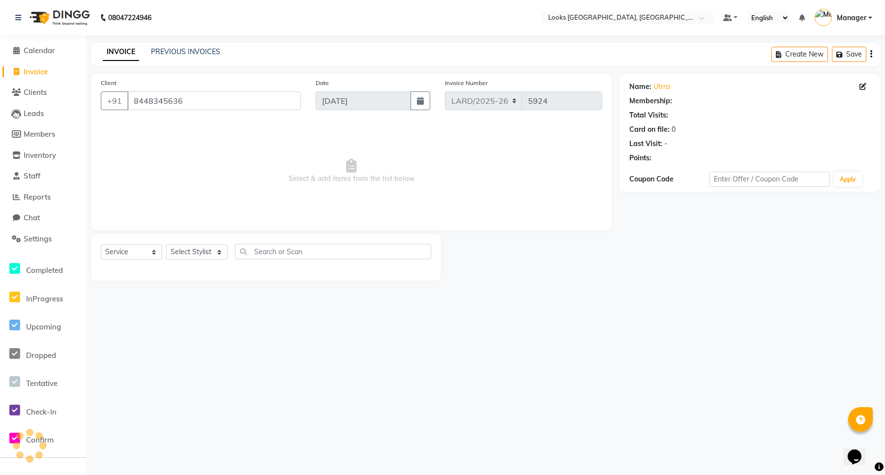
select select "1: Object"
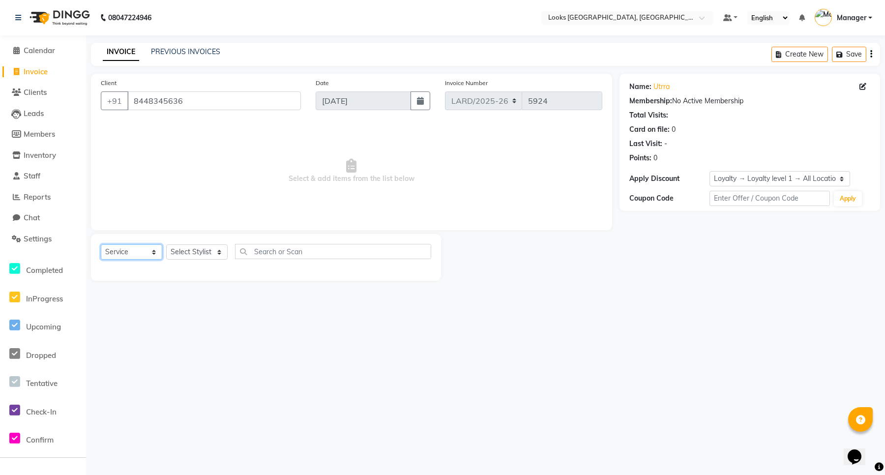
click at [155, 254] on select "Select Service Product Membership Package Voucher Prepaid Gift Card" at bounding box center [131, 251] width 61 height 15
click at [101, 244] on select "Select Service Product Membership Package Voucher Prepaid Gift Card" at bounding box center [131, 251] width 61 height 15
click at [220, 252] on select "Select Stylist [PERSON_NAME] _mrg [PERSON_NAME] _asst [PERSON_NAME] [PERSON_NAM…" at bounding box center [196, 251] width 61 height 15
select select "90495"
click at [166, 244] on select "Select Stylist [PERSON_NAME] _mrg [PERSON_NAME] _asst [PERSON_NAME] [PERSON_NAM…" at bounding box center [196, 251] width 61 height 15
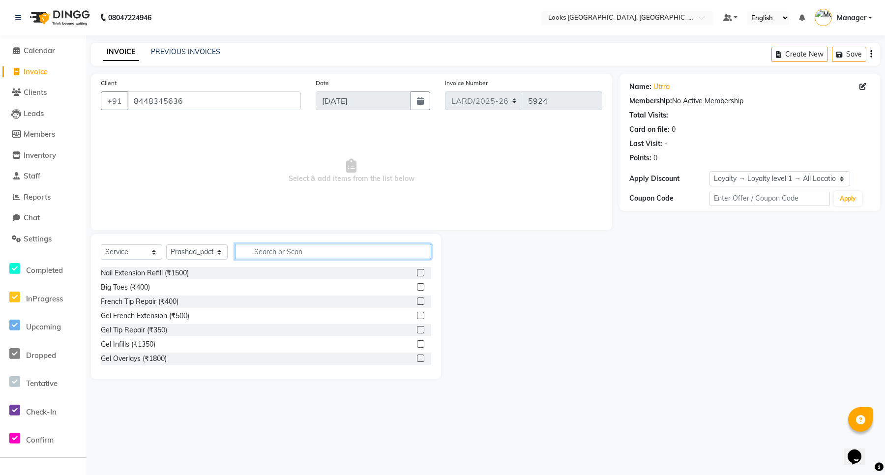
click at [286, 250] on input "text" at bounding box center [333, 251] width 196 height 15
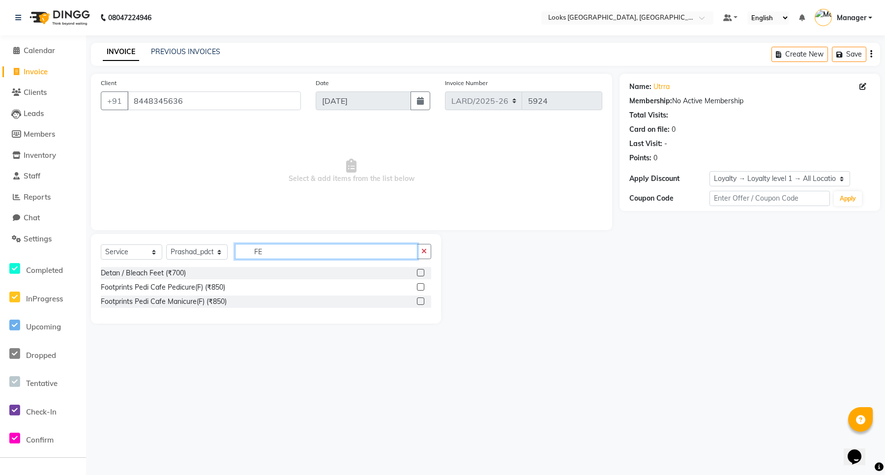
type input "F"
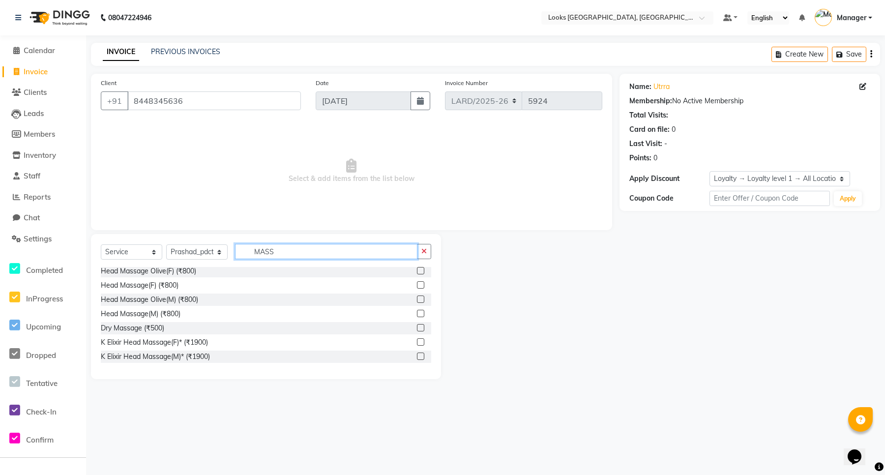
scroll to position [144, 0]
type input "MASS"
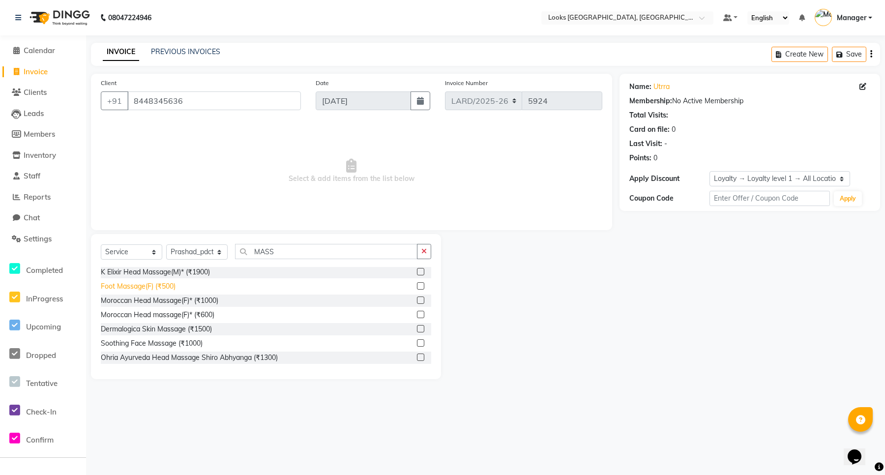
click at [131, 288] on div "Foot Massage(F) (₹500)" at bounding box center [138, 286] width 75 height 10
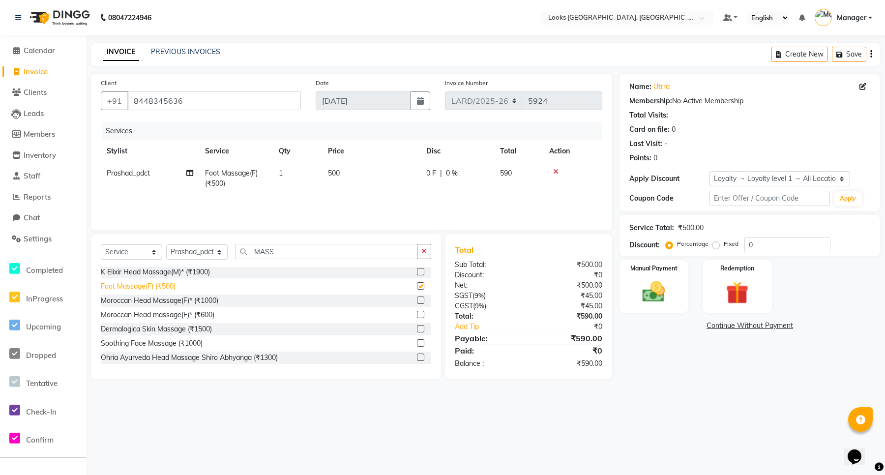
checkbox input "false"
click at [339, 173] on span "500" at bounding box center [334, 173] width 12 height 9
select select "90495"
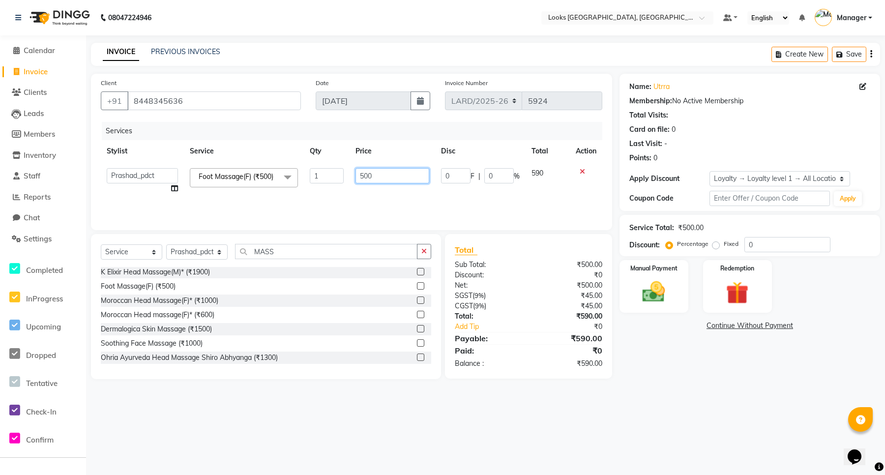
click at [388, 178] on input "500" at bounding box center [392, 175] width 73 height 15
type input "5"
type input "600"
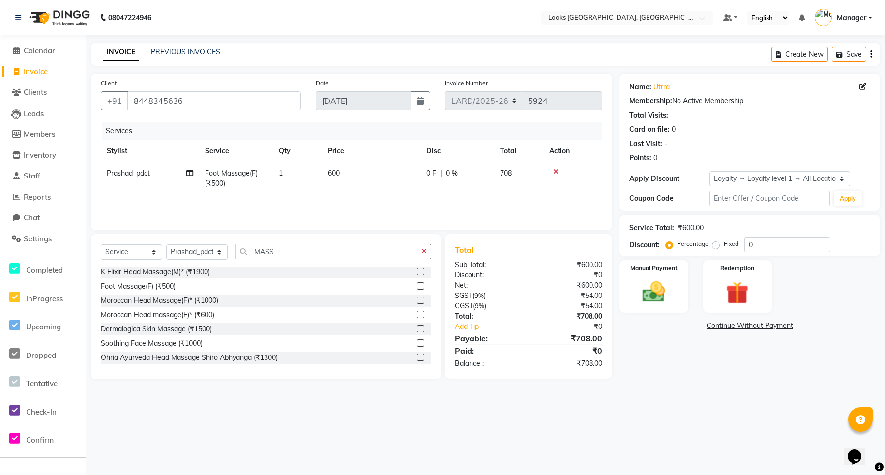
click at [419, 430] on div "08047224946 Select Location × Looks [GEOGRAPHIC_DATA], Gurgaon Default Panel My…" at bounding box center [442, 237] width 885 height 475
click at [645, 295] on img at bounding box center [654, 291] width 38 height 27
click at [702, 327] on span "UPI" at bounding box center [698, 326] width 15 height 11
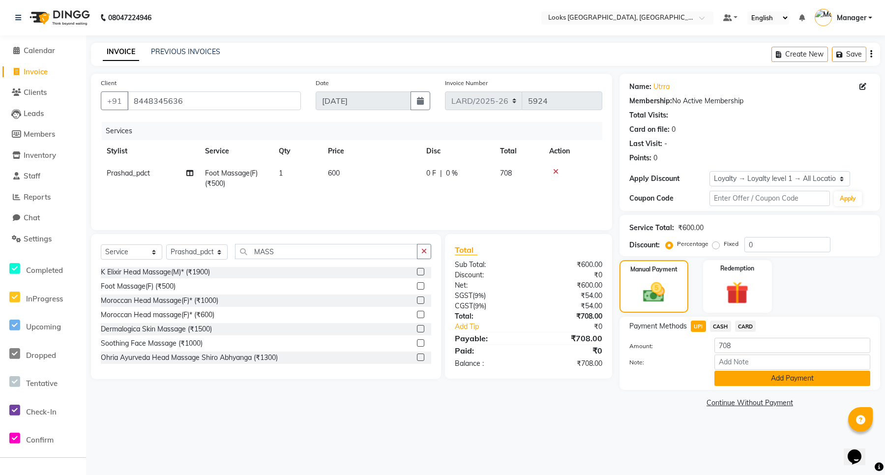
click at [766, 375] on button "Add Payment" at bounding box center [793, 378] width 156 height 15
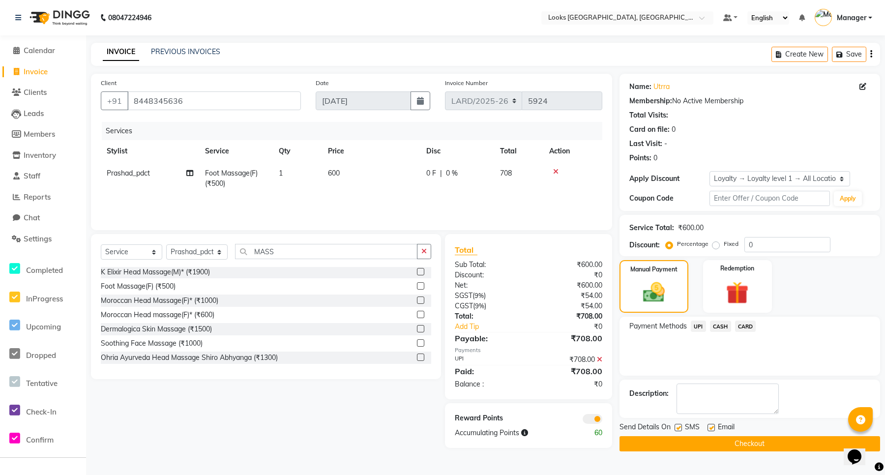
click at [738, 441] on button "Checkout" at bounding box center [750, 443] width 261 height 15
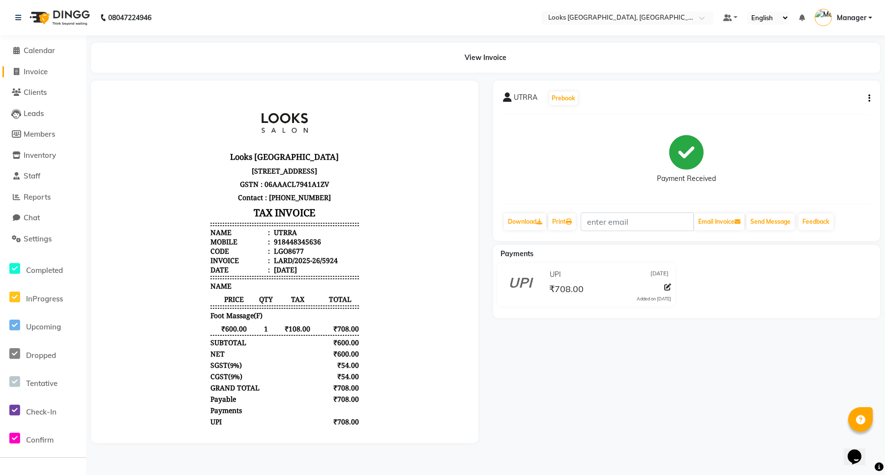
click at [45, 67] on span "Invoice" at bounding box center [36, 71] width 24 height 9
select select "service"
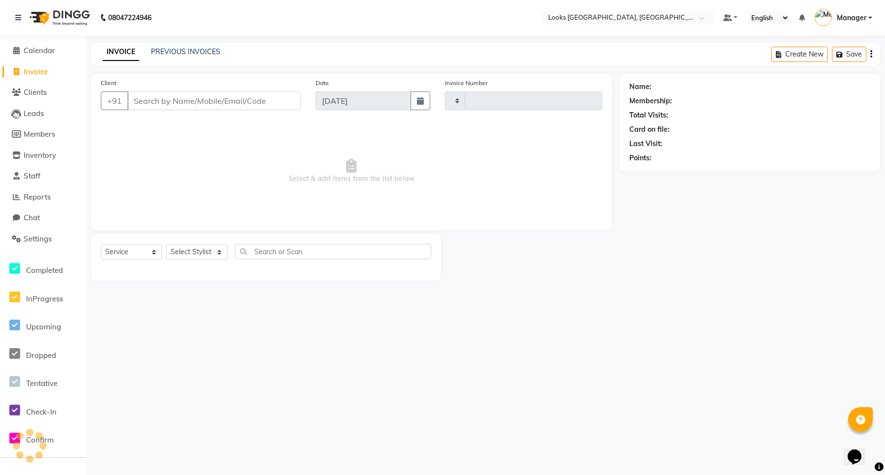
type input "5925"
select select "8941"
click at [152, 99] on input "Client" at bounding box center [214, 100] width 174 height 19
type input "9"
type input "7"
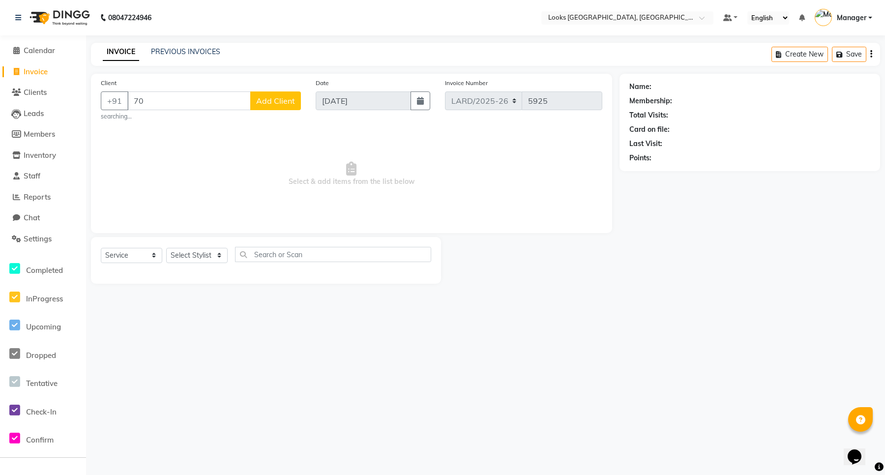
type input "7"
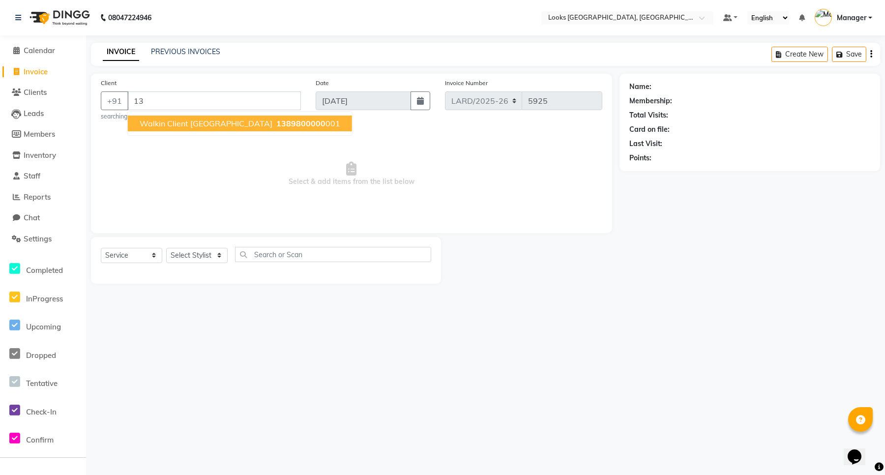
type input "1"
click at [205, 126] on span "Walkin Client [GEOGRAPHIC_DATA]" at bounding box center [206, 124] width 133 height 10
type input "1389800000001"
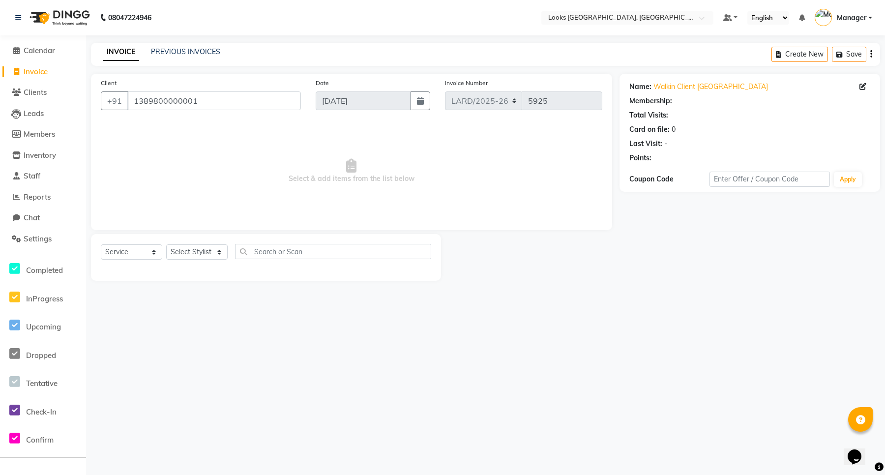
select select "1: Object"
click at [153, 253] on select "Select Service Product Membership Package Voucher Prepaid Gift Card" at bounding box center [131, 251] width 61 height 15
click at [101, 244] on select "Select Service Product Membership Package Voucher Prepaid Gift Card" at bounding box center [131, 251] width 61 height 15
click at [215, 250] on select "Select Stylist [PERSON_NAME] _mrg [PERSON_NAME] _asst [PERSON_NAME] [PERSON_NAM…" at bounding box center [196, 251] width 61 height 15
select select "90483"
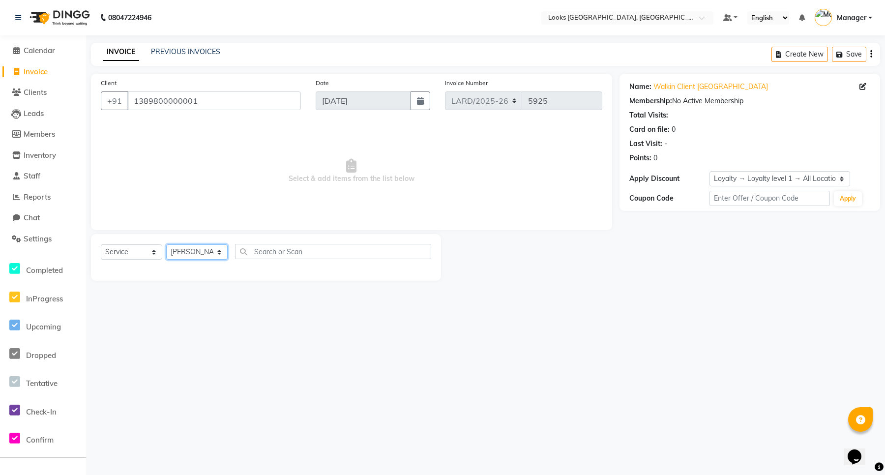
click at [166, 244] on select "Select Stylist [PERSON_NAME] _mrg [PERSON_NAME] _asst [PERSON_NAME] [PERSON_NAM…" at bounding box center [196, 251] width 61 height 15
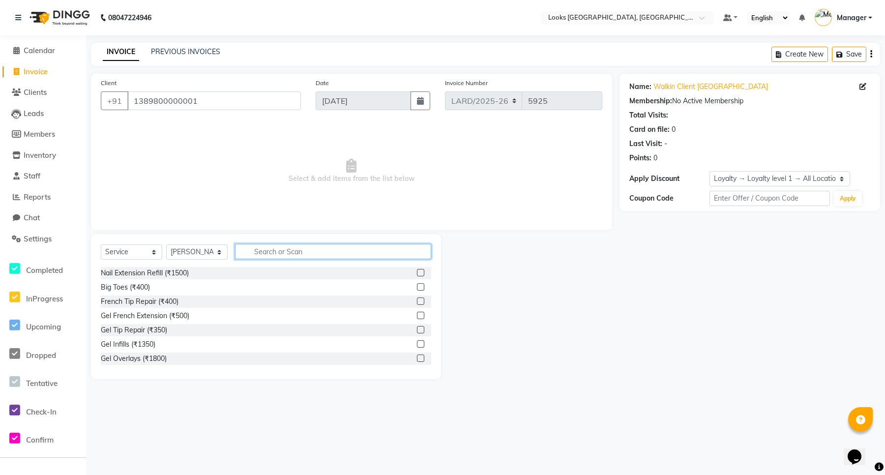
click at [318, 251] on input "text" at bounding box center [333, 251] width 196 height 15
type input "EYE"
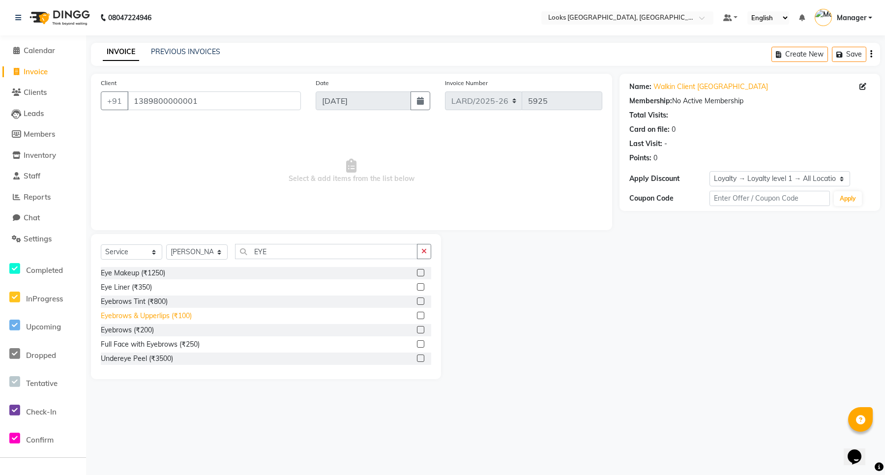
click at [170, 316] on div "Eyebrows & Upperlips (₹100)" at bounding box center [146, 316] width 91 height 10
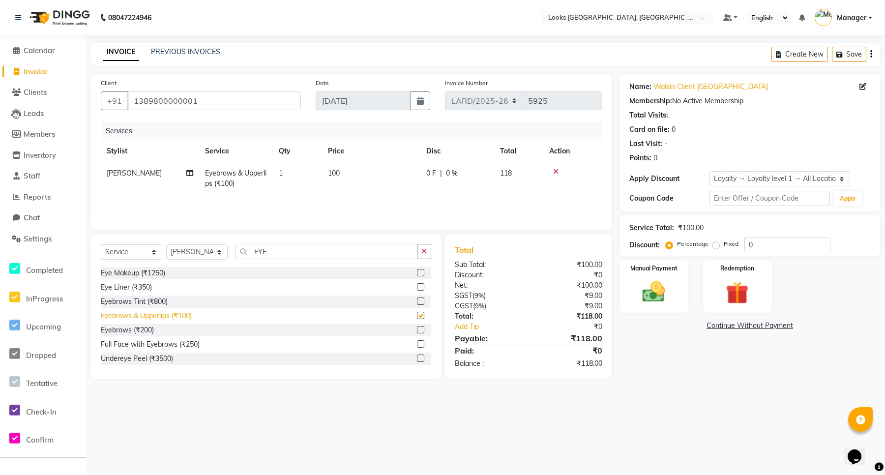
checkbox input "false"
click at [338, 168] on td "100" at bounding box center [371, 178] width 98 height 32
select select "90483"
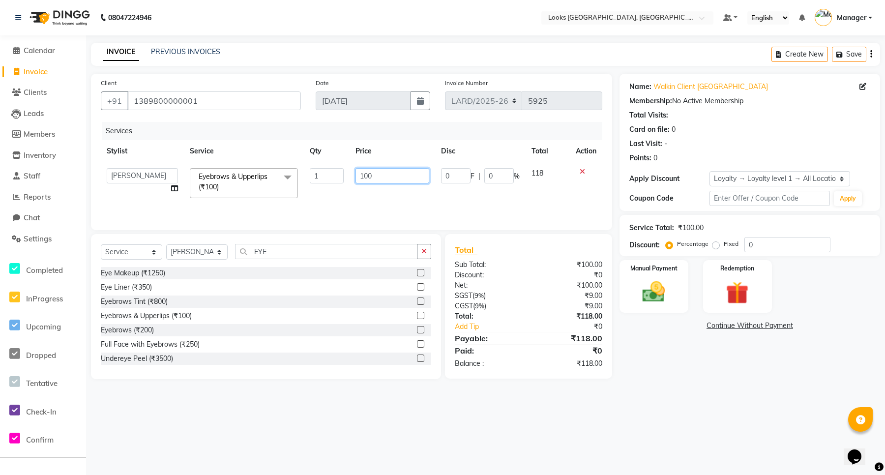
click at [385, 176] on input "100" at bounding box center [392, 175] width 73 height 15
type input "1"
type input "300"
click at [646, 293] on img at bounding box center [654, 291] width 38 height 27
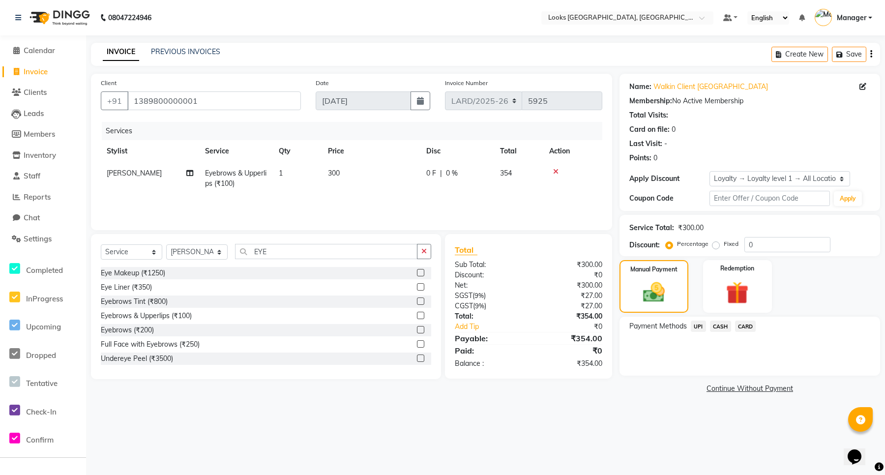
click at [741, 327] on span "CARD" at bounding box center [745, 326] width 21 height 11
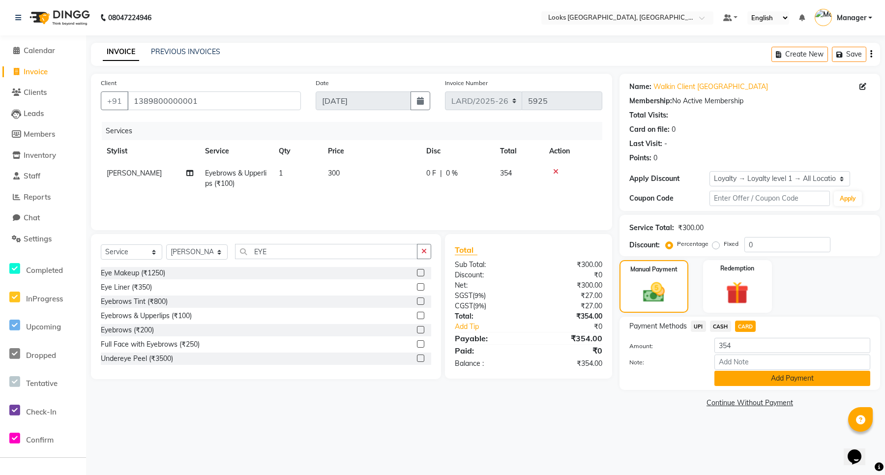
click at [795, 382] on button "Add Payment" at bounding box center [793, 378] width 156 height 15
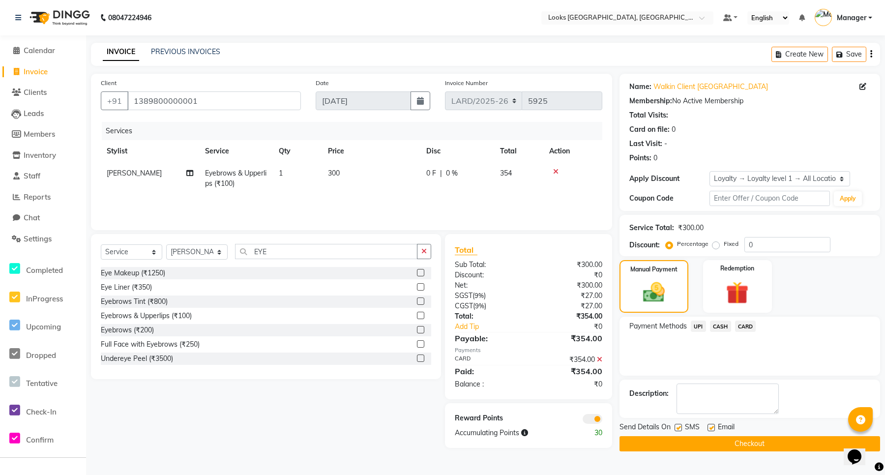
click at [711, 448] on button "Checkout" at bounding box center [750, 443] width 261 height 15
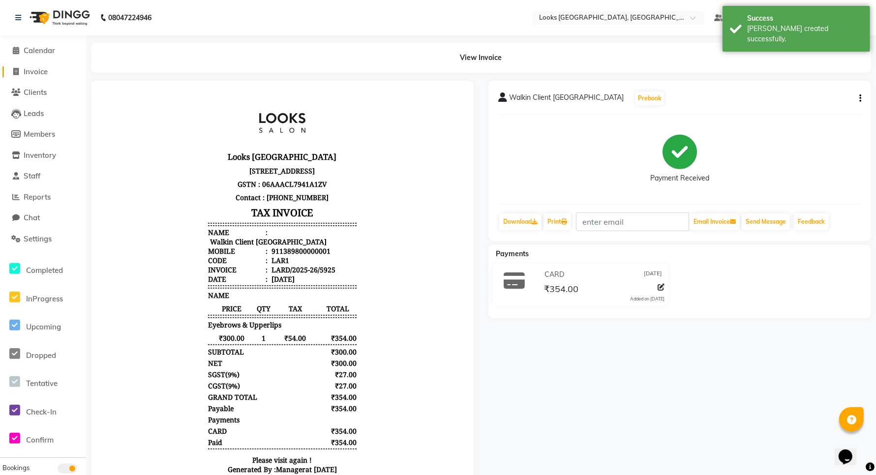
click at [42, 71] on span "Invoice" at bounding box center [36, 71] width 24 height 9
select select "service"
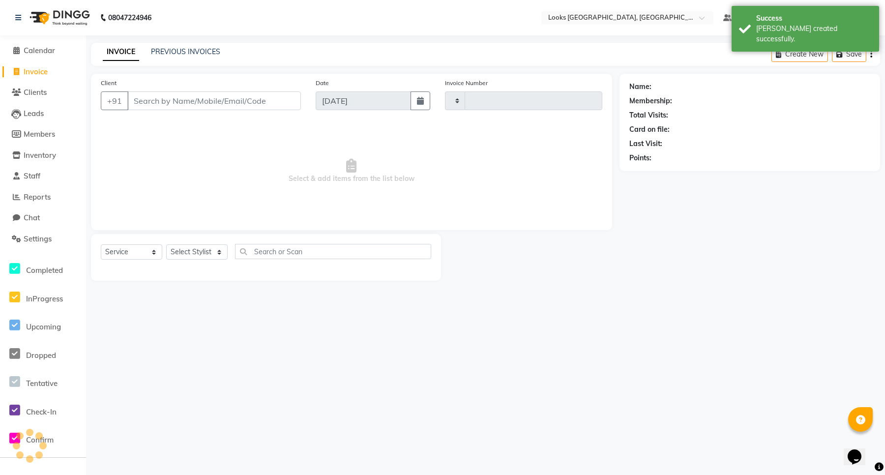
type input "5926"
select select "8941"
click at [160, 104] on input "Client" at bounding box center [214, 100] width 174 height 19
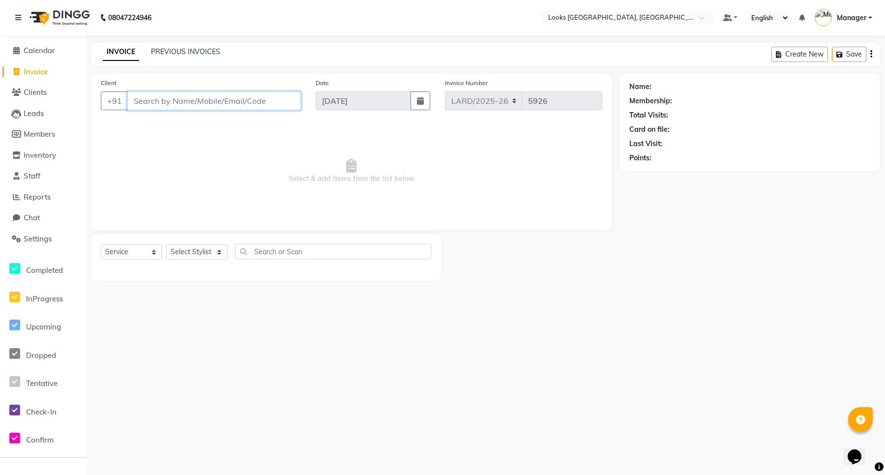
paste input "9811039287"
type input "9811039287"
click at [274, 104] on span "Add Client" at bounding box center [275, 101] width 39 height 10
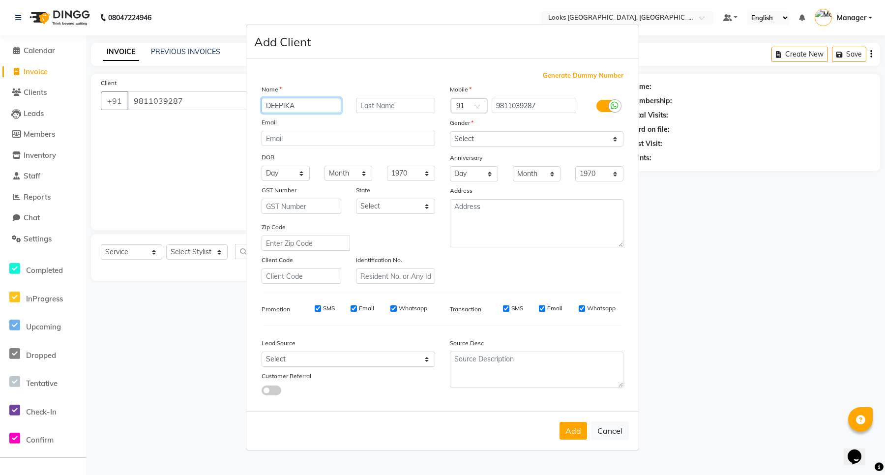
type input "DEEPIKA"
click at [367, 108] on input "text" at bounding box center [396, 105] width 80 height 15
type input "[PERSON_NAME]"
click at [419, 207] on select "Select [GEOGRAPHIC_DATA] [GEOGRAPHIC_DATA] [GEOGRAPHIC_DATA] [GEOGRAPHIC_DATA] …" at bounding box center [396, 206] width 80 height 15
select select "13"
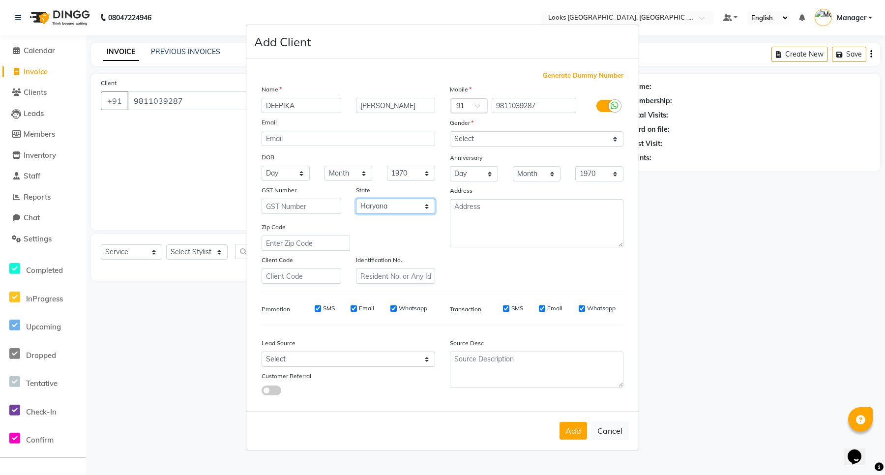
click at [356, 199] on select "Select [GEOGRAPHIC_DATA] [GEOGRAPHIC_DATA] [GEOGRAPHIC_DATA] [GEOGRAPHIC_DATA] …" at bounding box center [396, 206] width 80 height 15
click at [612, 140] on select "Select [DEMOGRAPHIC_DATA] [DEMOGRAPHIC_DATA] Other Prefer Not To Say" at bounding box center [537, 138] width 174 height 15
select select "[DEMOGRAPHIC_DATA]"
click at [450, 132] on select "Select [DEMOGRAPHIC_DATA] [DEMOGRAPHIC_DATA] Other Prefer Not To Say" at bounding box center [537, 138] width 174 height 15
click at [489, 216] on textarea at bounding box center [537, 223] width 174 height 48
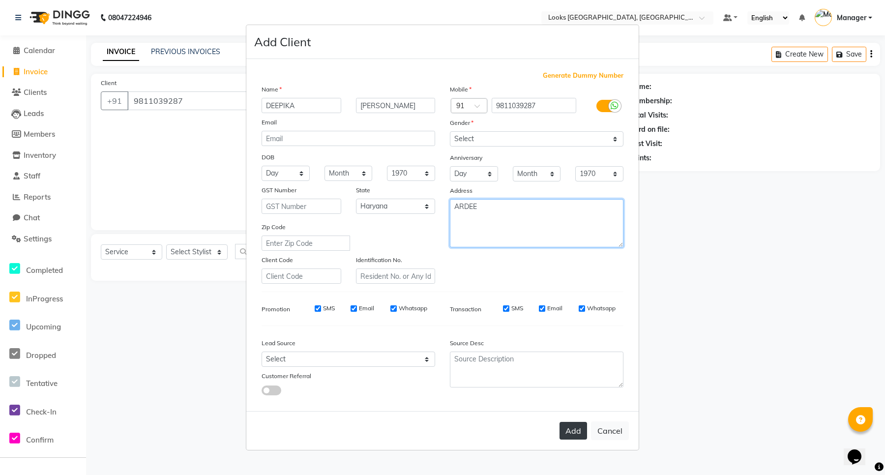
type textarea "ARDEE"
click at [578, 428] on button "Add" at bounding box center [574, 431] width 28 height 18
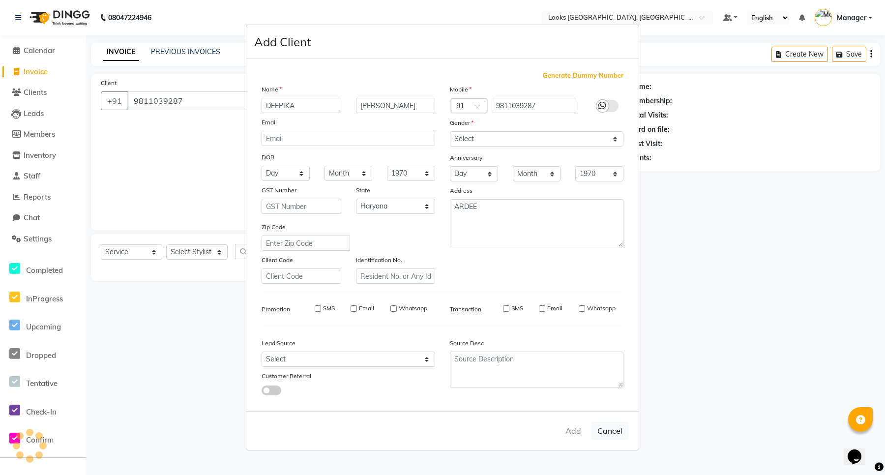
select select
select select "null"
select select
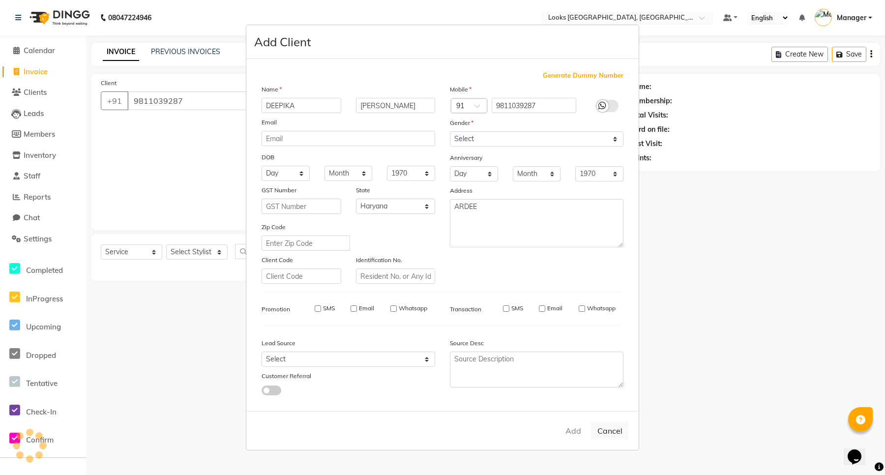
select select
checkbox input "false"
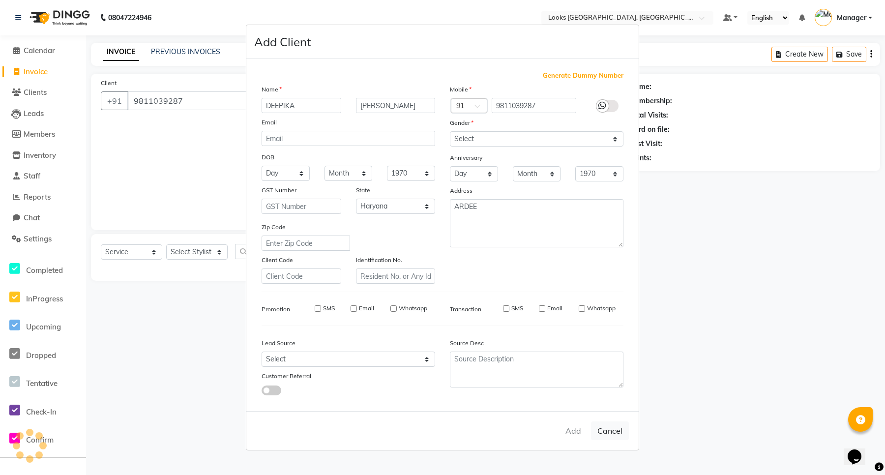
checkbox input "false"
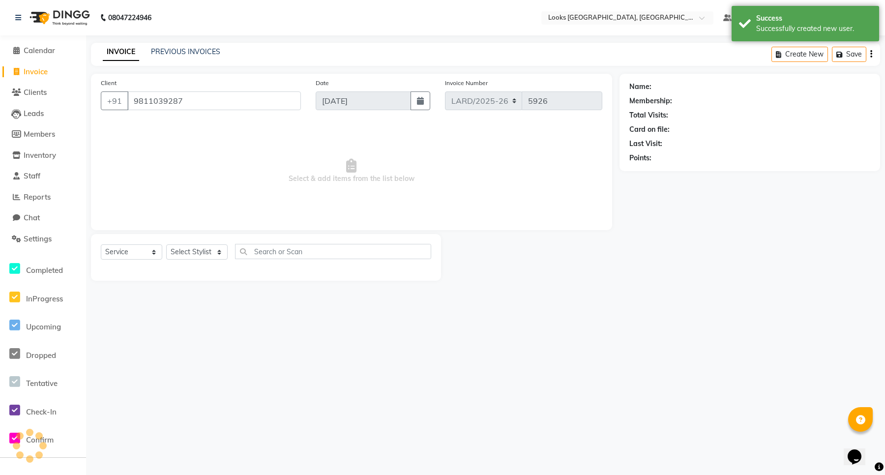
select select "1: Object"
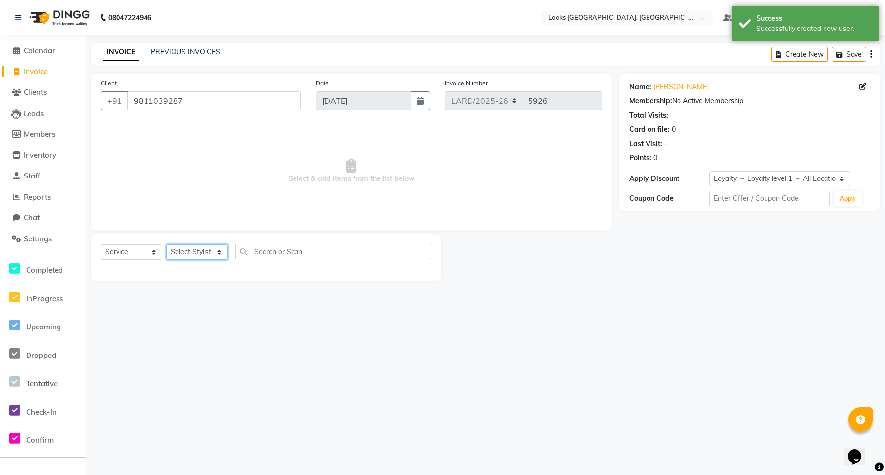
click at [219, 251] on select "Select Stylist [PERSON_NAME] _mrg [PERSON_NAME] _asst [PERSON_NAME] [PERSON_NAM…" at bounding box center [196, 251] width 61 height 15
select select "90483"
click at [166, 244] on select "Select Stylist [PERSON_NAME] _mrg [PERSON_NAME] _asst [PERSON_NAME] [PERSON_NAM…" at bounding box center [196, 251] width 61 height 15
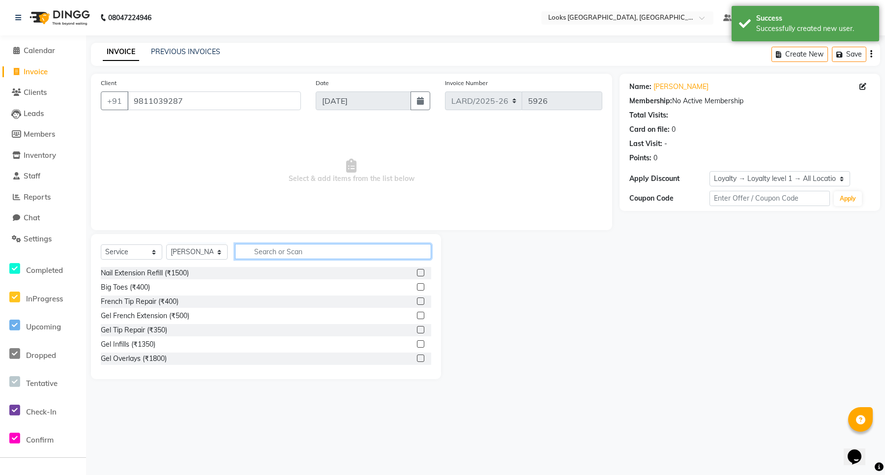
click at [336, 251] on input "text" at bounding box center [333, 251] width 196 height 15
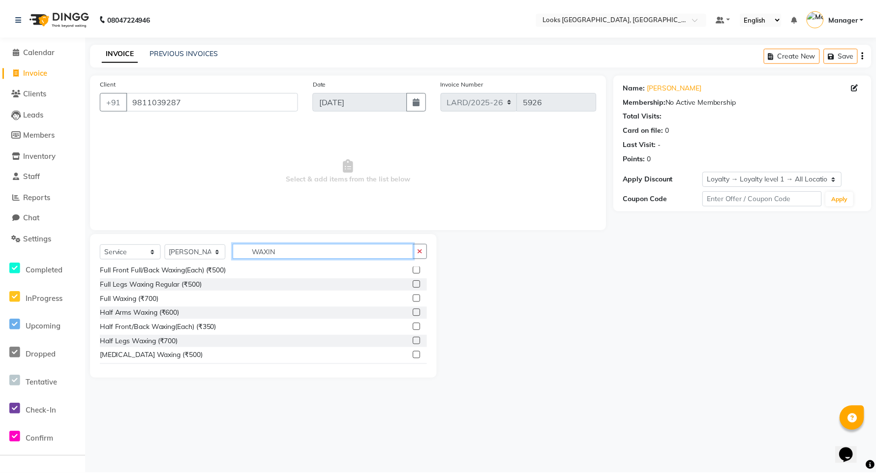
scroll to position [87, 0]
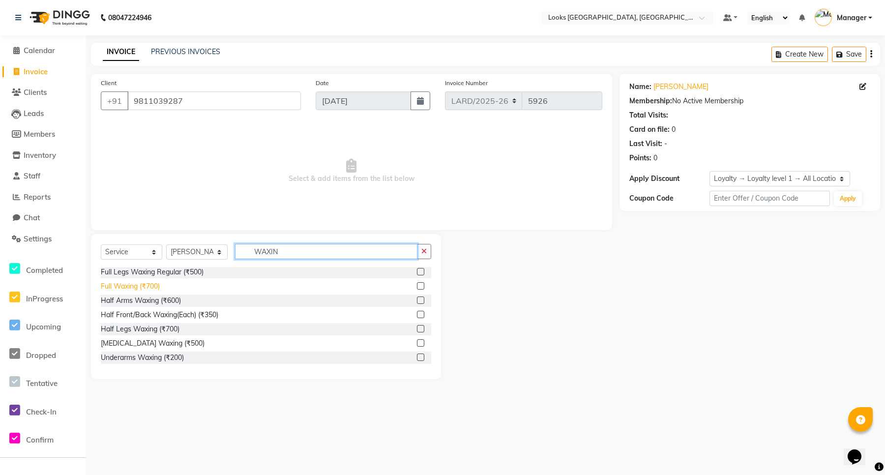
type input "WAXIN"
click at [157, 284] on div "Full Waxing (₹700)" at bounding box center [130, 286] width 59 height 10
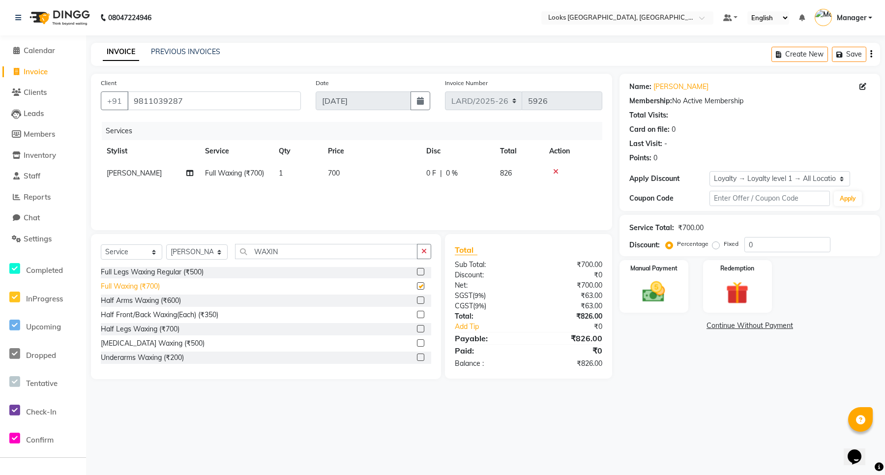
checkbox input "false"
click at [333, 173] on span "700" at bounding box center [334, 173] width 12 height 9
select select "90483"
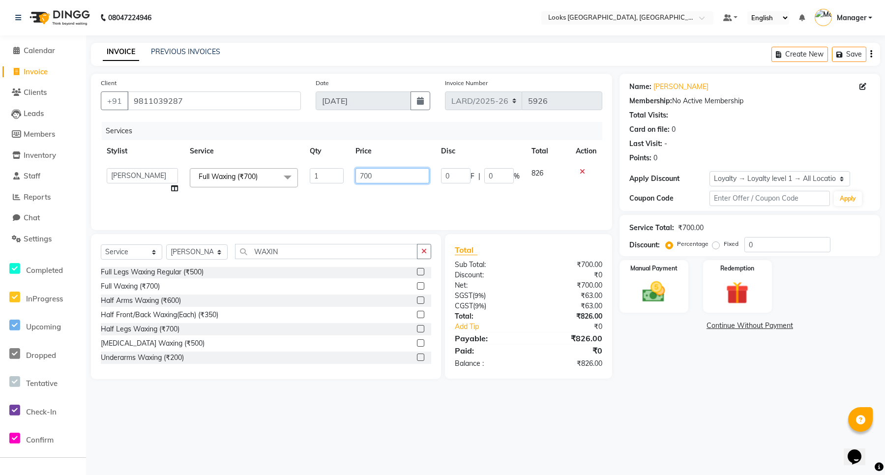
click at [384, 175] on input "700" at bounding box center [392, 175] width 73 height 15
type input "7"
type input "1700"
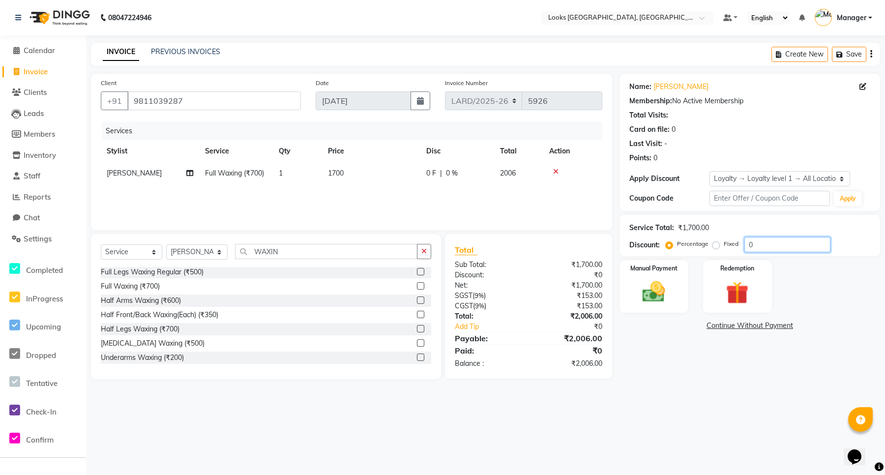
click at [758, 244] on input "0" at bounding box center [788, 244] width 86 height 15
type input "10"
click at [644, 288] on img at bounding box center [654, 291] width 38 height 27
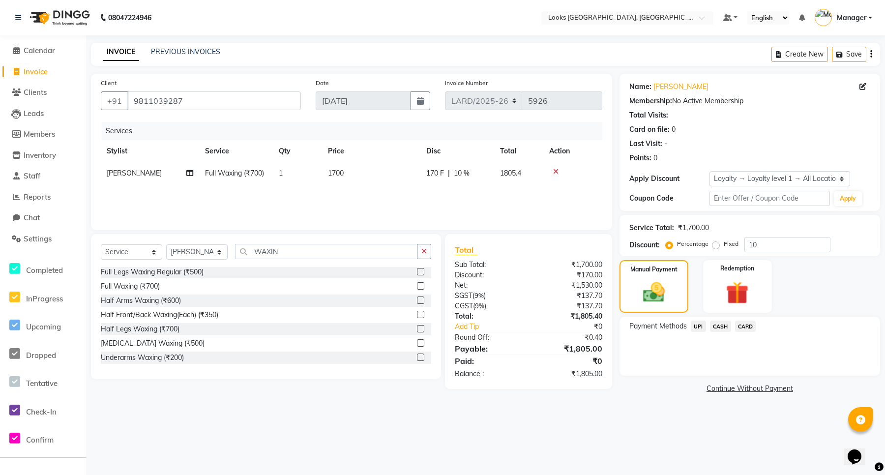
click at [723, 327] on span "CASH" at bounding box center [720, 326] width 21 height 11
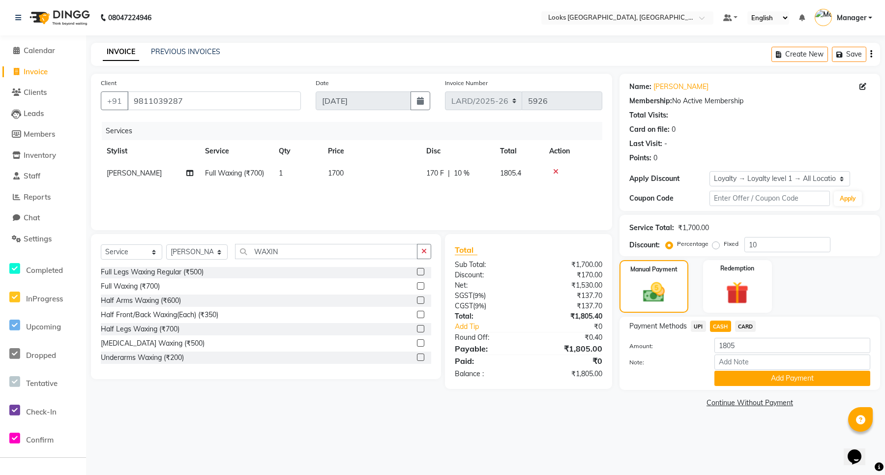
click at [745, 327] on span "CARD" at bounding box center [745, 326] width 21 height 11
click at [766, 379] on button "Add Payment" at bounding box center [793, 378] width 156 height 15
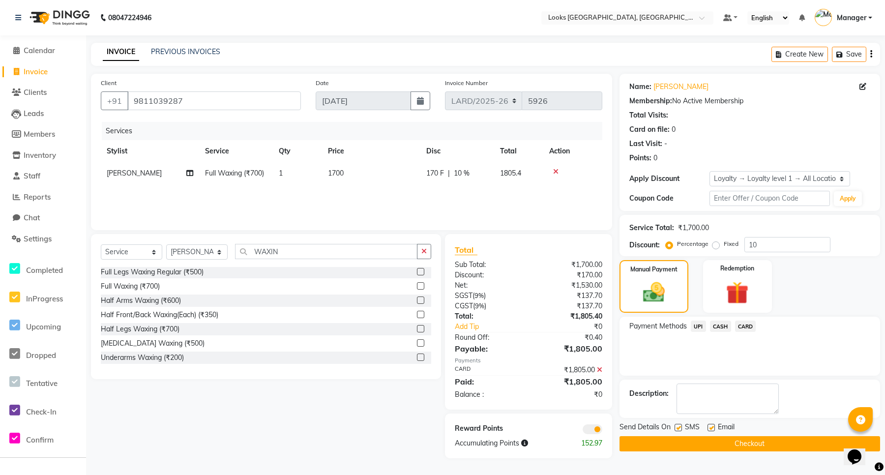
click at [593, 430] on span at bounding box center [593, 429] width 20 height 10
click at [602, 431] on input "checkbox" at bounding box center [602, 431] width 0 height 0
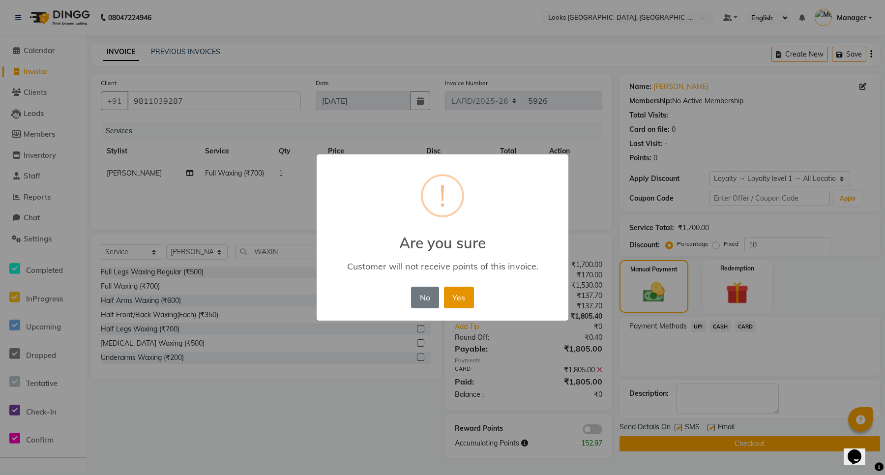
click at [465, 303] on button "Yes" at bounding box center [459, 298] width 30 height 22
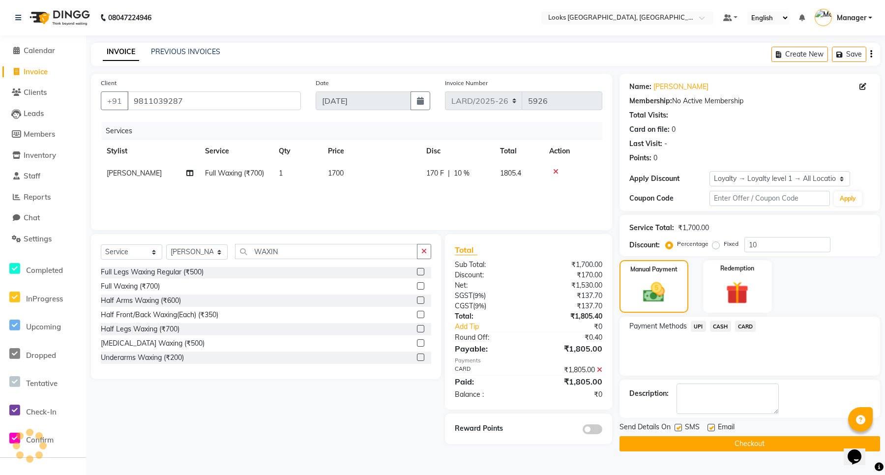
click at [734, 440] on button "Checkout" at bounding box center [750, 443] width 261 height 15
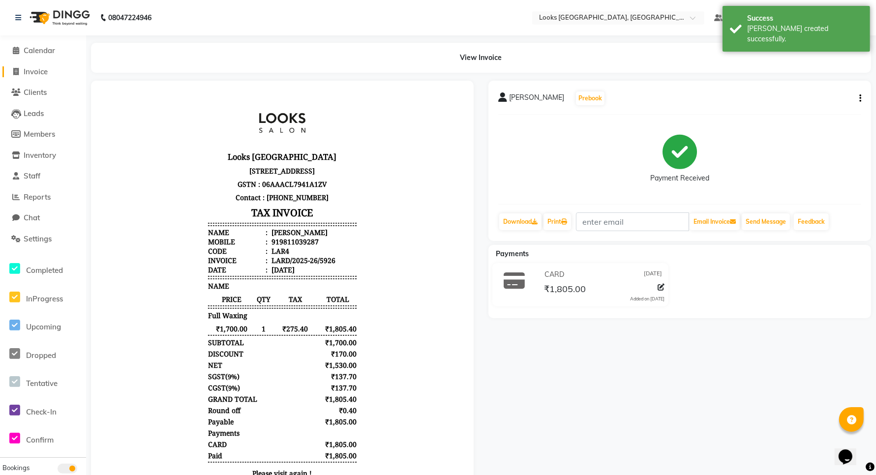
click at [31, 76] on link "Invoice" at bounding box center [42, 71] width 81 height 11
select select "service"
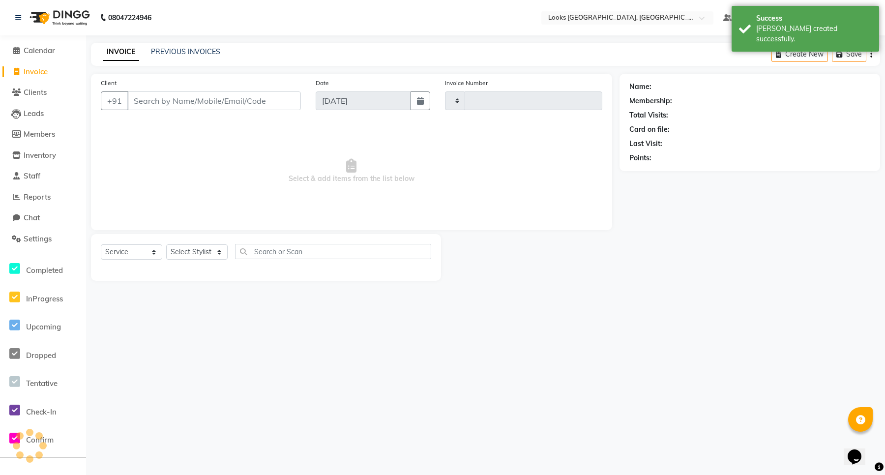
type input "5927"
select select "8941"
click at [205, 50] on link "PREVIOUS INVOICES" at bounding box center [185, 51] width 69 height 9
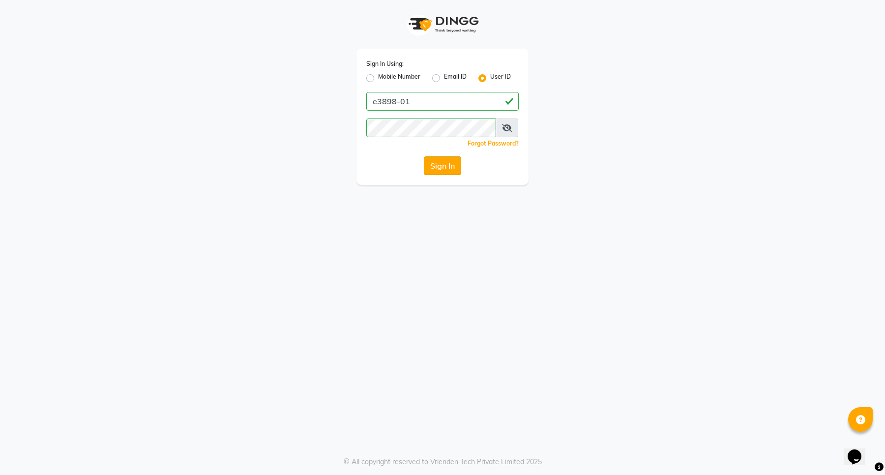
click at [448, 165] on button "Sign In" at bounding box center [442, 165] width 37 height 19
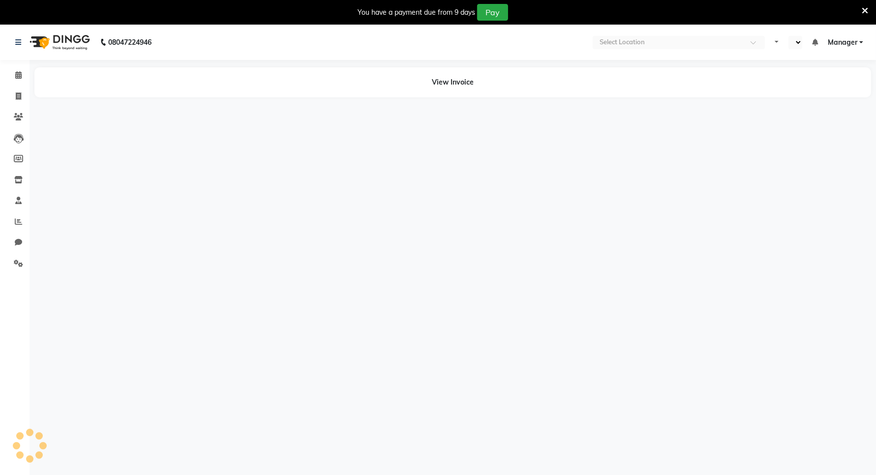
select select "en"
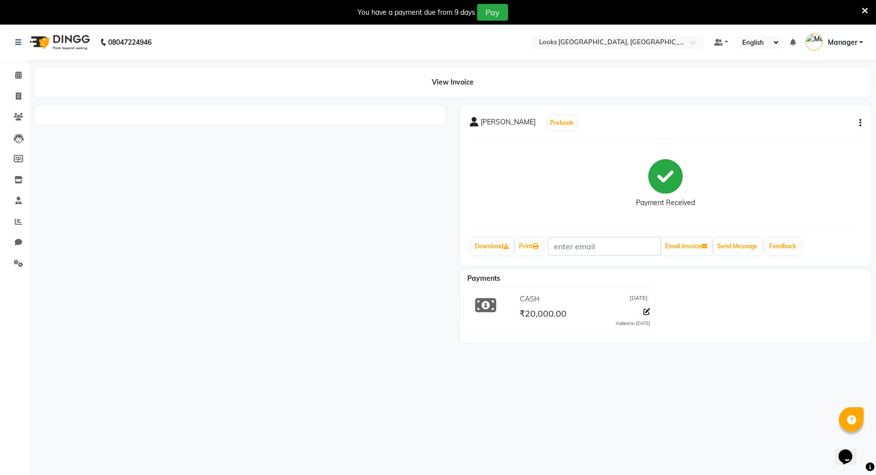
click at [859, 123] on icon "button" at bounding box center [860, 123] width 2 height 0
click at [836, 127] on div "Edit Item Staff" at bounding box center [821, 123] width 47 height 12
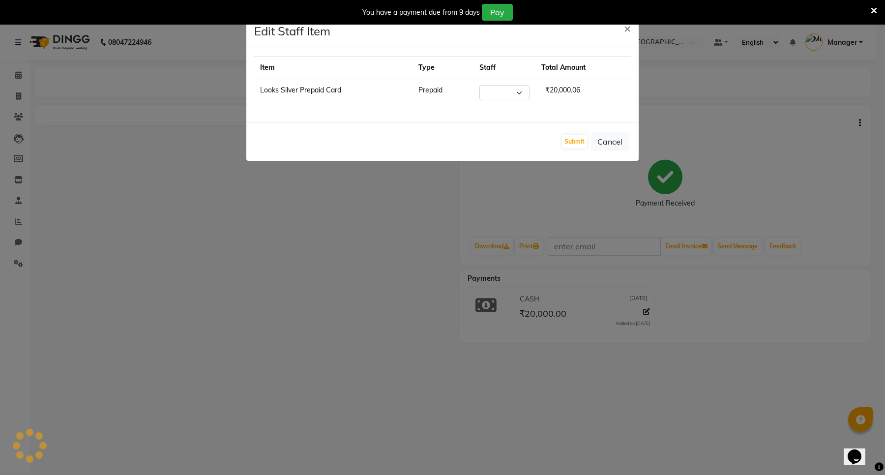
select select "90500"
click at [628, 30] on span "×" at bounding box center [627, 28] width 7 height 15
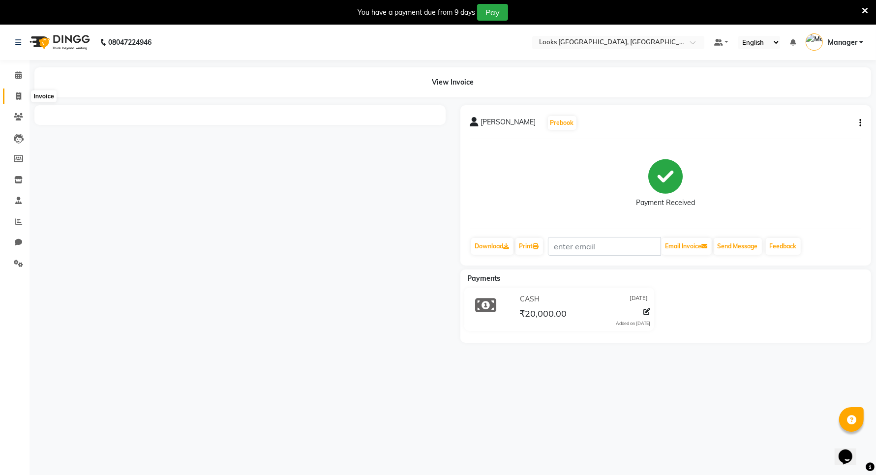
click at [11, 94] on span at bounding box center [18, 96] width 17 height 11
select select "service"
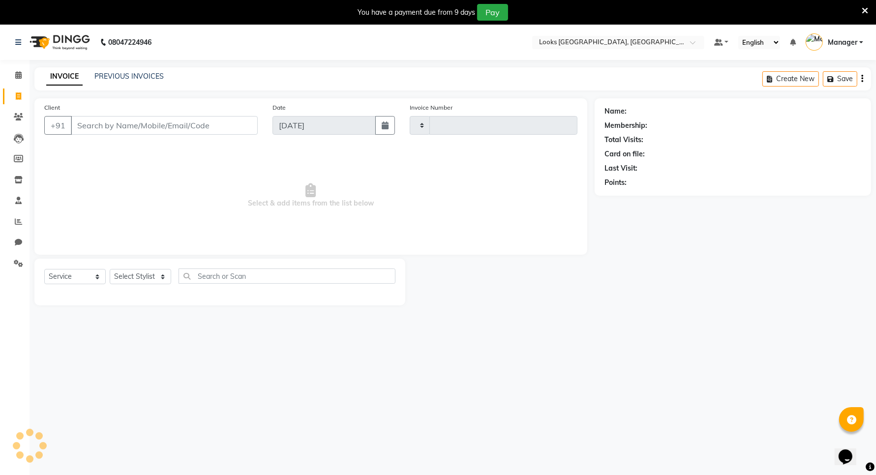
type input "5927"
select select "8941"
click at [18, 91] on span at bounding box center [18, 96] width 17 height 11
select select "service"
type input "5927"
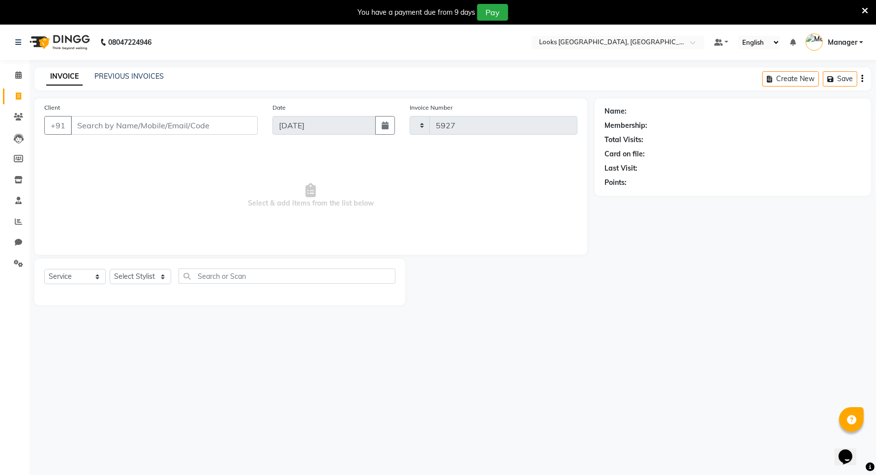
select select "8941"
click at [16, 40] on icon at bounding box center [18, 42] width 6 height 7
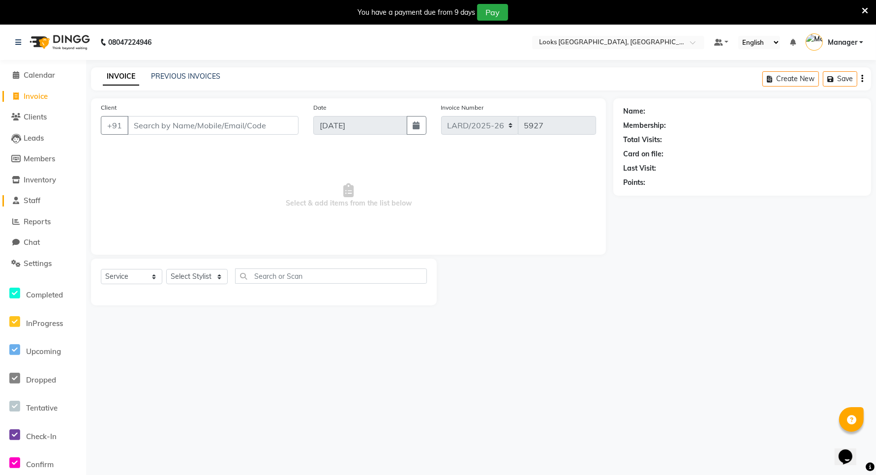
click at [33, 204] on span "Staff" at bounding box center [32, 200] width 17 height 9
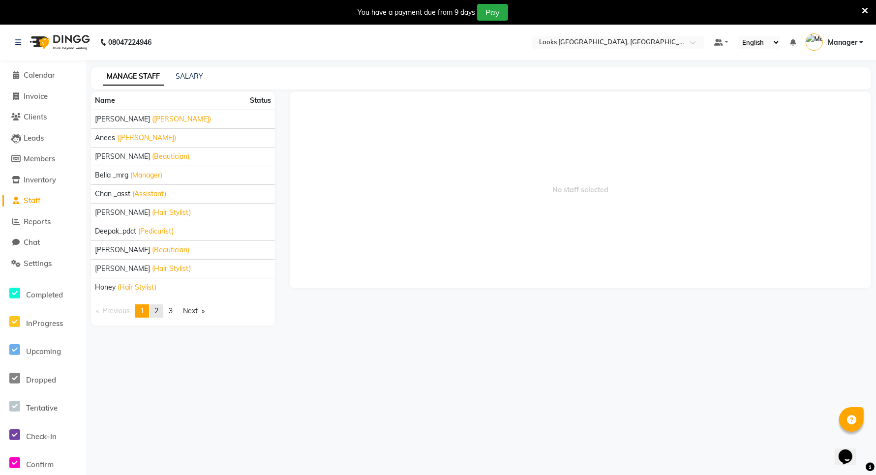
click at [157, 311] on span "2" at bounding box center [156, 310] width 4 height 9
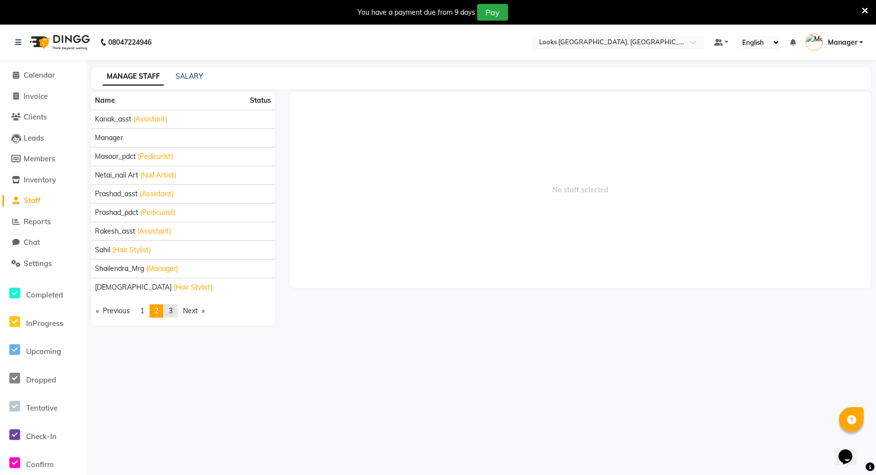
click at [173, 313] on span "3" at bounding box center [171, 310] width 4 height 9
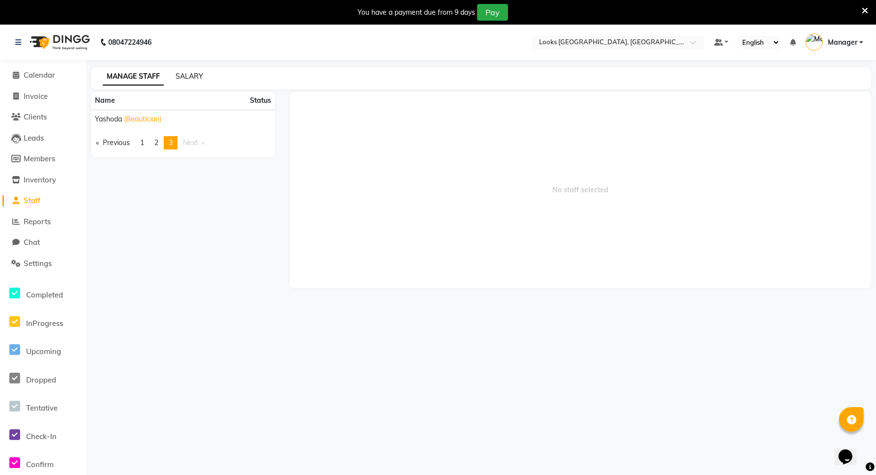
click at [195, 76] on link "SALARY" at bounding box center [190, 76] width 28 height 9
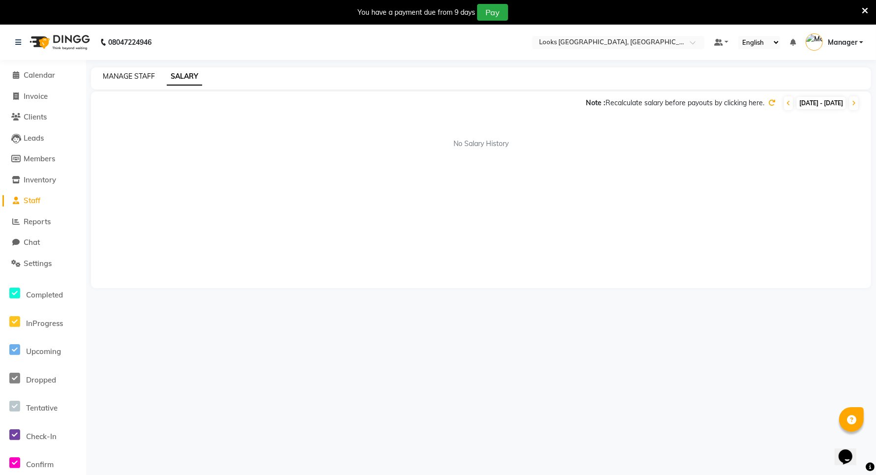
click at [126, 72] on link "MANAGE STAFF" at bounding box center [129, 76] width 52 height 9
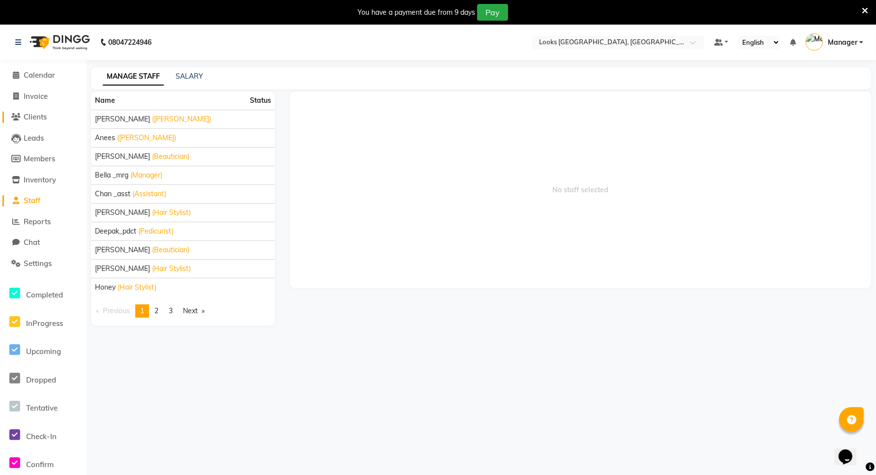
click at [46, 120] on span "Clients" at bounding box center [35, 116] width 23 height 9
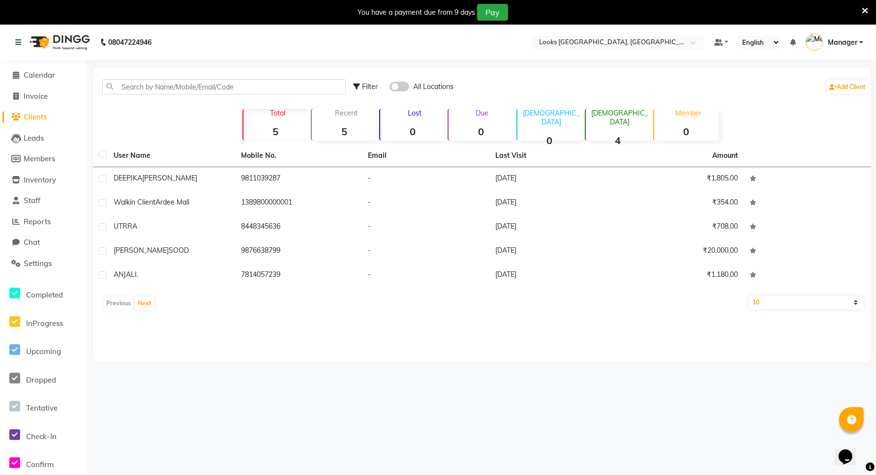
click at [120, 305] on div "Previous Next" at bounding box center [482, 304] width 770 height 16
click at [57, 225] on link "Reports" at bounding box center [42, 221] width 81 height 11
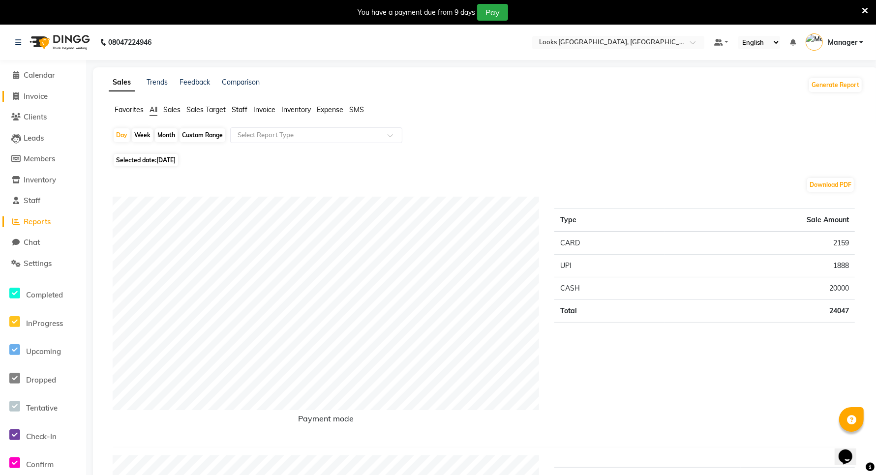
click at [37, 101] on link "Invoice" at bounding box center [42, 96] width 81 height 11
select select "service"
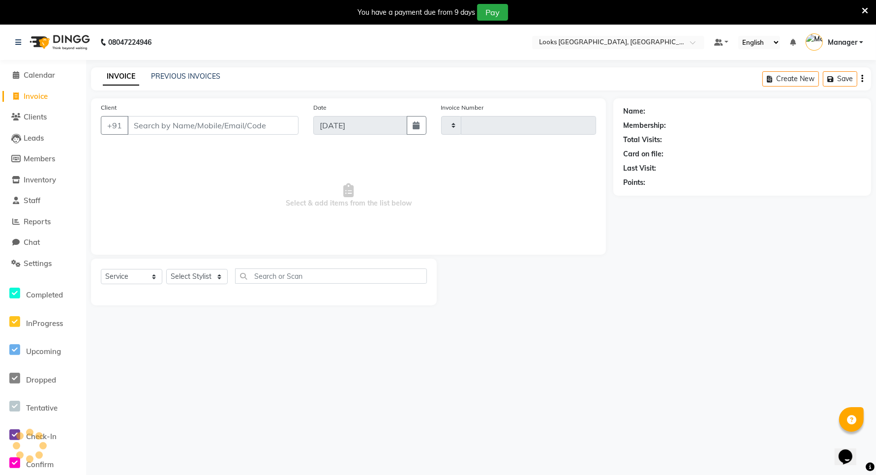
scroll to position [25, 0]
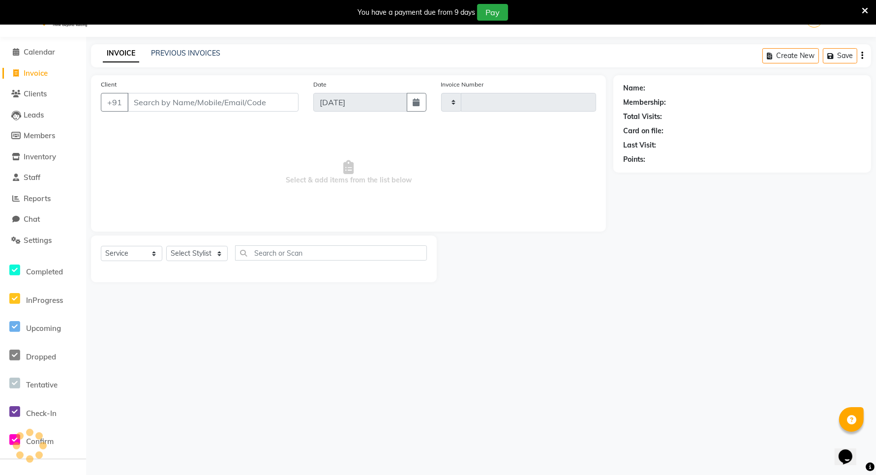
type input "5927"
select select "8941"
click at [789, 55] on button "Create New" at bounding box center [790, 54] width 57 height 15
select select "service"
type input "5927"
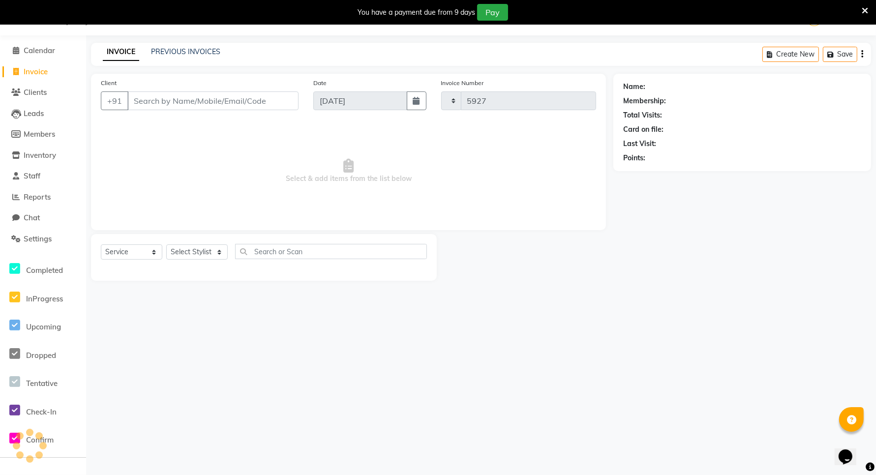
select select "8941"
click at [38, 91] on span "Clients" at bounding box center [35, 92] width 23 height 9
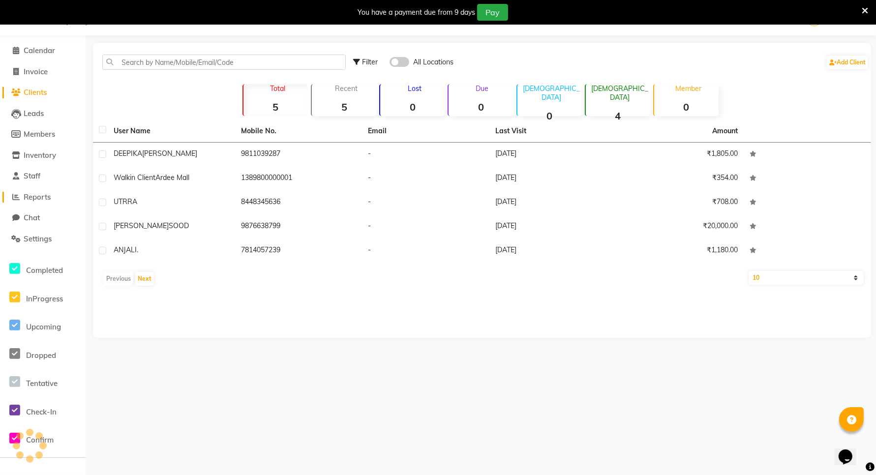
click at [40, 198] on span "Reports" at bounding box center [37, 196] width 27 height 9
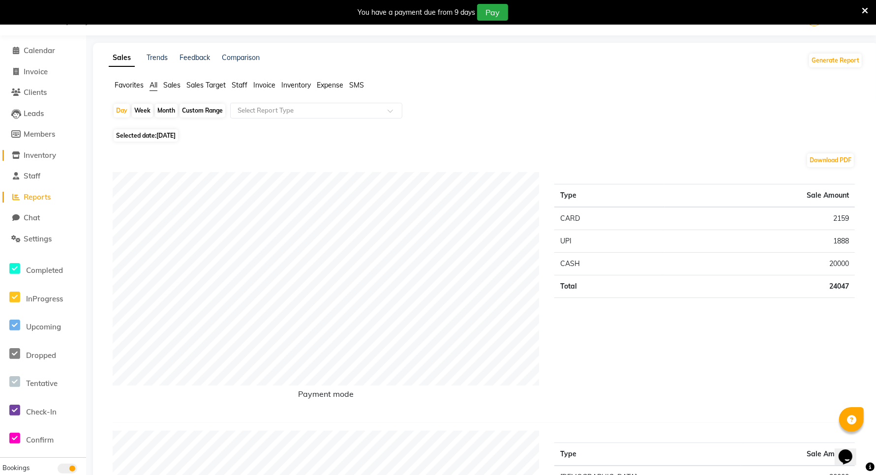
click at [42, 159] on span "Inventory" at bounding box center [40, 154] width 32 height 9
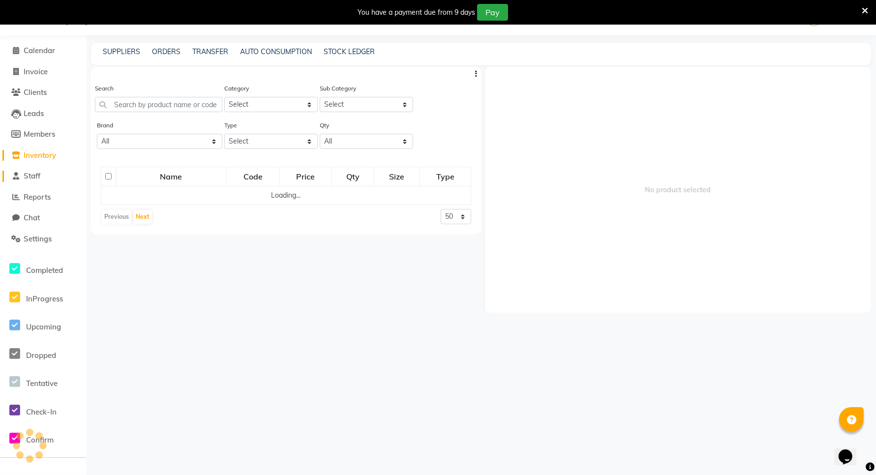
click at [43, 178] on link "Staff" at bounding box center [42, 176] width 81 height 11
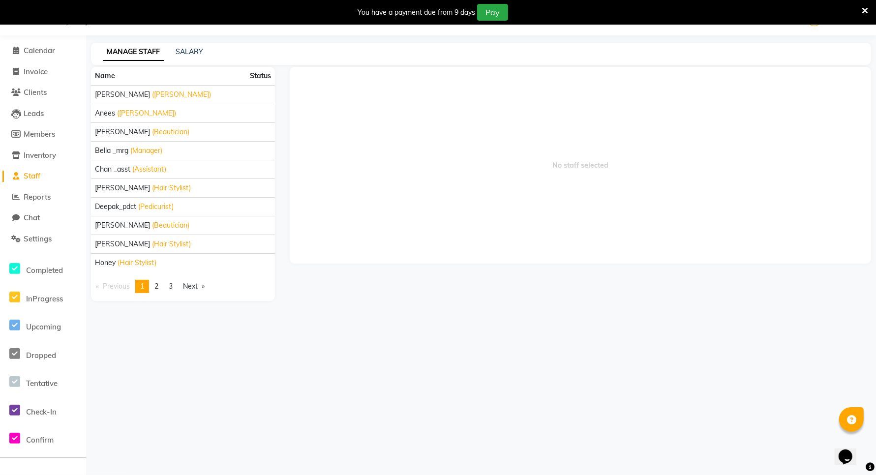
click at [43, 141] on li "Members" at bounding box center [43, 134] width 86 height 21
click at [39, 71] on span "Invoice" at bounding box center [36, 71] width 24 height 9
select select "service"
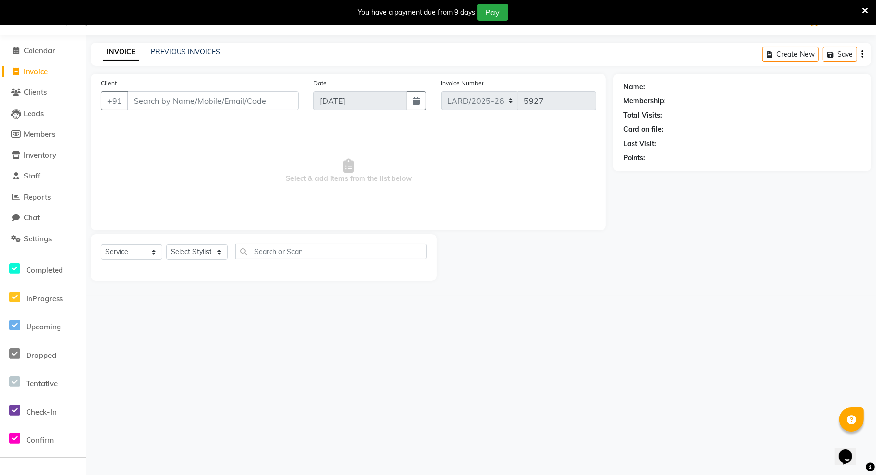
click at [863, 53] on button "button" at bounding box center [862, 54] width 2 height 23
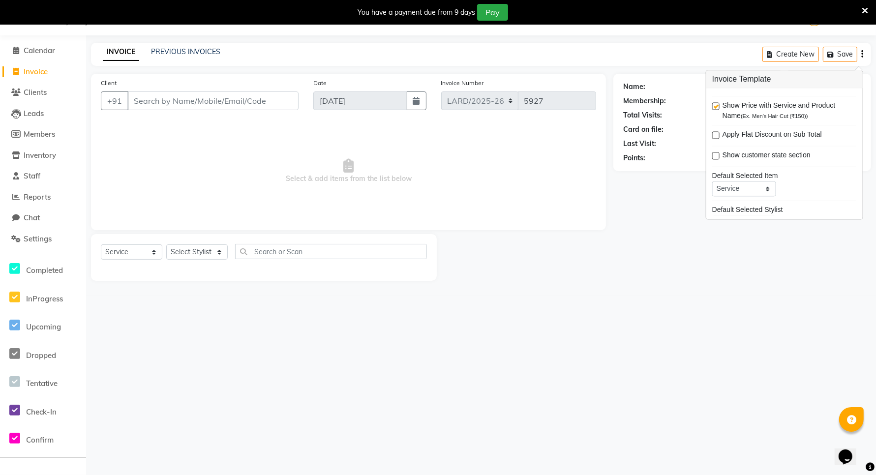
click at [662, 303] on div "08047224946 Select Location × Looks Ardee City Mall, Gurgaon Default Panel My P…" at bounding box center [438, 237] width 876 height 475
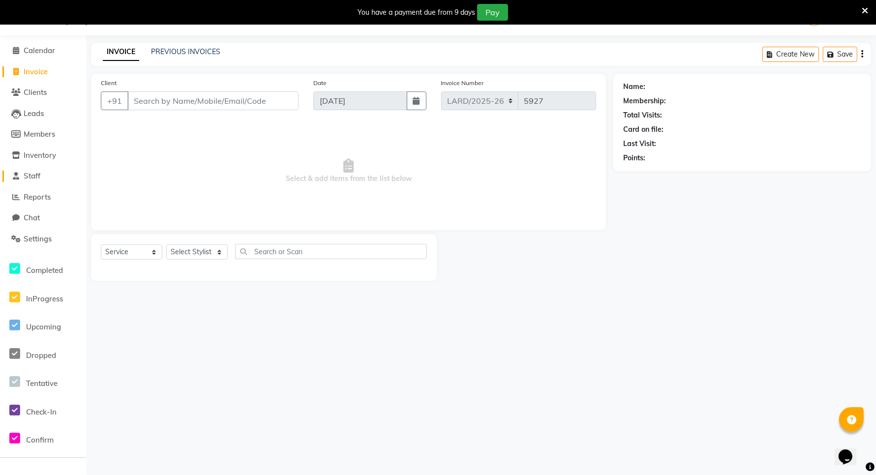
click at [34, 178] on span "Staff" at bounding box center [32, 175] width 17 height 9
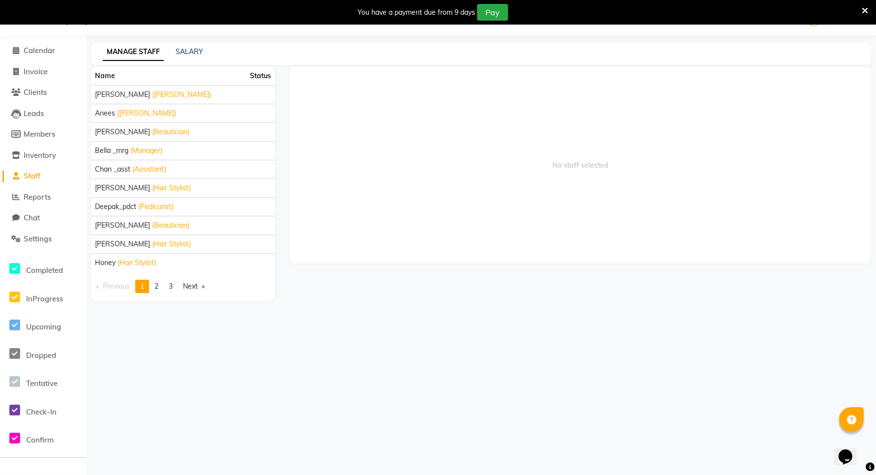
click at [42, 126] on li "Members" at bounding box center [43, 134] width 86 height 21
click at [45, 133] on span "Members" at bounding box center [39, 133] width 31 height 9
select select
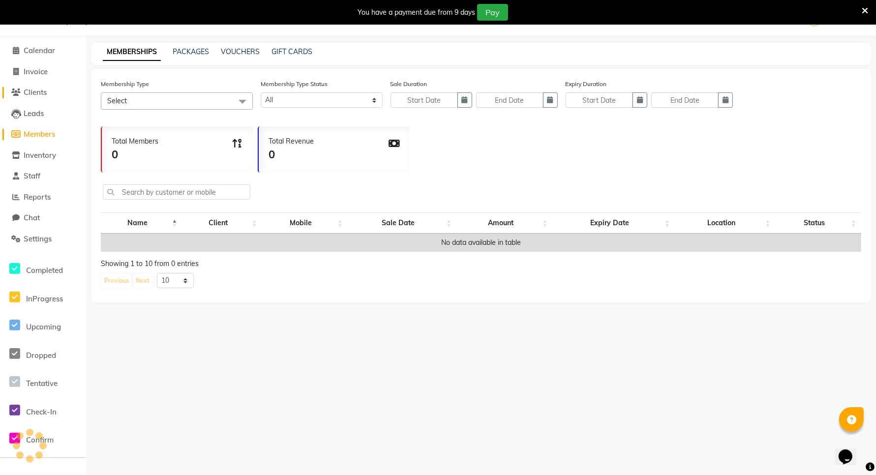
click at [42, 88] on span "Clients" at bounding box center [35, 92] width 23 height 9
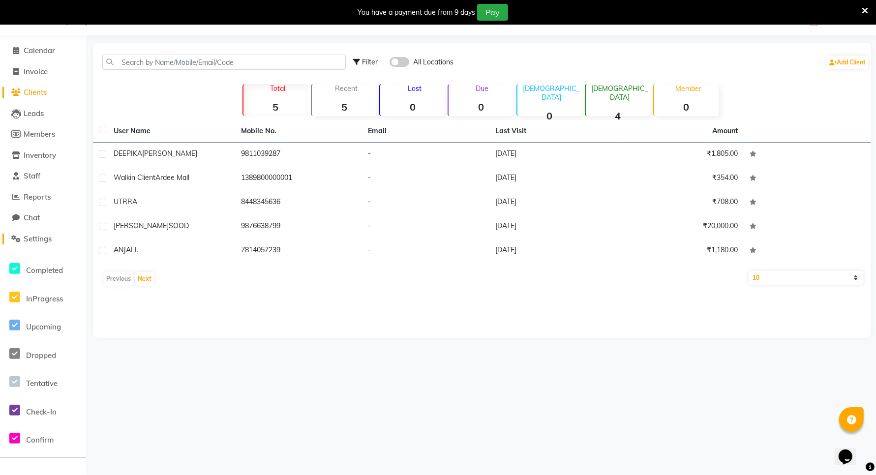
click at [43, 241] on span "Settings" at bounding box center [38, 238] width 28 height 9
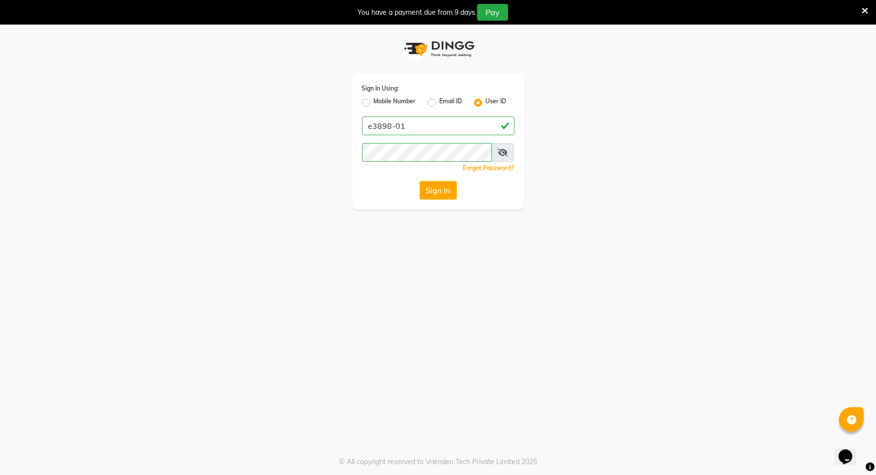
click at [500, 151] on icon at bounding box center [503, 153] width 10 height 8
click at [500, 151] on icon at bounding box center [503, 153] width 9 height 8
click at [866, 9] on icon at bounding box center [865, 10] width 6 height 9
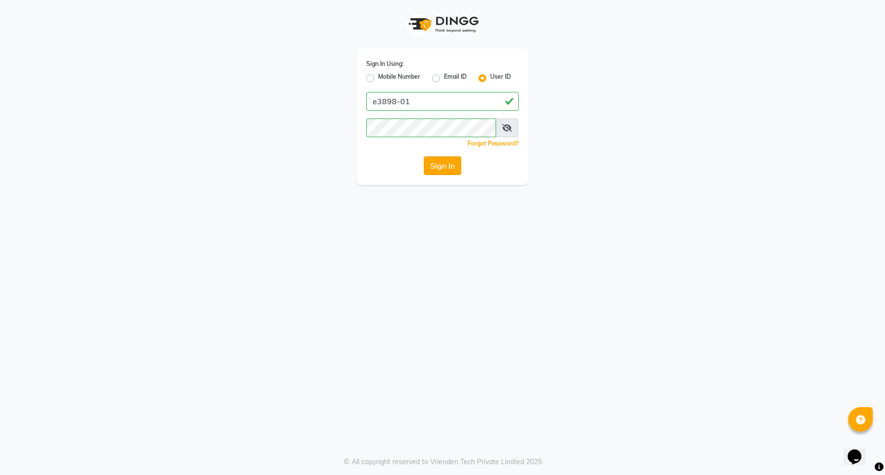
click at [433, 163] on button "Sign In" at bounding box center [442, 165] width 37 height 19
